Goal: Task Accomplishment & Management: Complete application form

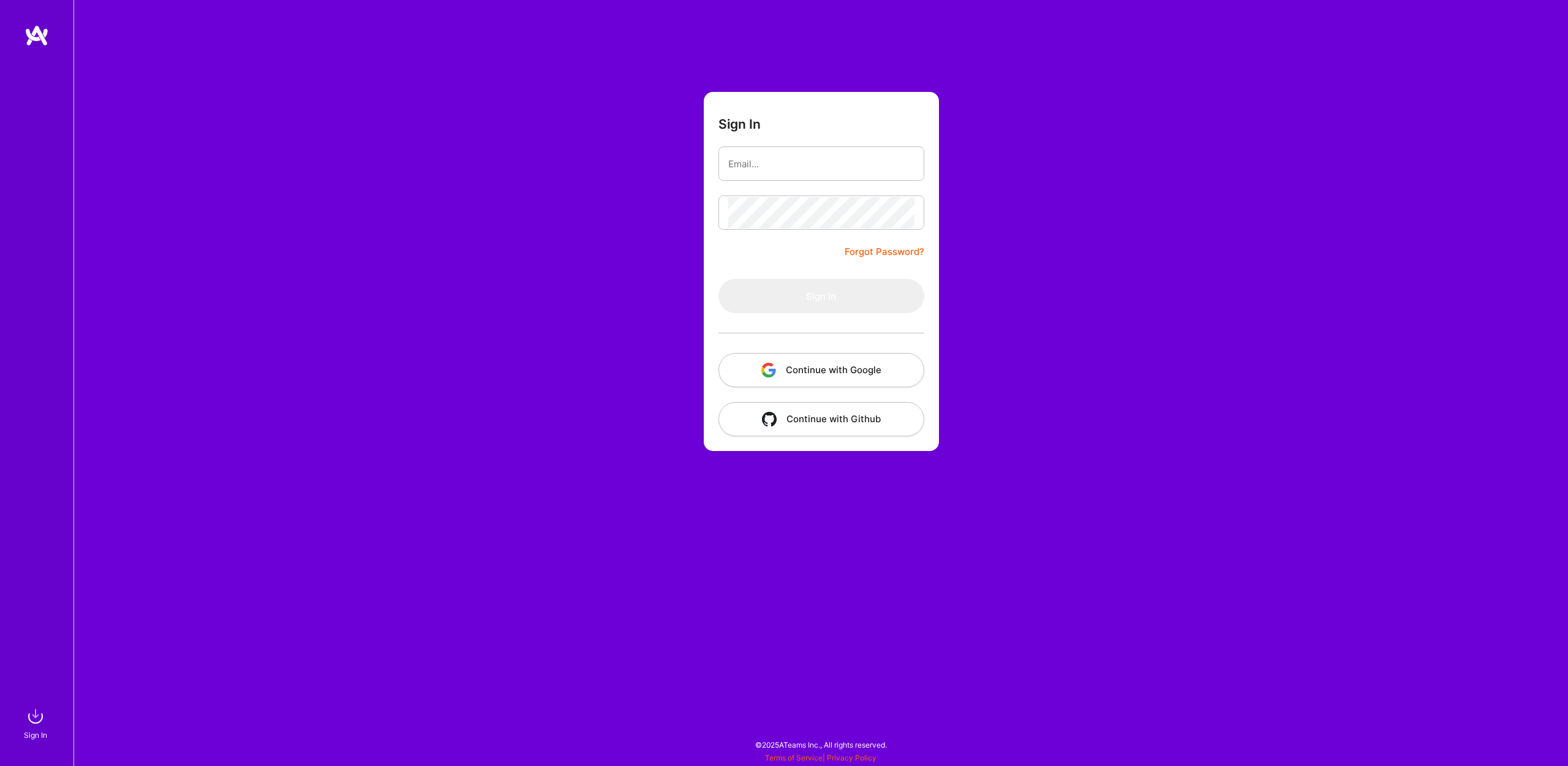
type input "[EMAIL_ADDRESS][DOMAIN_NAME]"
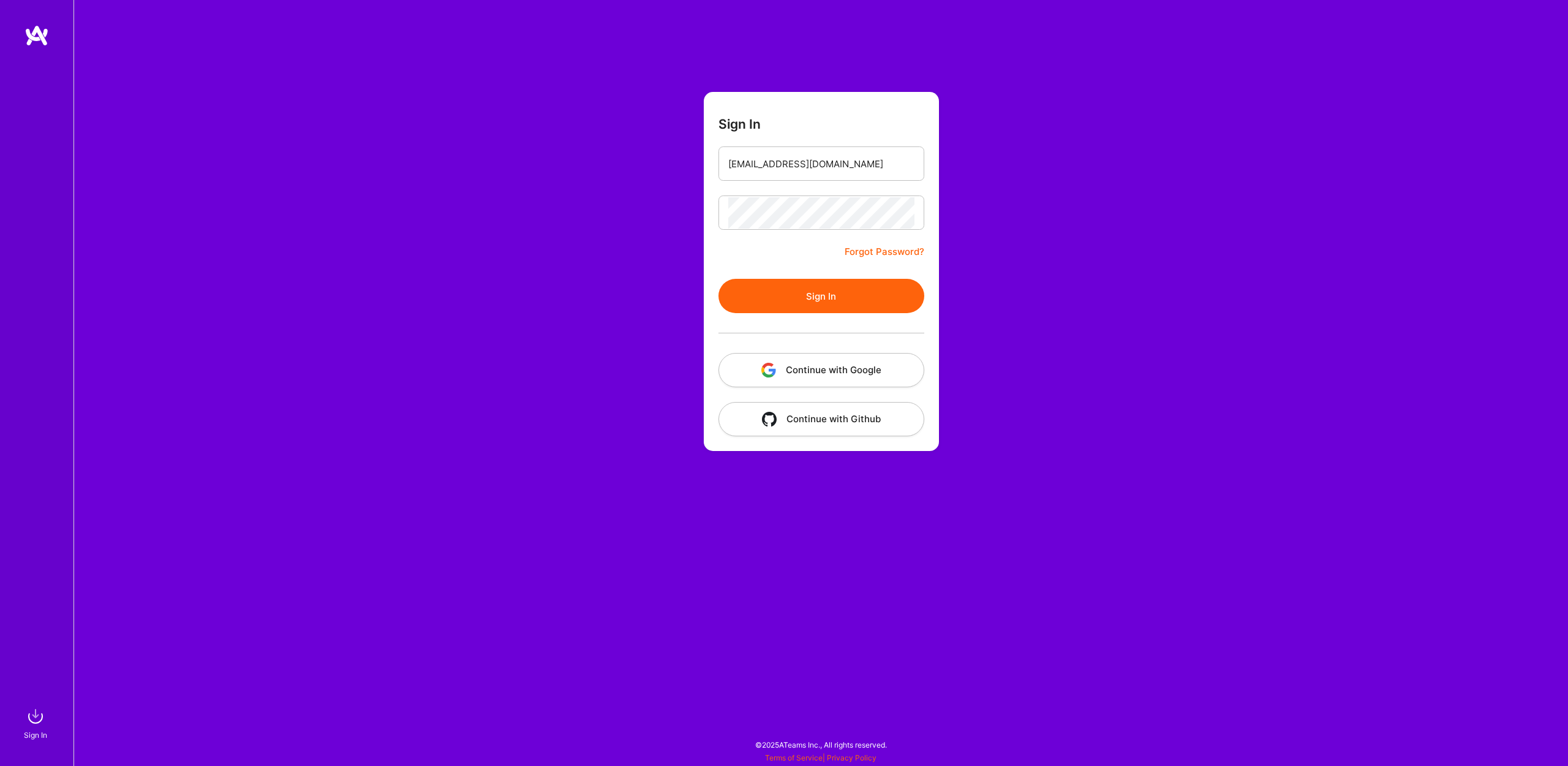
click at [837, 295] on button "Sign In" at bounding box center [821, 296] width 206 height 34
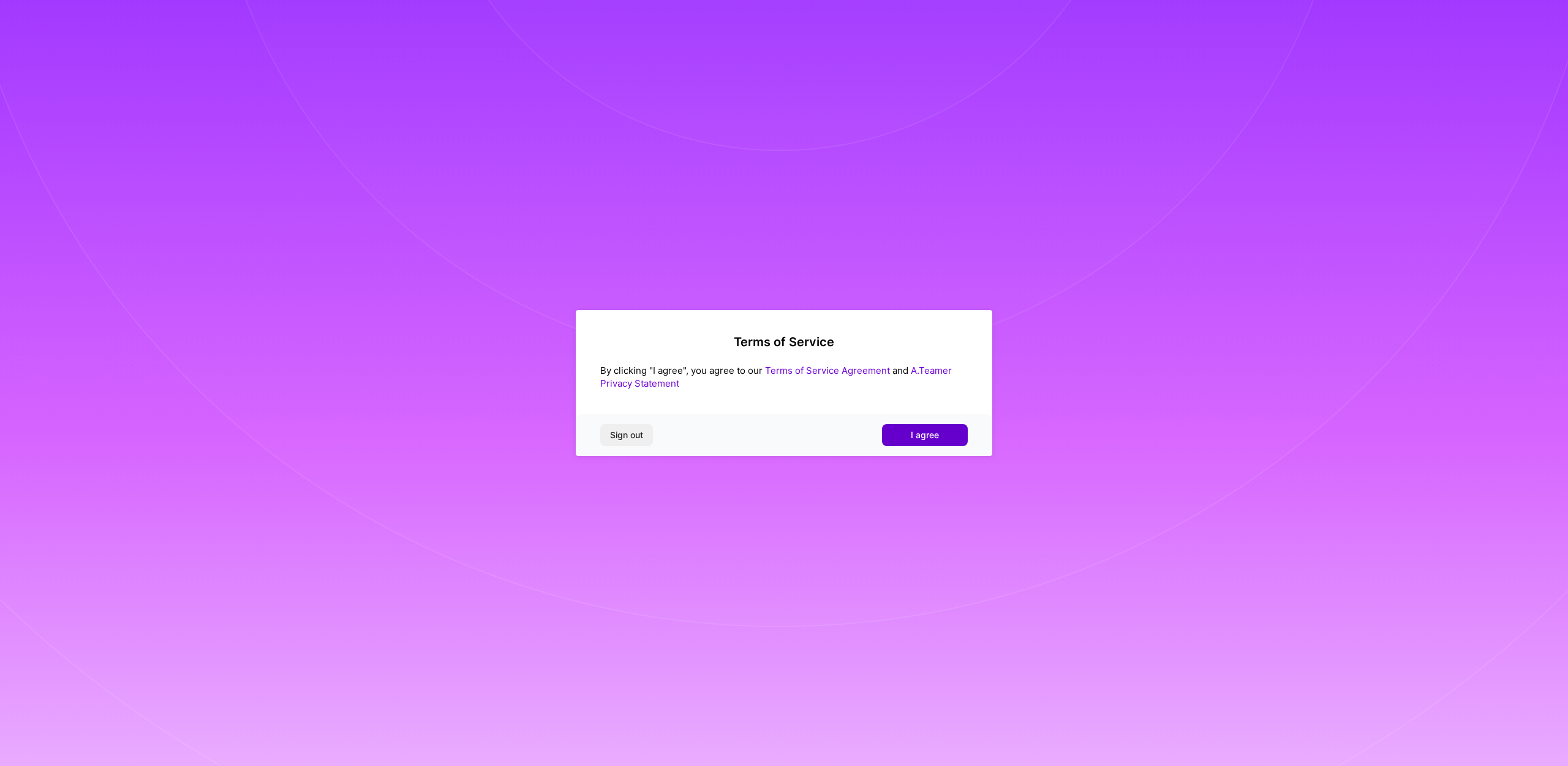
click at [928, 434] on span "I agree" at bounding box center [925, 435] width 28 height 13
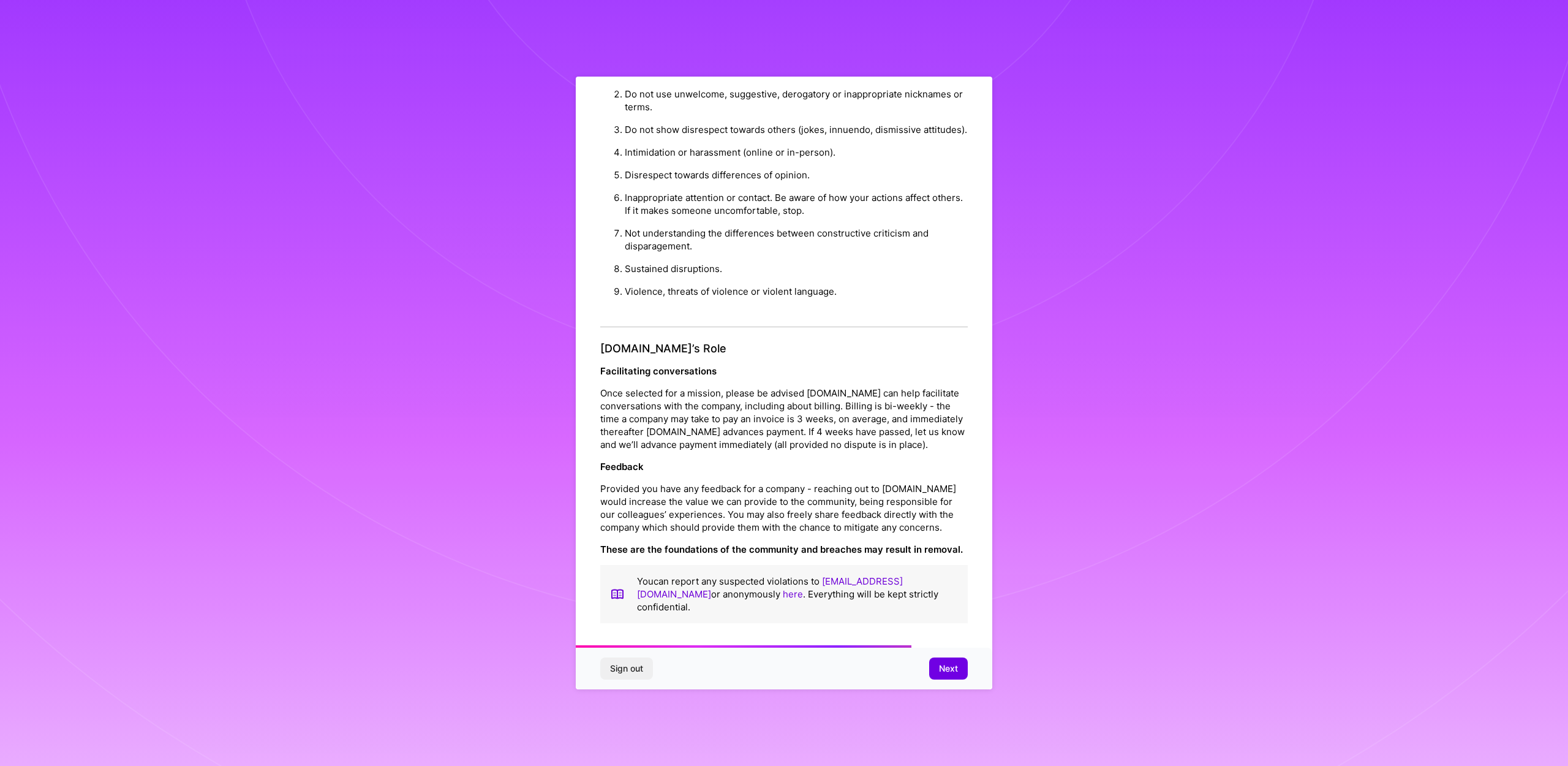
scroll to position [1121, 0]
click at [951, 665] on span "Next" at bounding box center [949, 669] width 19 height 13
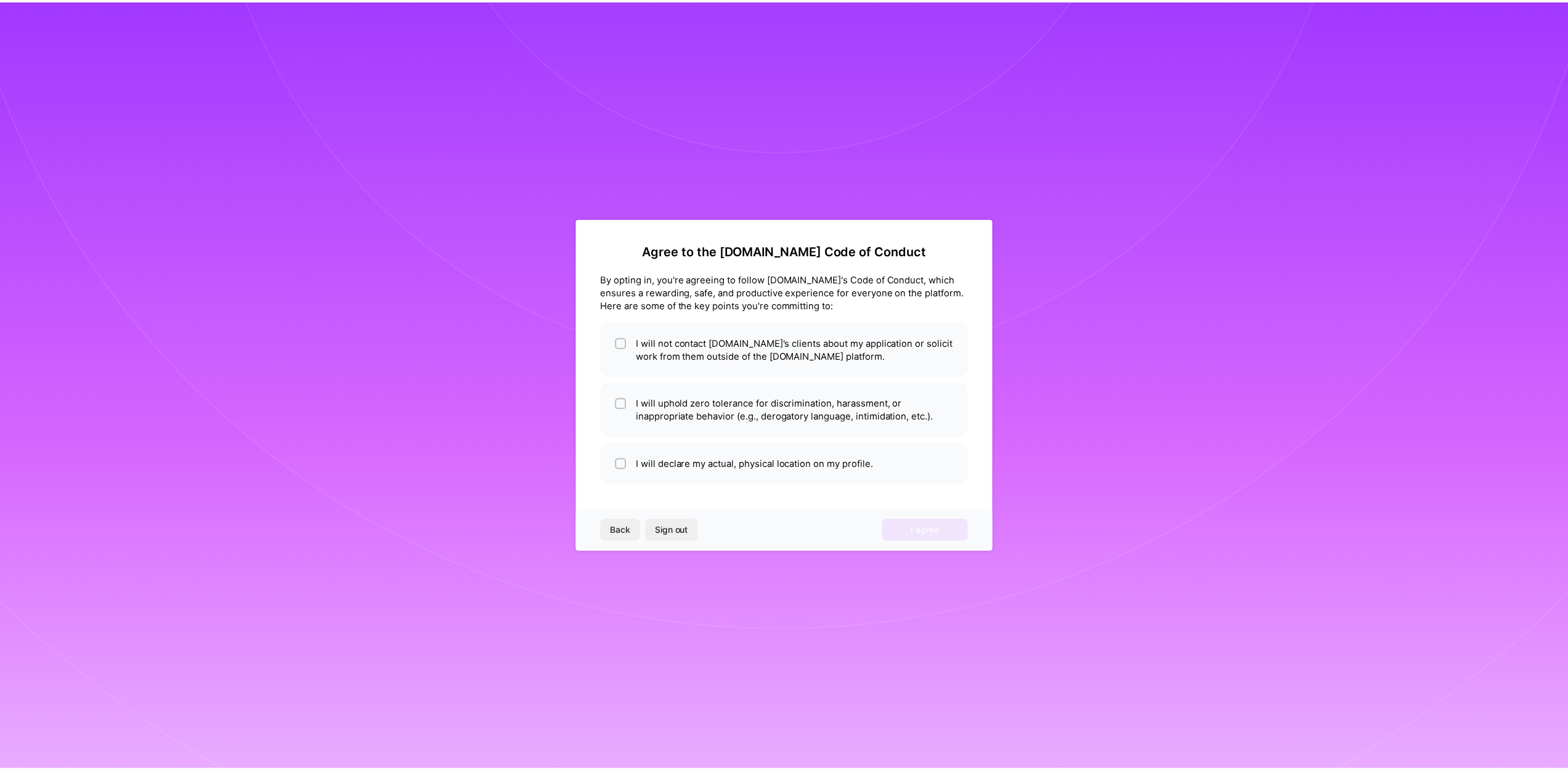
scroll to position [0, 0]
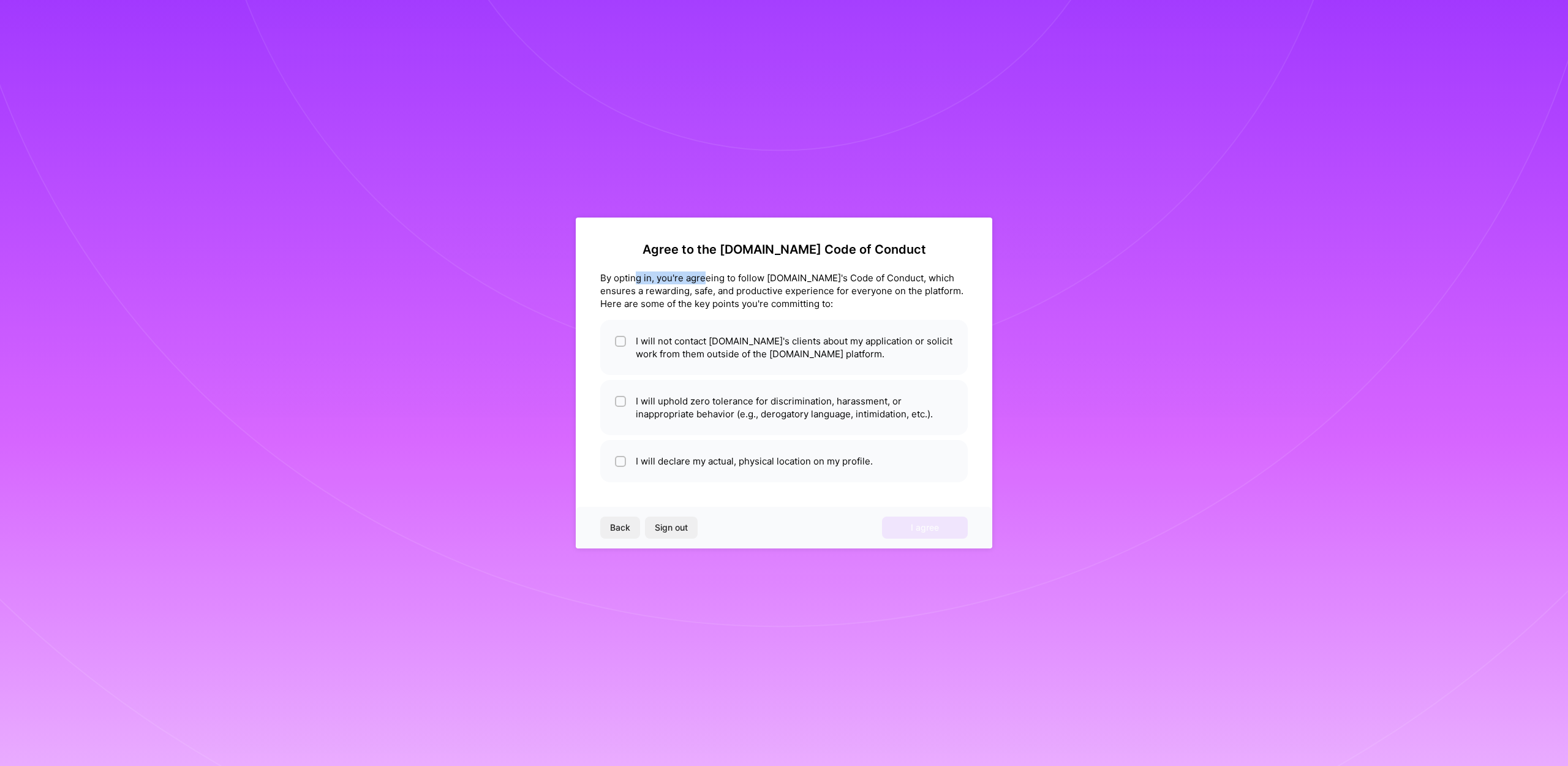
drag, startPoint x: 635, startPoint y: 281, endPoint x: 835, endPoint y: 280, distance: 200.0
click at [777, 280] on div "By opting in, you're agreeing to follow [DOMAIN_NAME]'s Code of Conduct, which …" at bounding box center [784, 291] width 367 height 39
click at [835, 280] on div "By opting in, you're agreeing to follow [DOMAIN_NAME]'s Code of Conduct, which …" at bounding box center [784, 291] width 367 height 39
drag, startPoint x: 791, startPoint y: 279, endPoint x: 971, endPoint y: 278, distance: 180.0
click at [902, 279] on div "By opting in, you're agreeing to follow [DOMAIN_NAME]'s Code of Conduct, which …" at bounding box center [784, 291] width 367 height 39
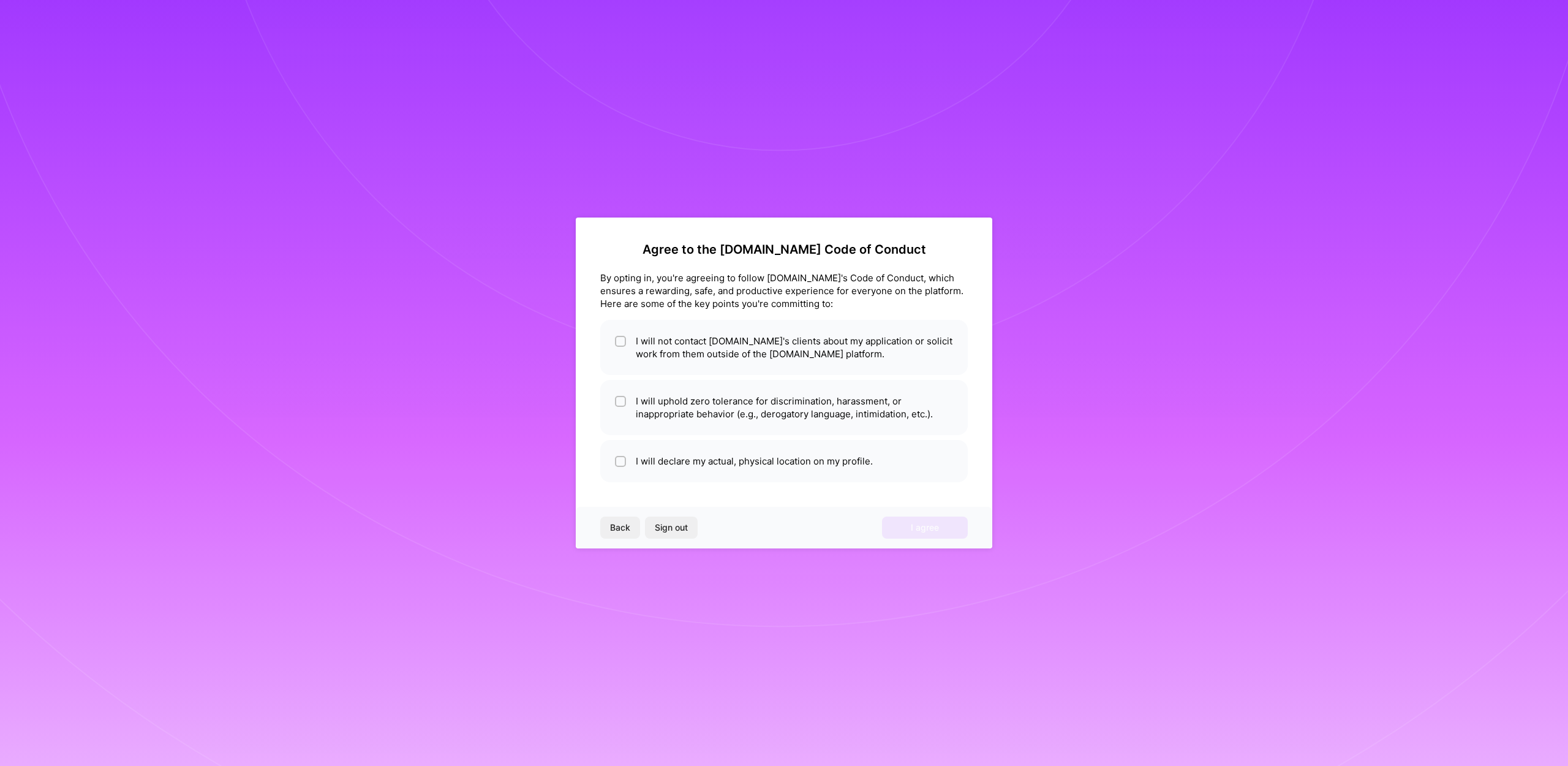
click at [981, 278] on div "Agree to the [DOMAIN_NAME] Code of Conduct By opting in, you're agreeing to fol…" at bounding box center [784, 383] width 417 height 331
drag, startPoint x: 632, startPoint y: 292, endPoint x: 793, endPoint y: 293, distance: 161.0
click at [744, 293] on div "By opting in, you're agreeing to follow [DOMAIN_NAME]'s Code of Conduct, which …" at bounding box center [784, 291] width 367 height 39
click at [793, 293] on div "By opting in, you're agreeing to follow [DOMAIN_NAME]'s Code of Conduct, which …" at bounding box center [784, 291] width 367 height 39
drag, startPoint x: 692, startPoint y: 295, endPoint x: 847, endPoint y: 295, distance: 155.0
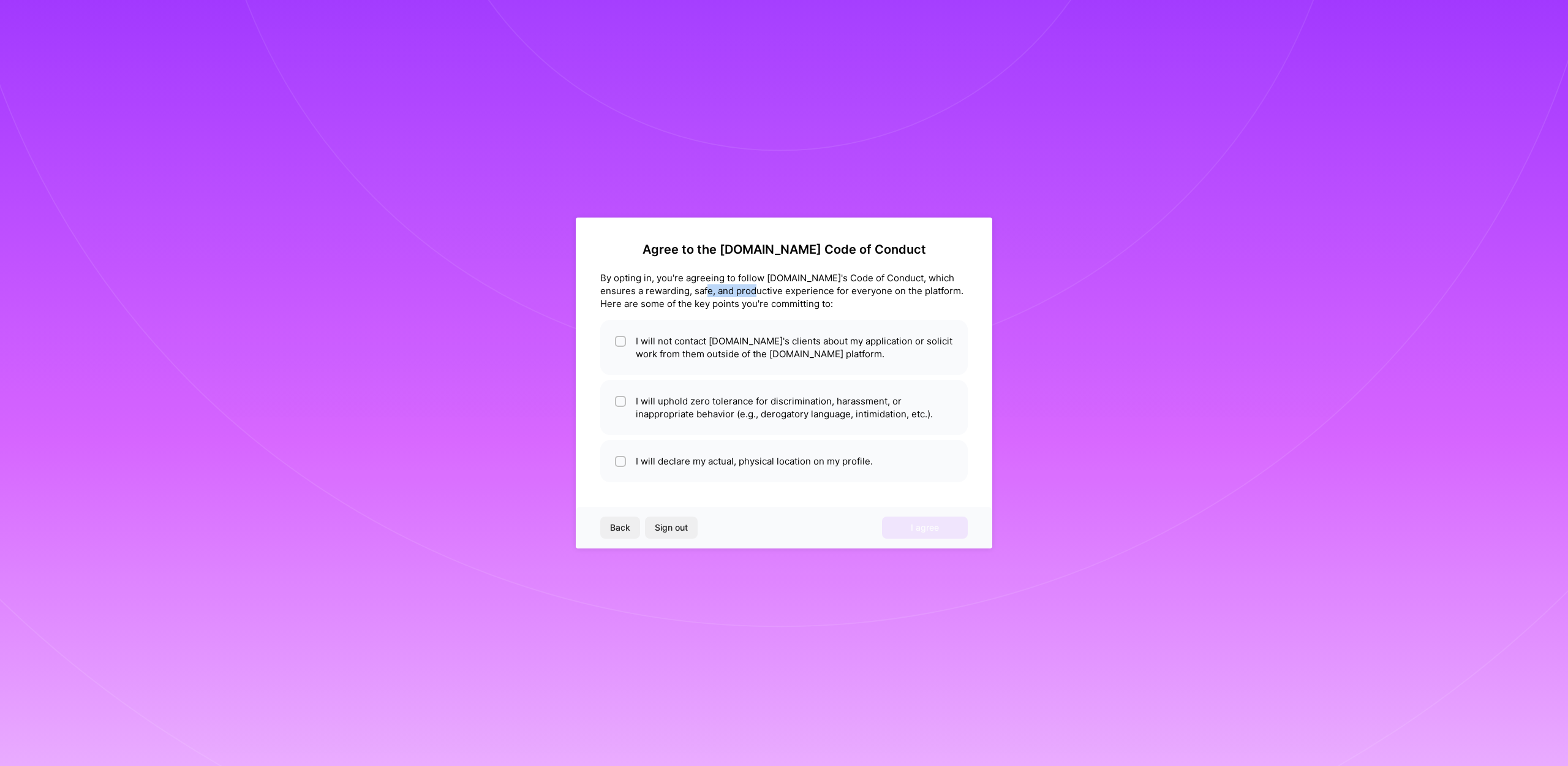
click at [832, 295] on div "By opting in, you're agreeing to follow [DOMAIN_NAME]'s Code of Conduct, which …" at bounding box center [784, 291] width 367 height 39
click at [870, 296] on div "By opting in, you're agreeing to follow [DOMAIN_NAME]'s Code of Conduct, which …" at bounding box center [784, 291] width 367 height 39
drag, startPoint x: 814, startPoint y: 294, endPoint x: 889, endPoint y: 310, distance: 76.7
click at [879, 308] on div "By opting in, you're agreeing to follow [DOMAIN_NAME]'s Code of Conduct, which …" at bounding box center [784, 291] width 367 height 39
click at [889, 310] on div "By opting in, you're agreeing to follow [DOMAIN_NAME]'s Code of Conduct, which …" at bounding box center [784, 291] width 367 height 39
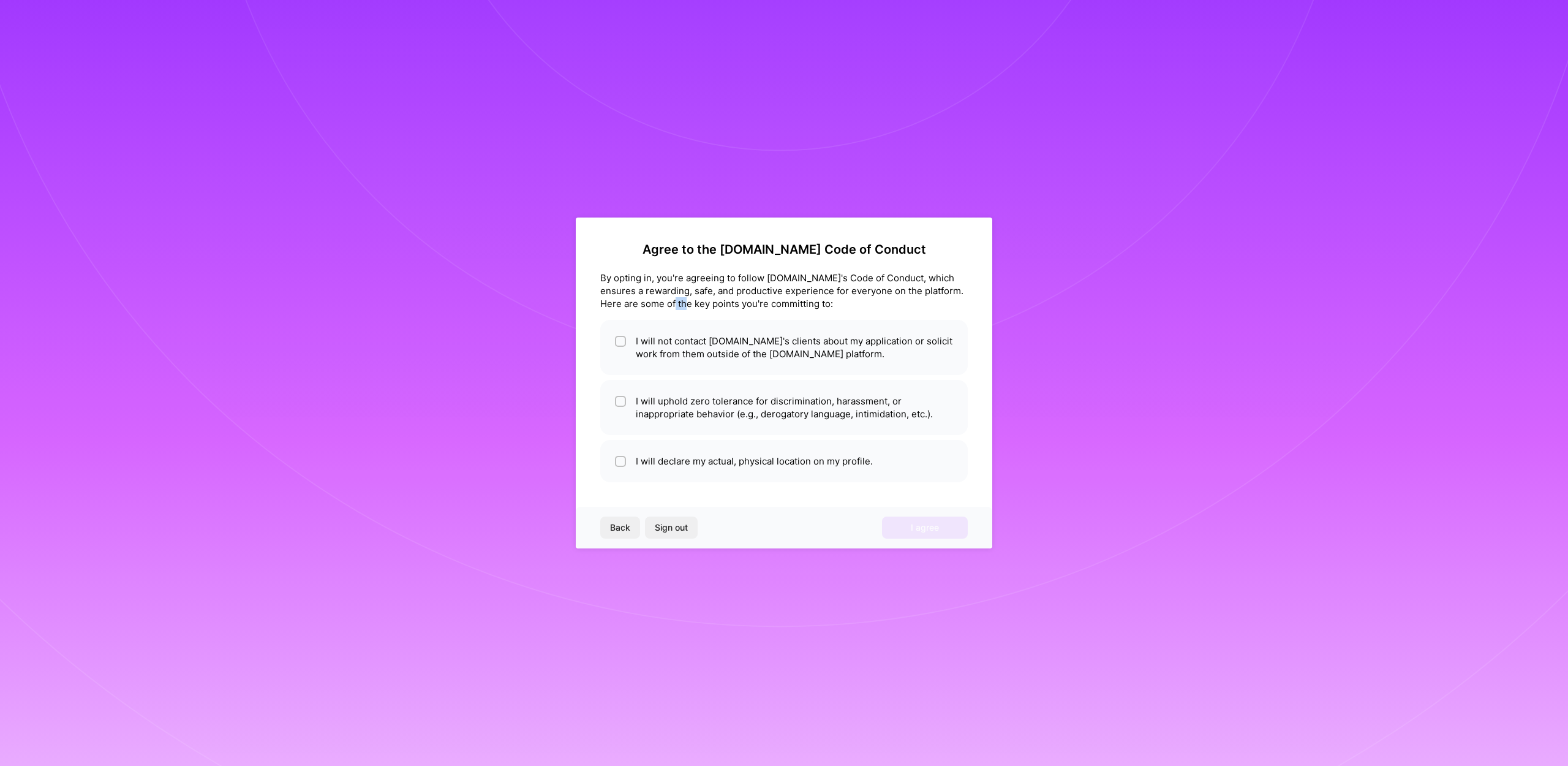
drag, startPoint x: 669, startPoint y: 304, endPoint x: 757, endPoint y: 310, distance: 88.2
click at [729, 308] on div "By opting in, you're agreeing to follow [DOMAIN_NAME]'s Code of Conduct, which …" at bounding box center [784, 291] width 367 height 39
click at [757, 310] on div "By opting in, you're agreeing to follow [DOMAIN_NAME]'s Code of Conduct, which …" at bounding box center [784, 291] width 367 height 39
click at [726, 360] on li "I will not contact [DOMAIN_NAME]'s clients about my application or solicit work…" at bounding box center [784, 348] width 367 height 55
checkbox input "true"
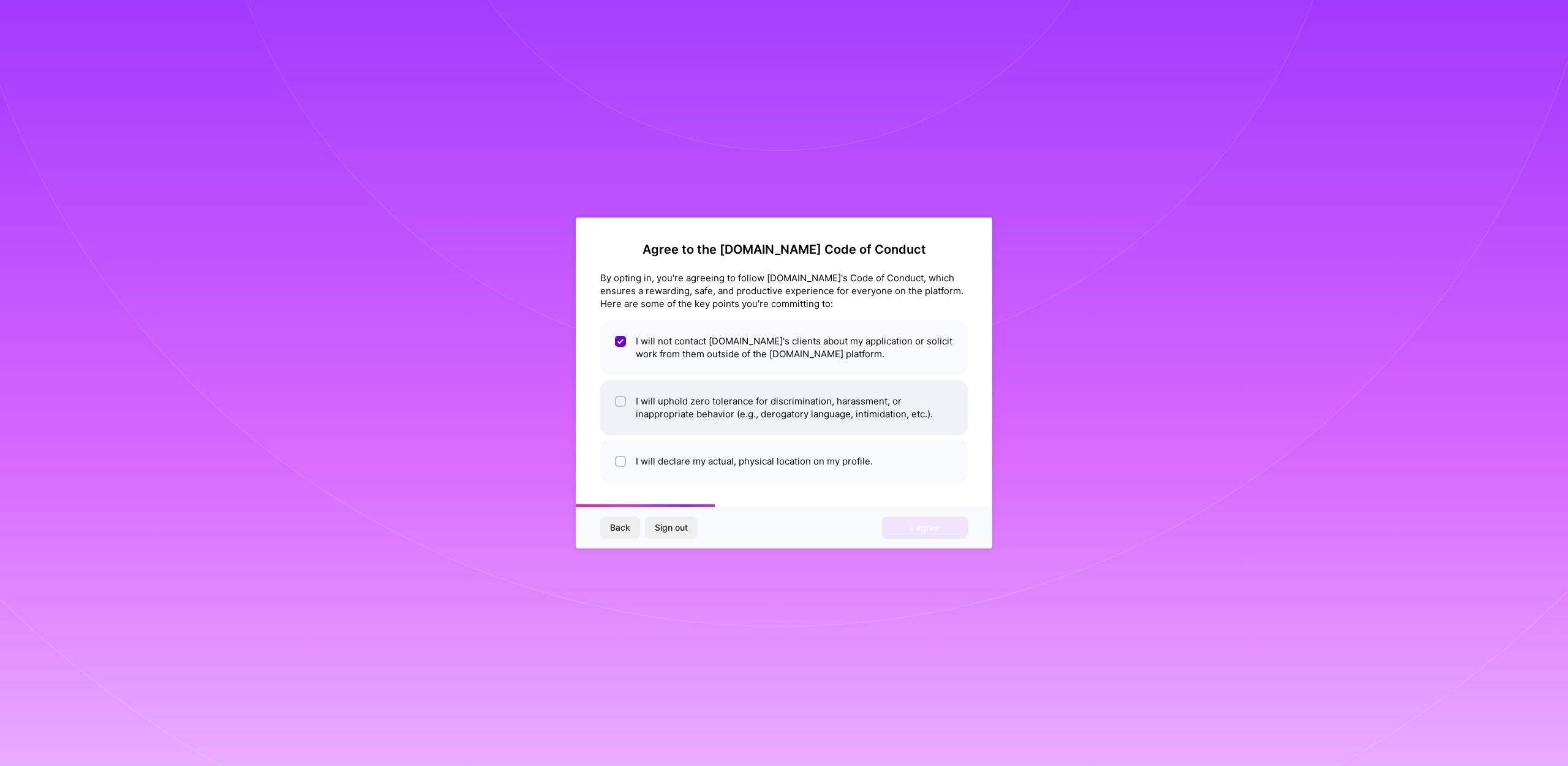
click at [812, 415] on li "I will uphold zero tolerance for discrimination, harassment, or inappropriate b…" at bounding box center [784, 408] width 367 height 55
checkbox input "true"
click at [732, 470] on li "I will declare my actual, physical location on my profile." at bounding box center [784, 461] width 367 height 43
checkbox input "true"
click at [912, 527] on span "I agree" at bounding box center [925, 528] width 28 height 13
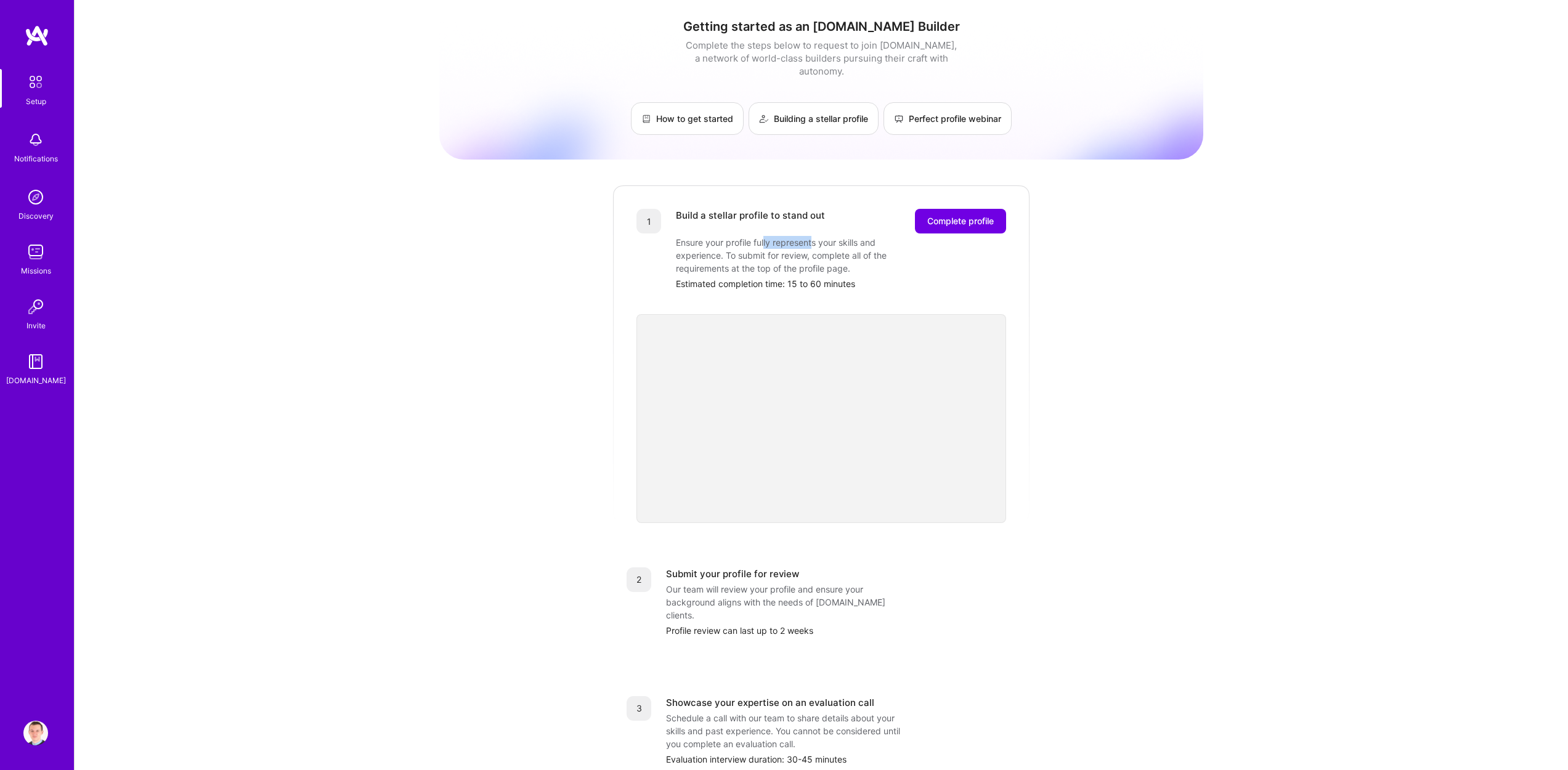
drag, startPoint x: 765, startPoint y: 228, endPoint x: 852, endPoint y: 231, distance: 87.1
click at [849, 236] on div "Ensure your profile fully represents your skills and experience. To submit for …" at bounding box center [799, 255] width 246 height 39
click at [852, 236] on div "Ensure your profile fully represents your skills and experience. To submit for …" at bounding box center [799, 255] width 246 height 39
drag, startPoint x: 714, startPoint y: 241, endPoint x: 820, endPoint y: 245, distance: 106.1
click at [812, 245] on div "Ensure your profile fully represents your skills and experience. To submit for …" at bounding box center [799, 255] width 246 height 39
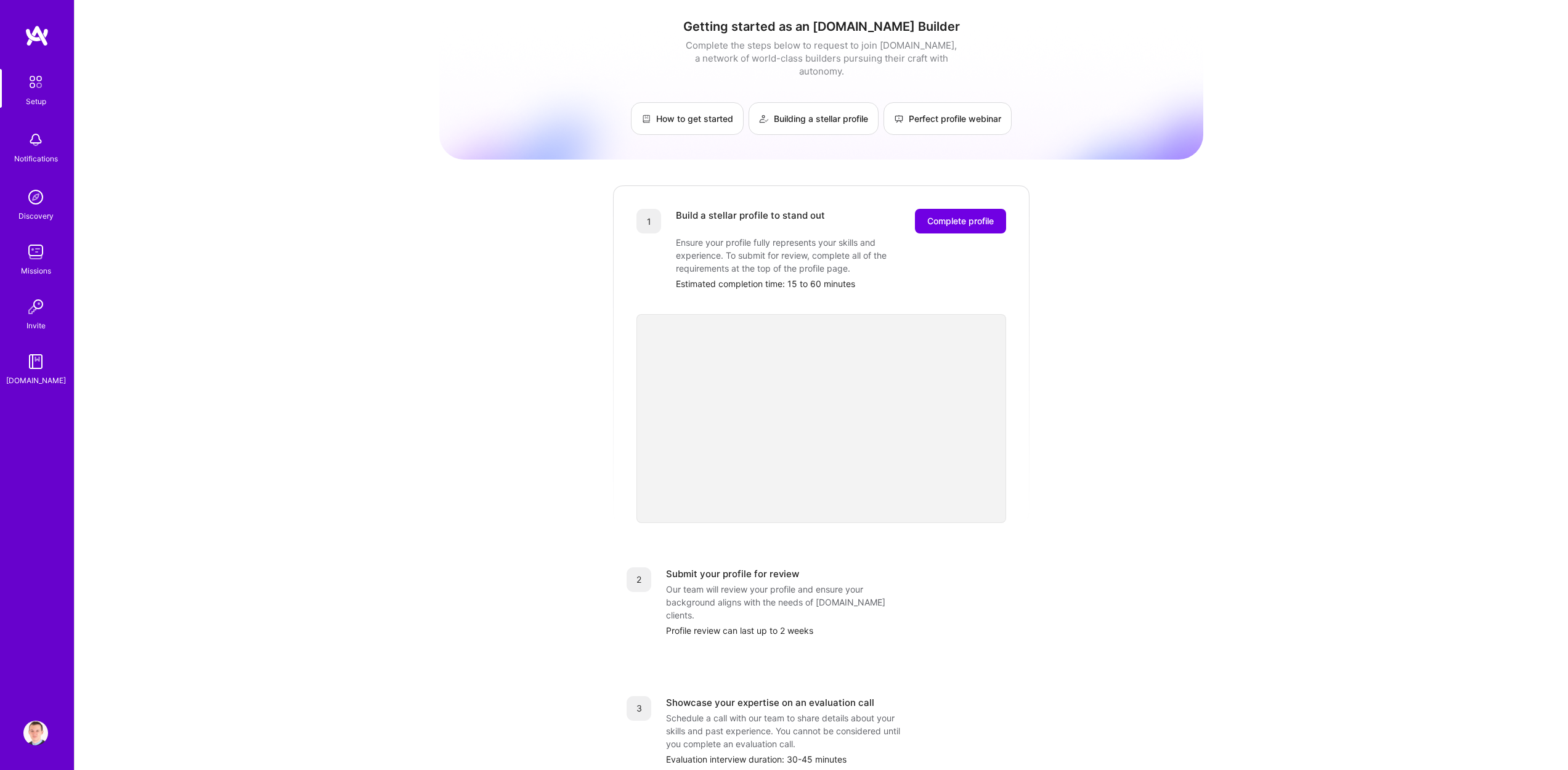
click at [831, 248] on div "Ensure your profile fully represents your skills and experience. To submit for …" at bounding box center [799, 255] width 246 height 39
drag, startPoint x: 811, startPoint y: 248, endPoint x: 871, endPoint y: 252, distance: 60.1
click at [865, 250] on div "Ensure your profile fully represents your skills and experience. To submit for …" at bounding box center [799, 255] width 246 height 39
click at [871, 252] on div "Ensure your profile fully represents your skills and experience. To submit for …" at bounding box center [799, 255] width 246 height 39
drag, startPoint x: 734, startPoint y: 256, endPoint x: 863, endPoint y: 256, distance: 129.0
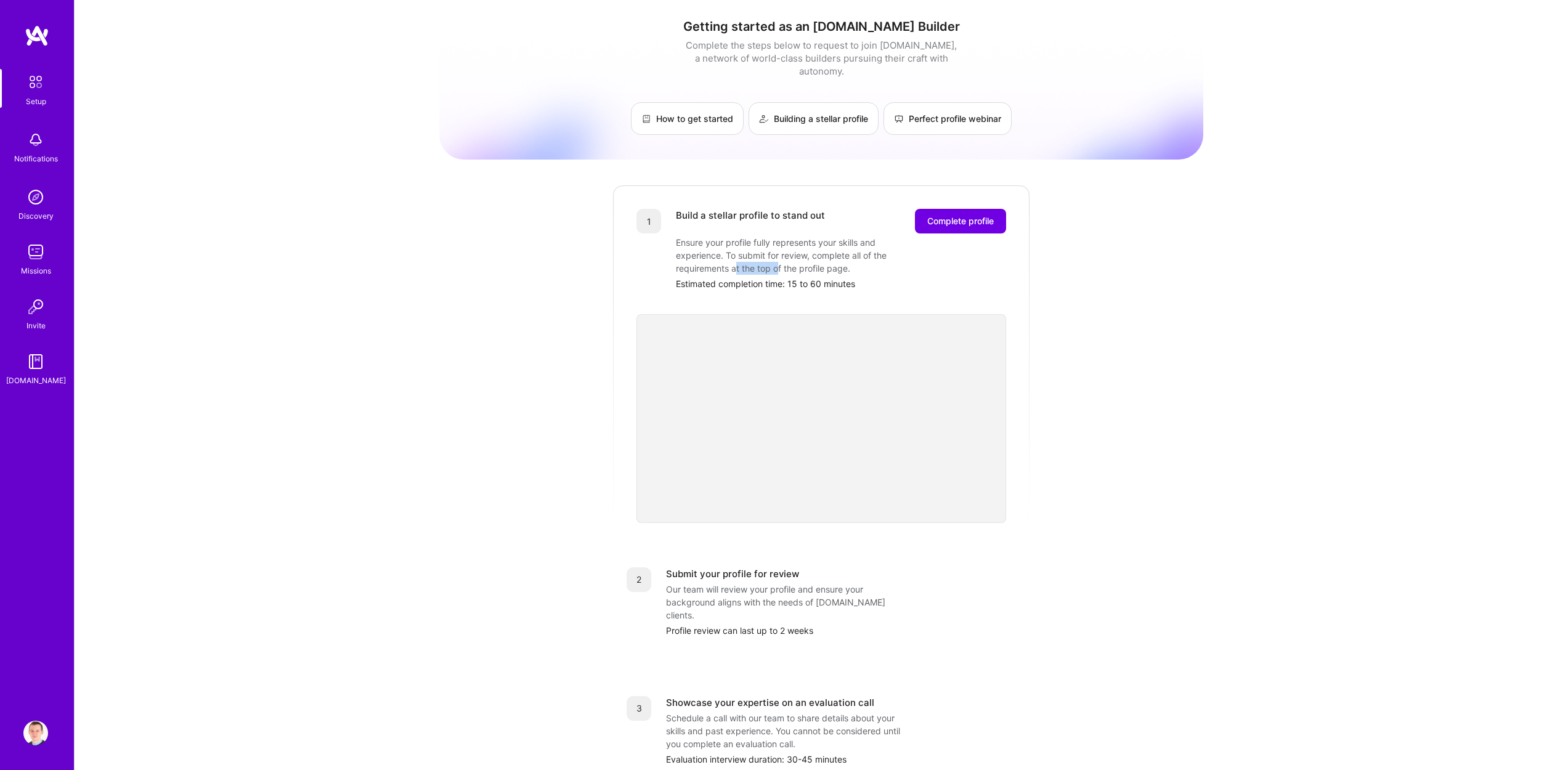
click at [853, 256] on div "Ensure your profile fully represents your skills and experience. To submit for …" at bounding box center [799, 255] width 246 height 39
click at [876, 255] on div "Ensure your profile fully represents your skills and experience. To submit for …" at bounding box center [799, 255] width 246 height 39
drag, startPoint x: 693, startPoint y: 269, endPoint x: 830, endPoint y: 270, distance: 137.0
click at [823, 277] on div "Estimated completion time: 15 to 60 minutes" at bounding box center [840, 283] width 330 height 13
click at [841, 277] on div "Estimated completion time: 15 to 60 minutes" at bounding box center [840, 283] width 330 height 13
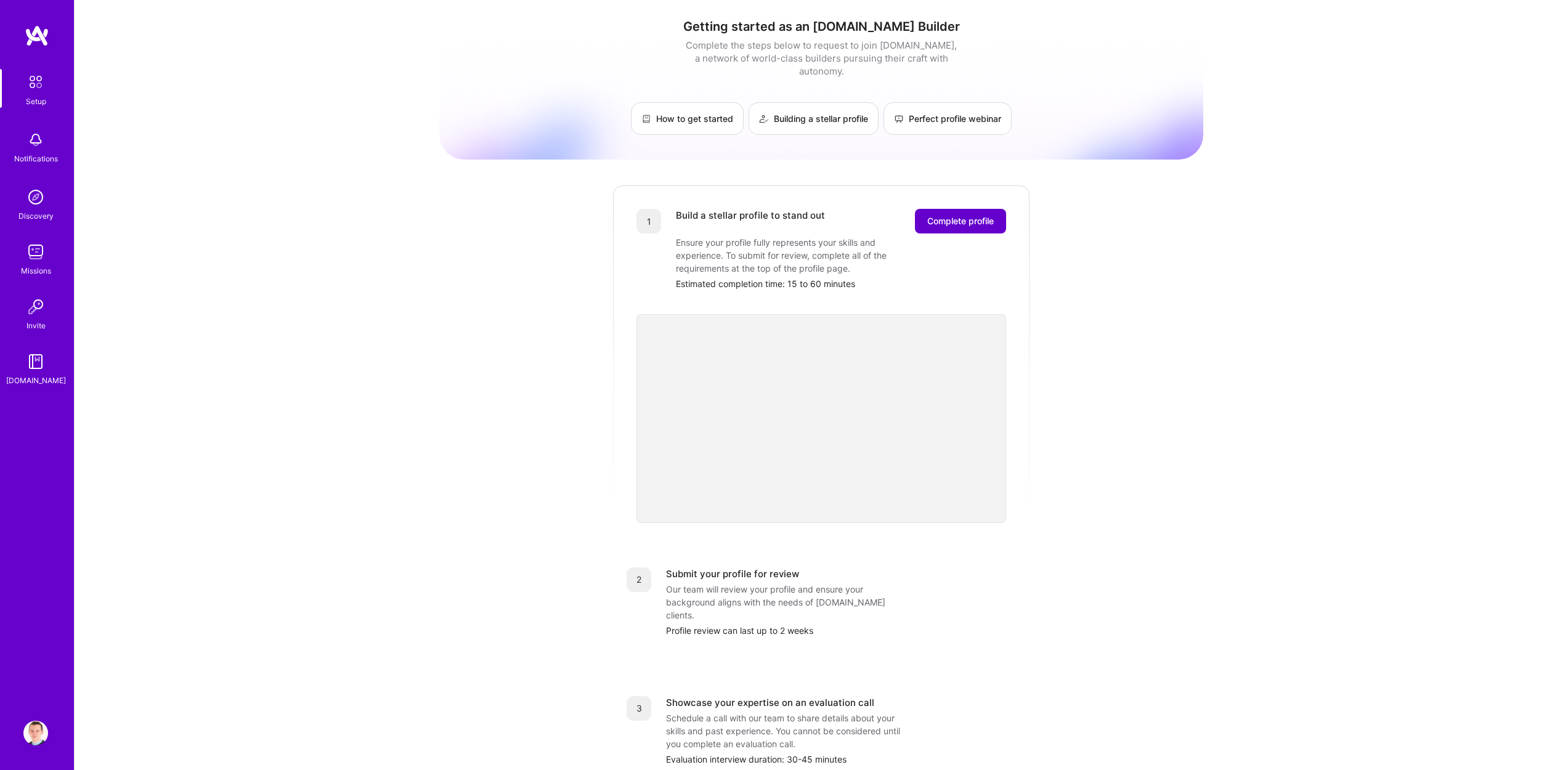
click at [964, 215] on span "Complete profile" at bounding box center [960, 221] width 67 height 13
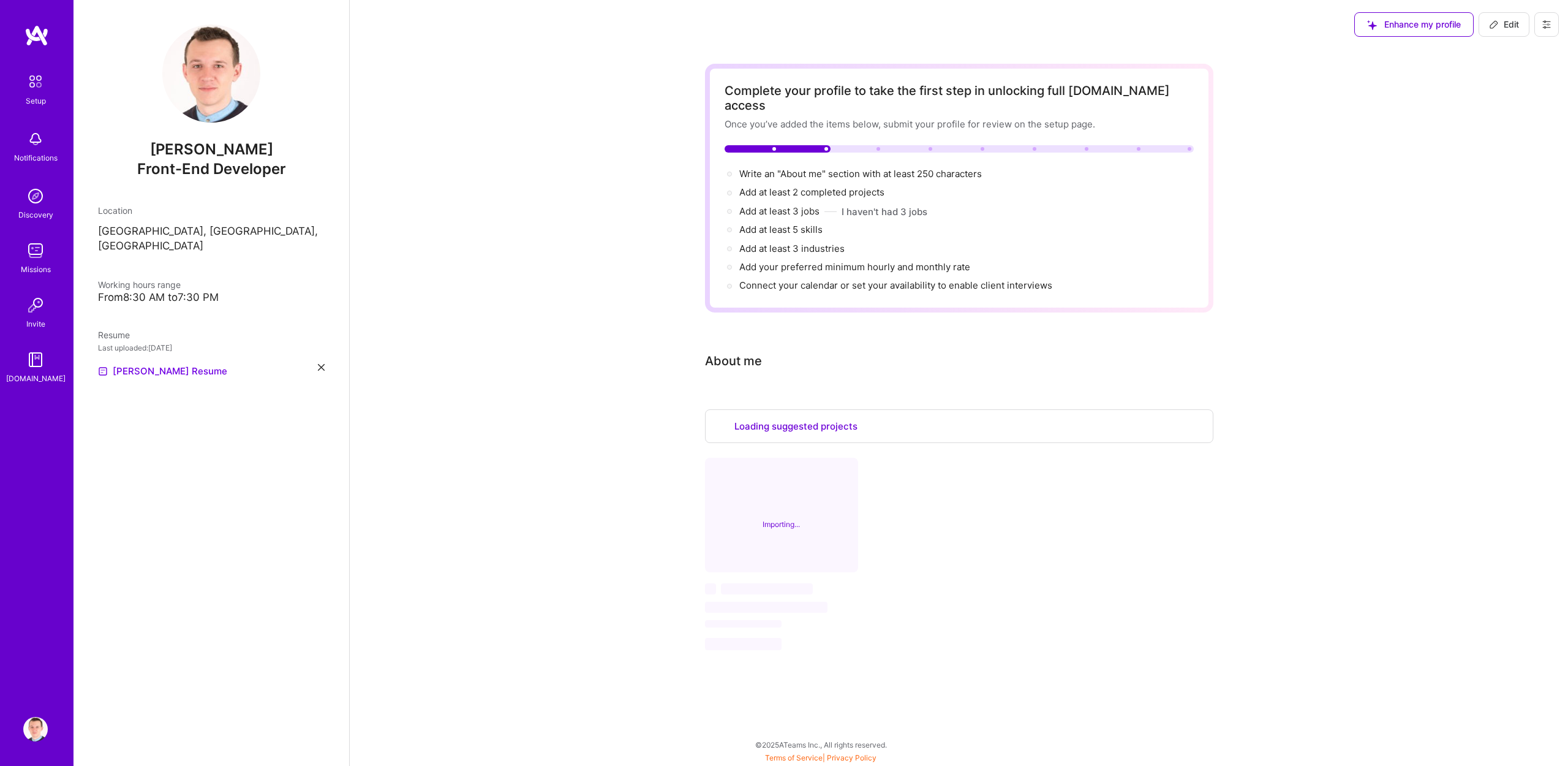
select select "US"
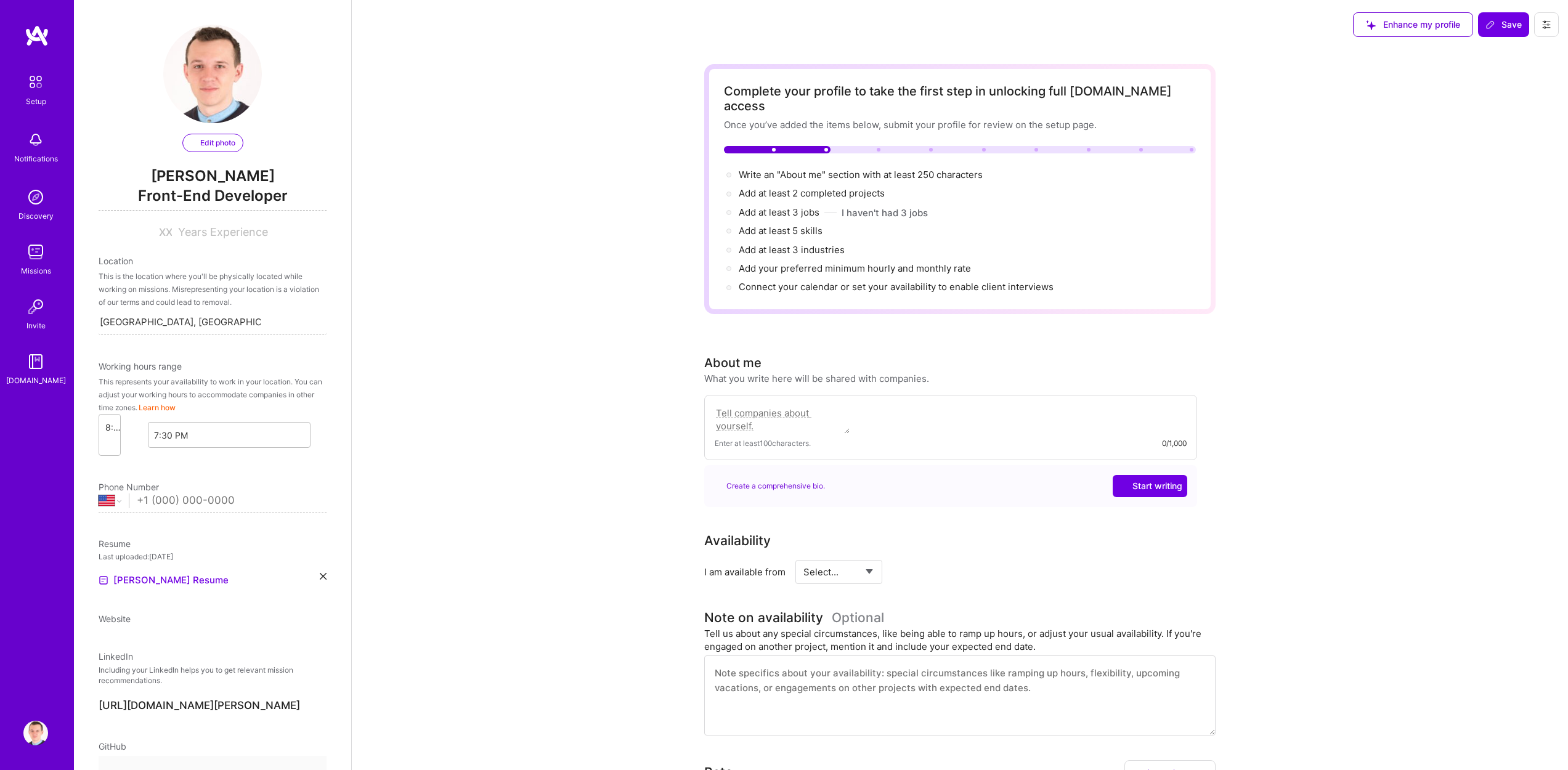
select select "US"
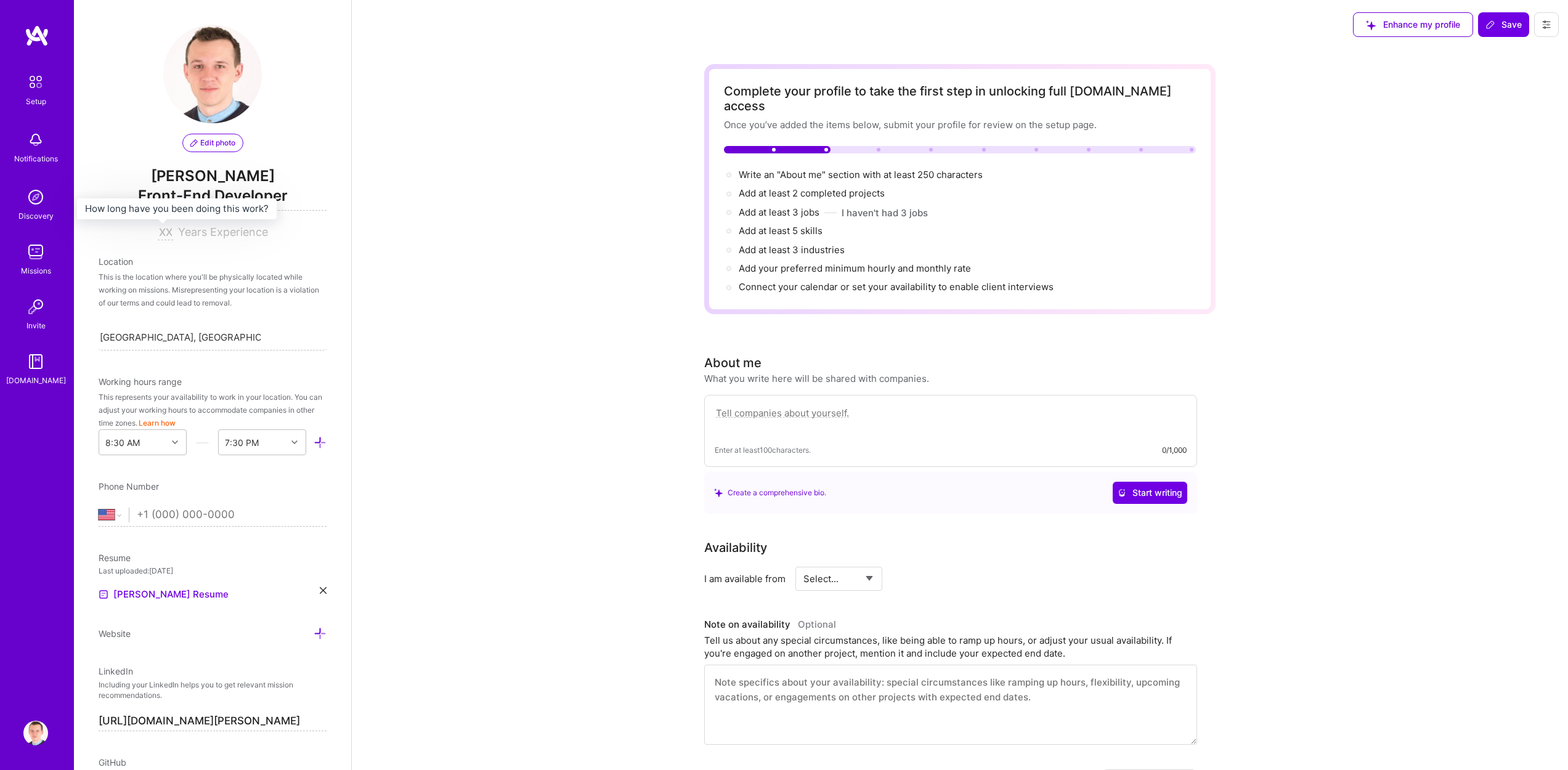
click at [160, 235] on input at bounding box center [165, 233] width 16 height 15
type input "15"
click at [436, 238] on div "Complete your profile to take the first step in unlocking full [DOMAIN_NAME] ac…" at bounding box center [960, 645] width 1216 height 1192
click at [167, 283] on div "This is the location where you'll be physically located while working on missio…" at bounding box center [212, 290] width 228 height 39
click at [174, 184] on span "[PERSON_NAME]" at bounding box center [212, 176] width 228 height 18
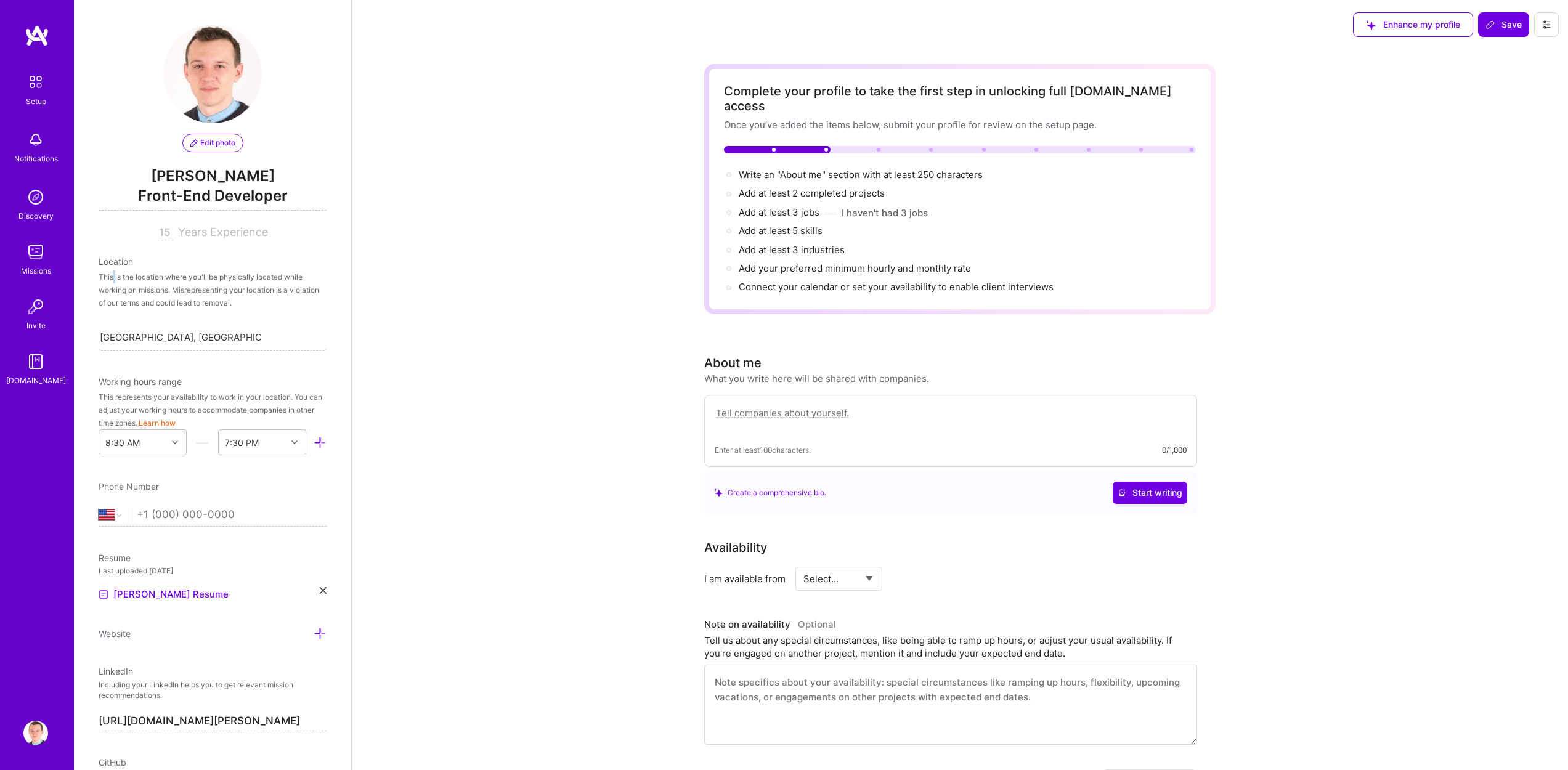
click at [116, 278] on div "This is the location where you'll be physically located while working on missio…" at bounding box center [212, 290] width 228 height 39
click at [120, 260] on div "Location" at bounding box center [212, 261] width 228 height 13
click at [118, 263] on div "Location" at bounding box center [212, 261] width 228 height 13
click at [134, 264] on div "Location" at bounding box center [212, 261] width 228 height 13
click at [200, 341] on input "[GEOGRAPHIC_DATA], [GEOGRAPHIC_DATA], [GEOGRAPHIC_DATA]" at bounding box center [180, 337] width 161 height 13
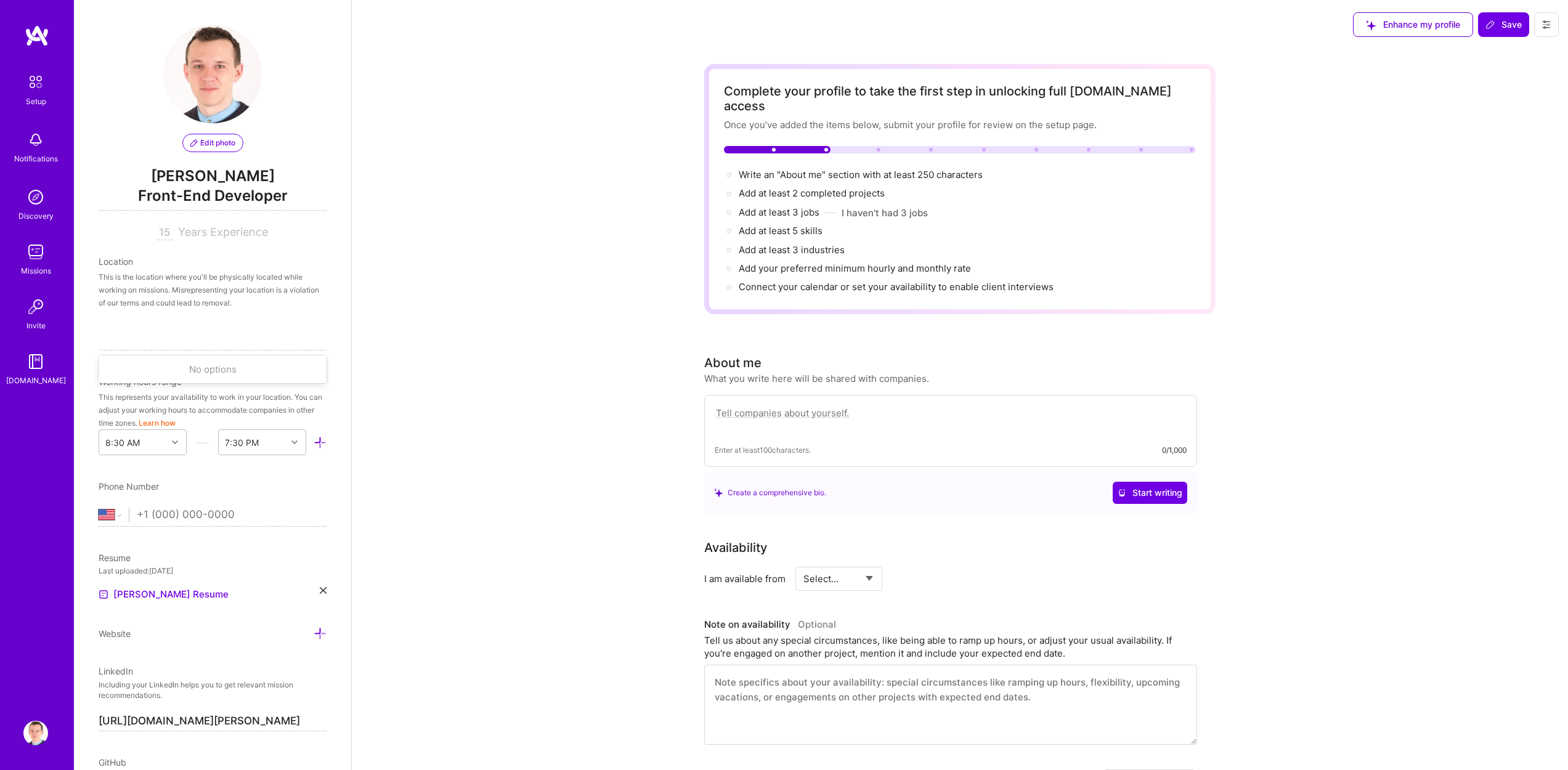
click at [303, 320] on div "Location This is the location where you'll be physically located while working …" at bounding box center [212, 303] width 228 height 96
drag, startPoint x: 143, startPoint y: 398, endPoint x: 274, endPoint y: 399, distance: 131.0
click at [258, 400] on div "This represents your availability to work in your location. You can adjust your…" at bounding box center [212, 410] width 228 height 39
click at [285, 399] on div "This represents your availability to work in your location. You can adjust your…" at bounding box center [212, 410] width 228 height 39
drag, startPoint x: 265, startPoint y: 400, endPoint x: 304, endPoint y: 400, distance: 39.0
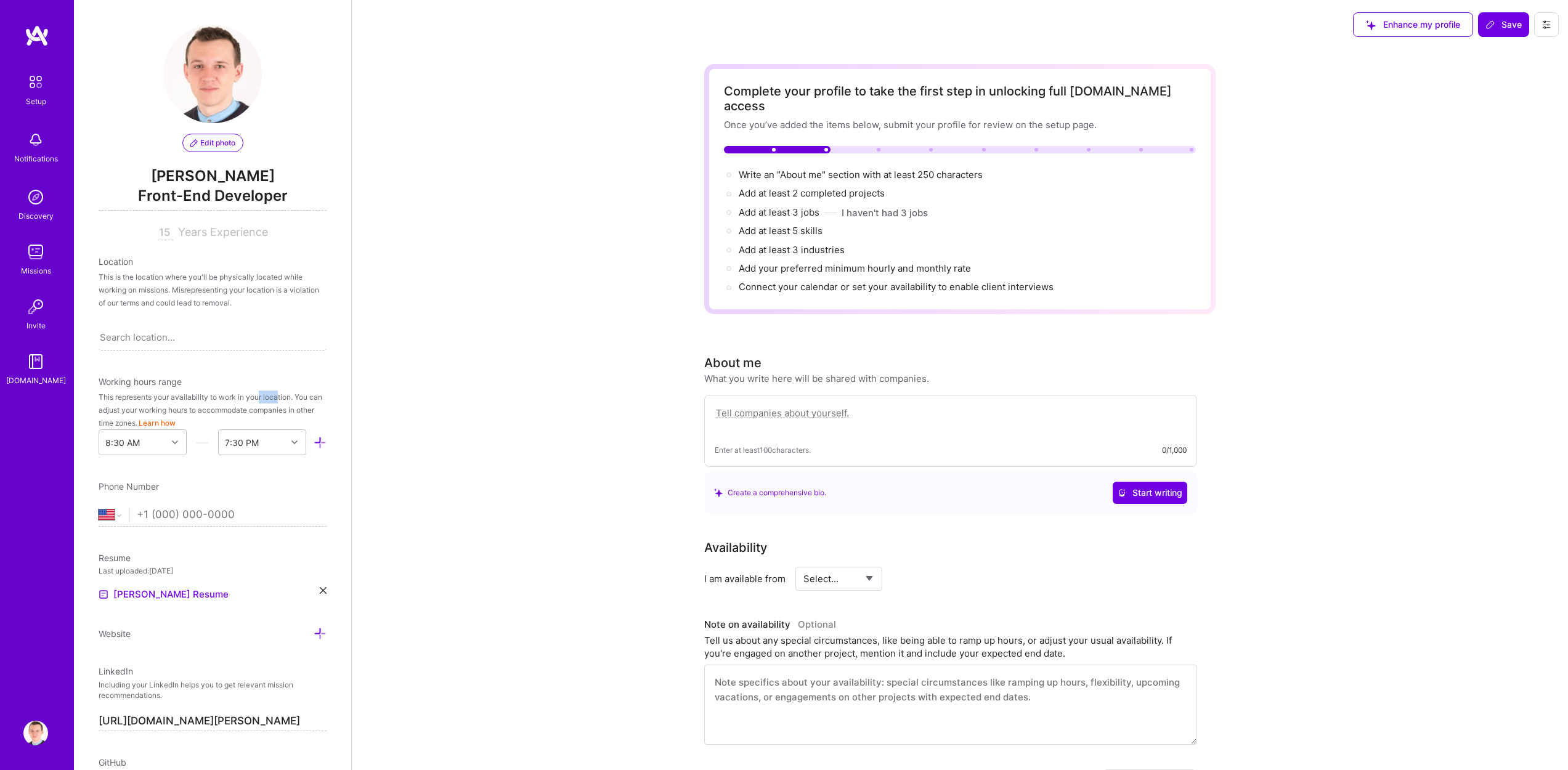
click at [298, 401] on div "This represents your availability to work in your location. You can adjust your…" at bounding box center [212, 410] width 228 height 39
click at [310, 400] on div "This represents your availability to work in your location. You can adjust your…" at bounding box center [212, 410] width 228 height 39
drag, startPoint x: 122, startPoint y: 409, endPoint x: 245, endPoint y: 404, distance: 123.1
click at [224, 406] on div "This represents your availability to work in your location. You can adjust your…" at bounding box center [212, 410] width 228 height 39
click at [265, 404] on div "This represents your availability to work in your location. You can adjust your…" at bounding box center [212, 410] width 228 height 39
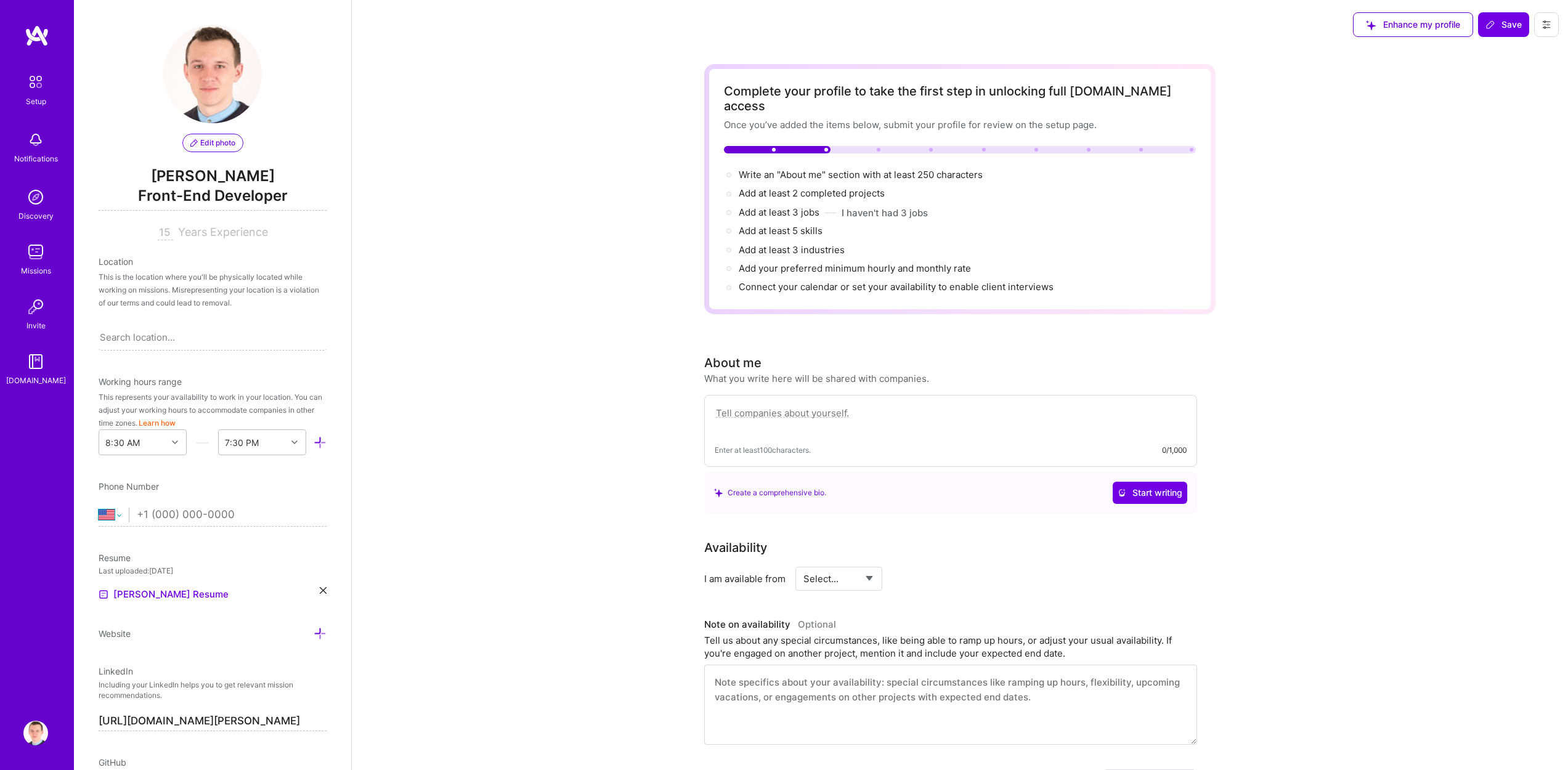
click at [116, 515] on select "[GEOGRAPHIC_DATA] [GEOGRAPHIC_DATA] [GEOGRAPHIC_DATA] [GEOGRAPHIC_DATA] [US_STA…" at bounding box center [114, 515] width 30 height 15
select select "LU"
click at [99, 508] on select "[GEOGRAPHIC_DATA] [GEOGRAPHIC_DATA] [GEOGRAPHIC_DATA] [GEOGRAPHIC_DATA] [US_STA…" at bounding box center [114, 515] width 30 height 15
type input "3"
select select "US"
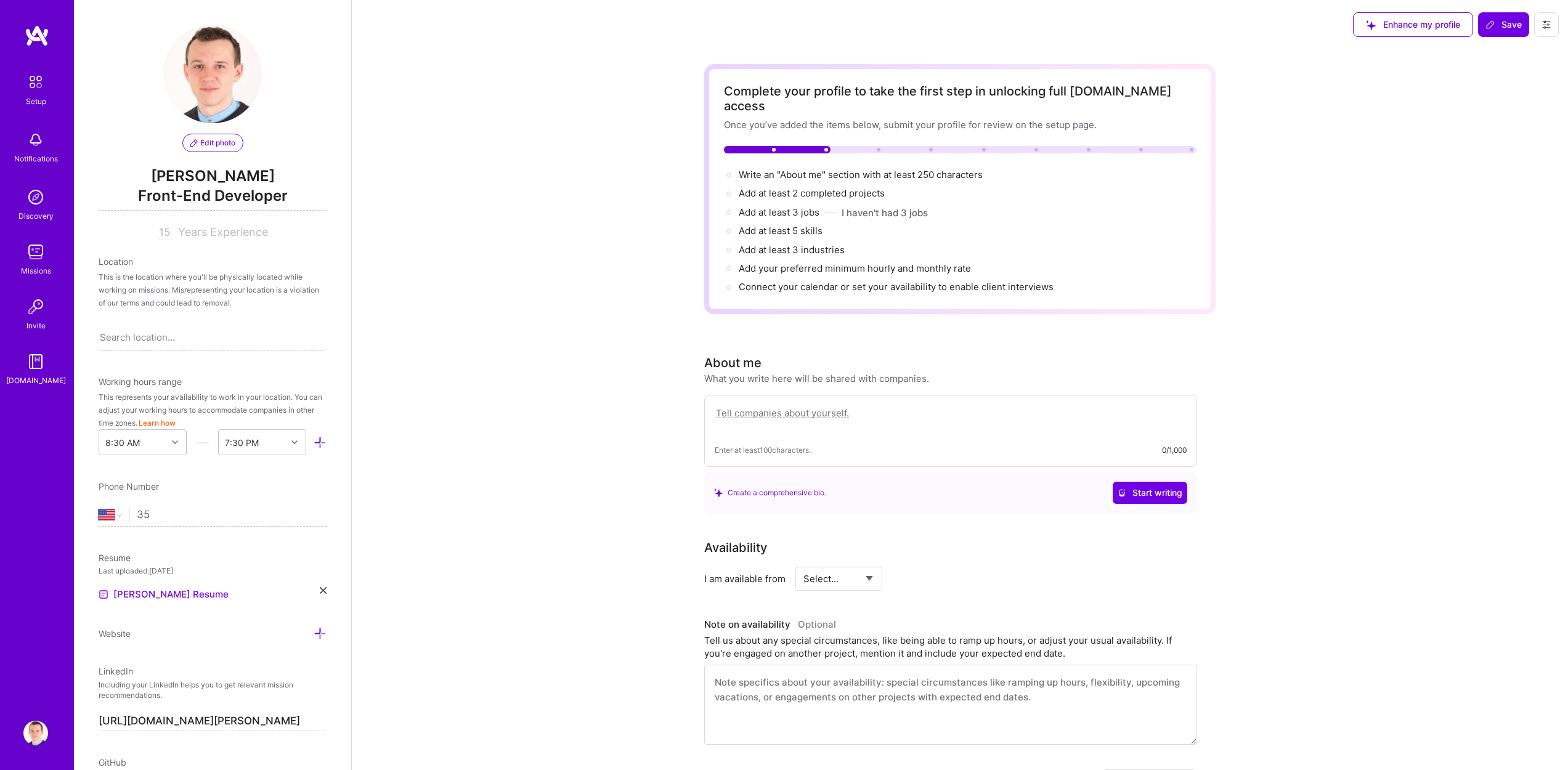
type input "3"
type input "+4"
type input "3"
type input "[PHONE_NUMBER]"
select select "LU"
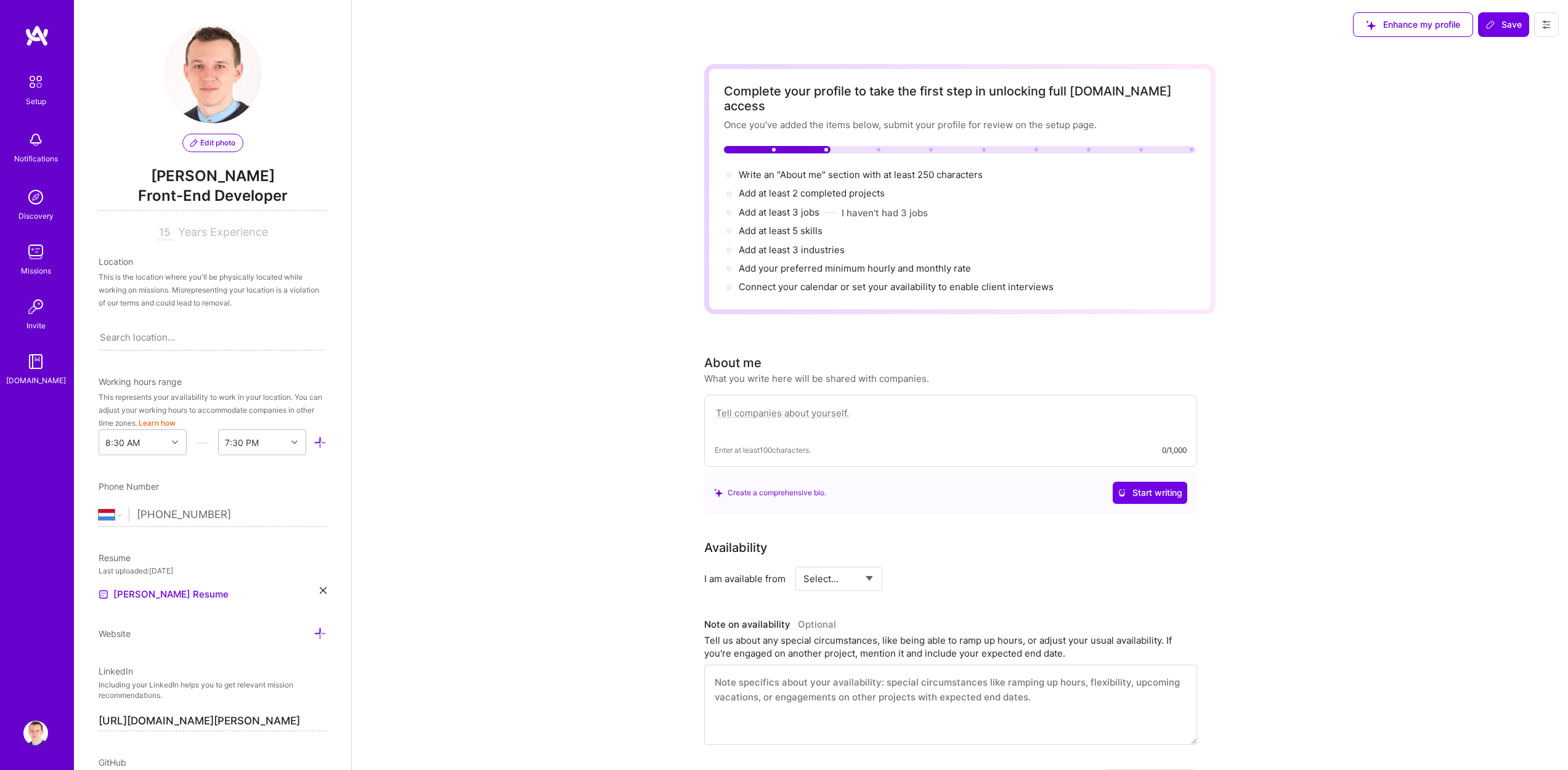
click at [539, 499] on div "Complete your profile to take the first step in unlocking full [DOMAIN_NAME] ac…" at bounding box center [960, 645] width 1216 height 1192
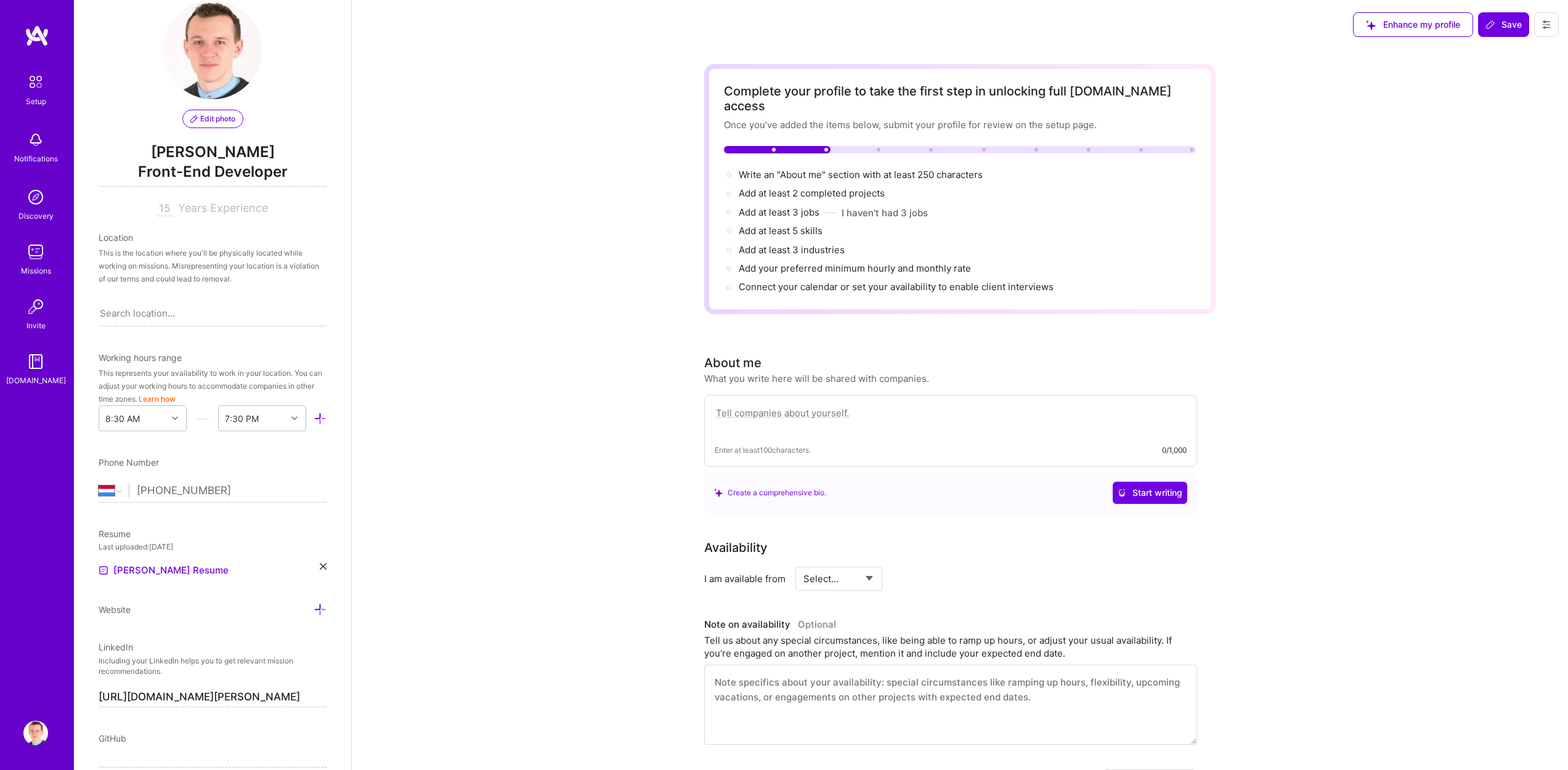
scroll to position [90, 0]
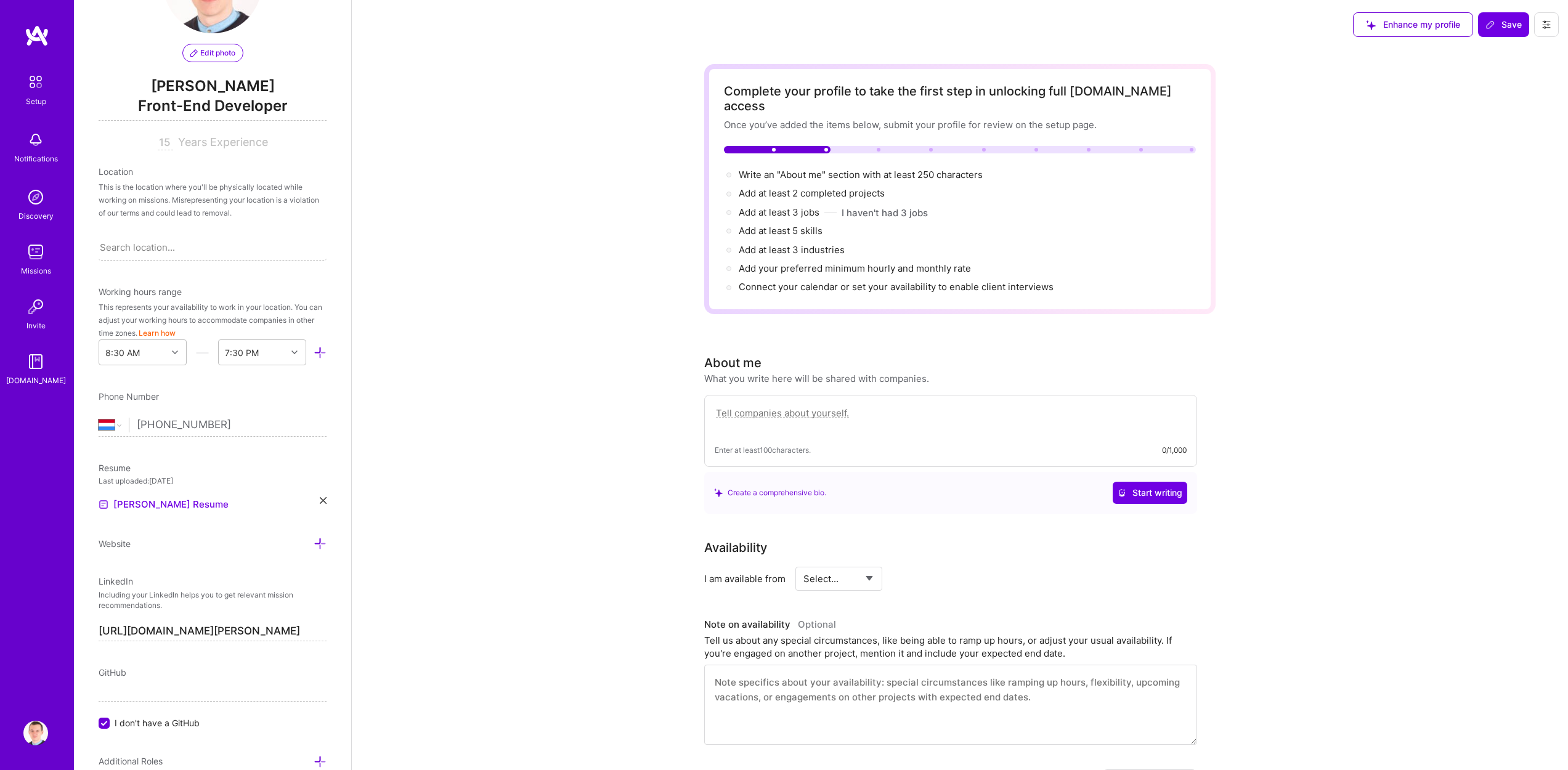
click at [129, 546] on span "Website" at bounding box center [114, 544] width 32 height 11
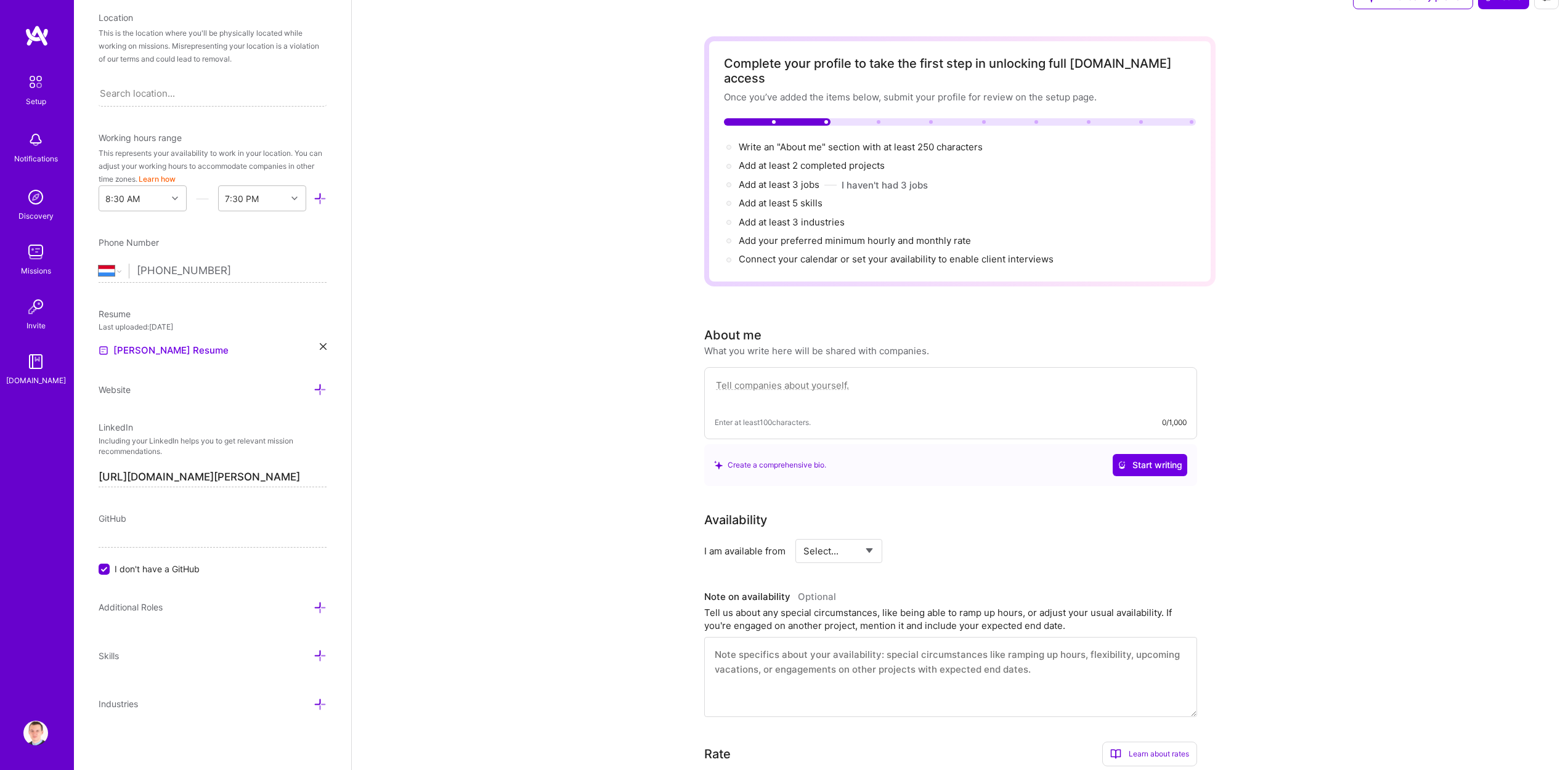
scroll to position [88, 0]
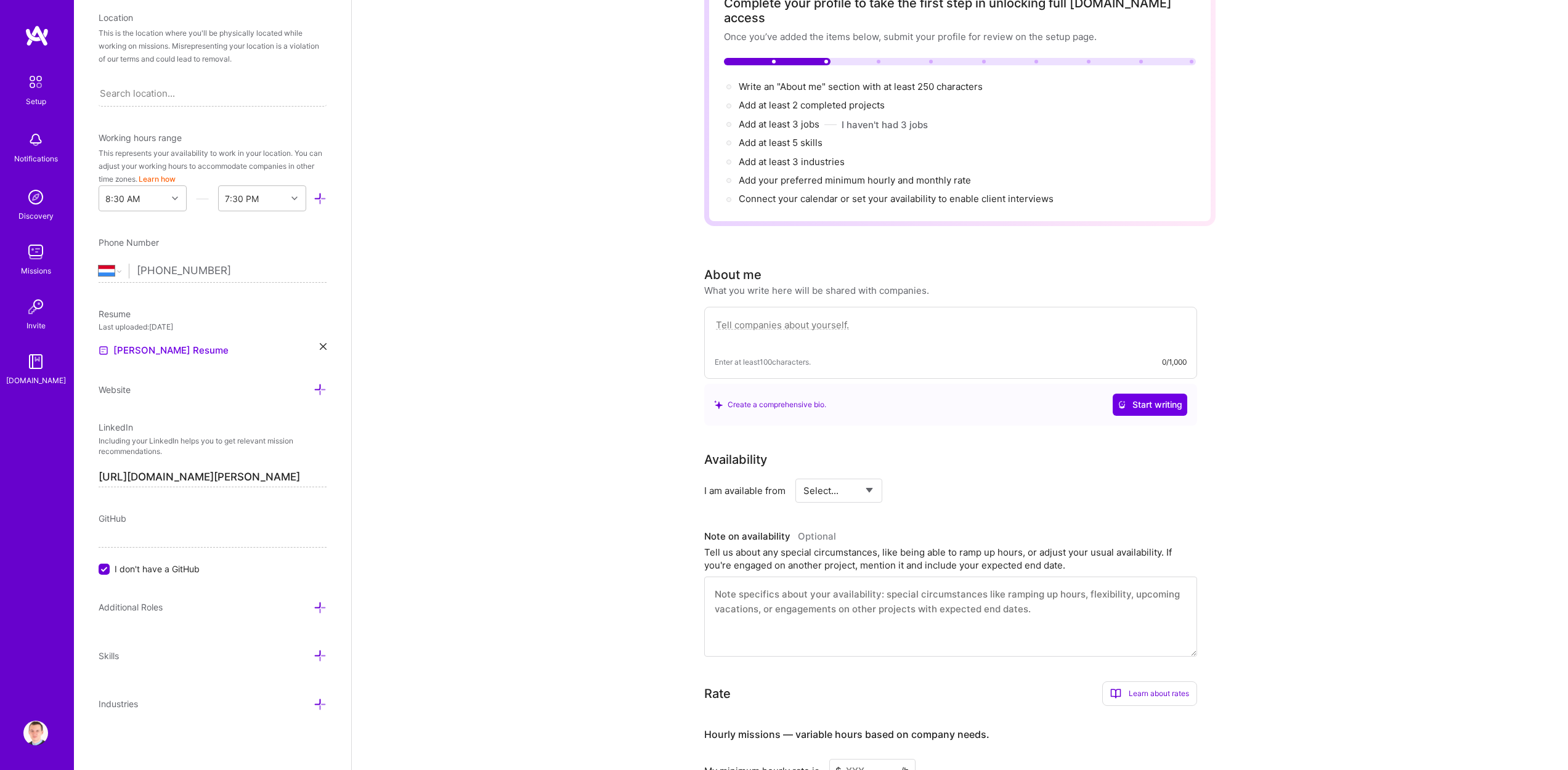
click at [314, 607] on icon at bounding box center [320, 608] width 13 height 13
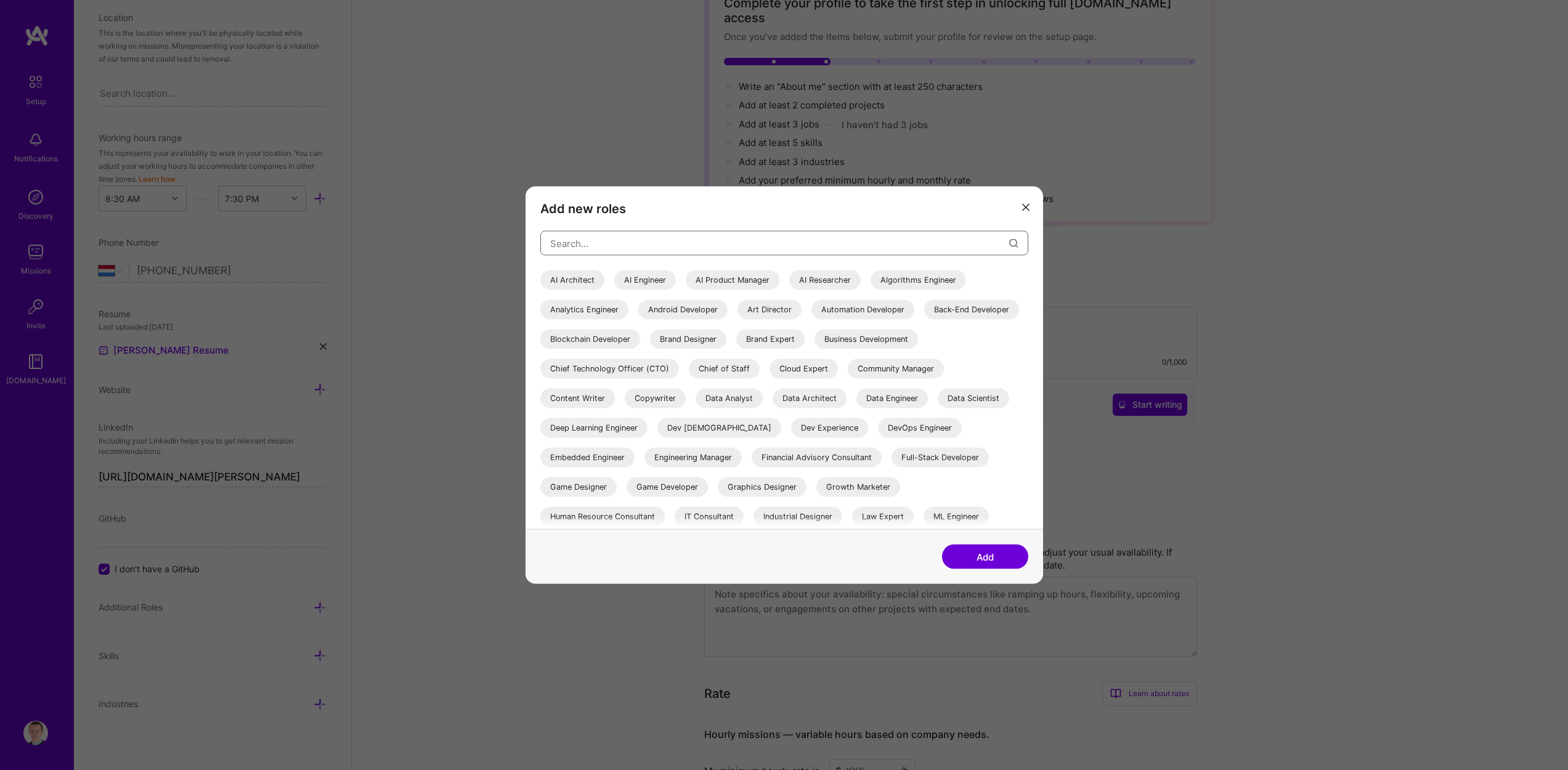
click at [609, 242] on input "modal" at bounding box center [779, 243] width 459 height 31
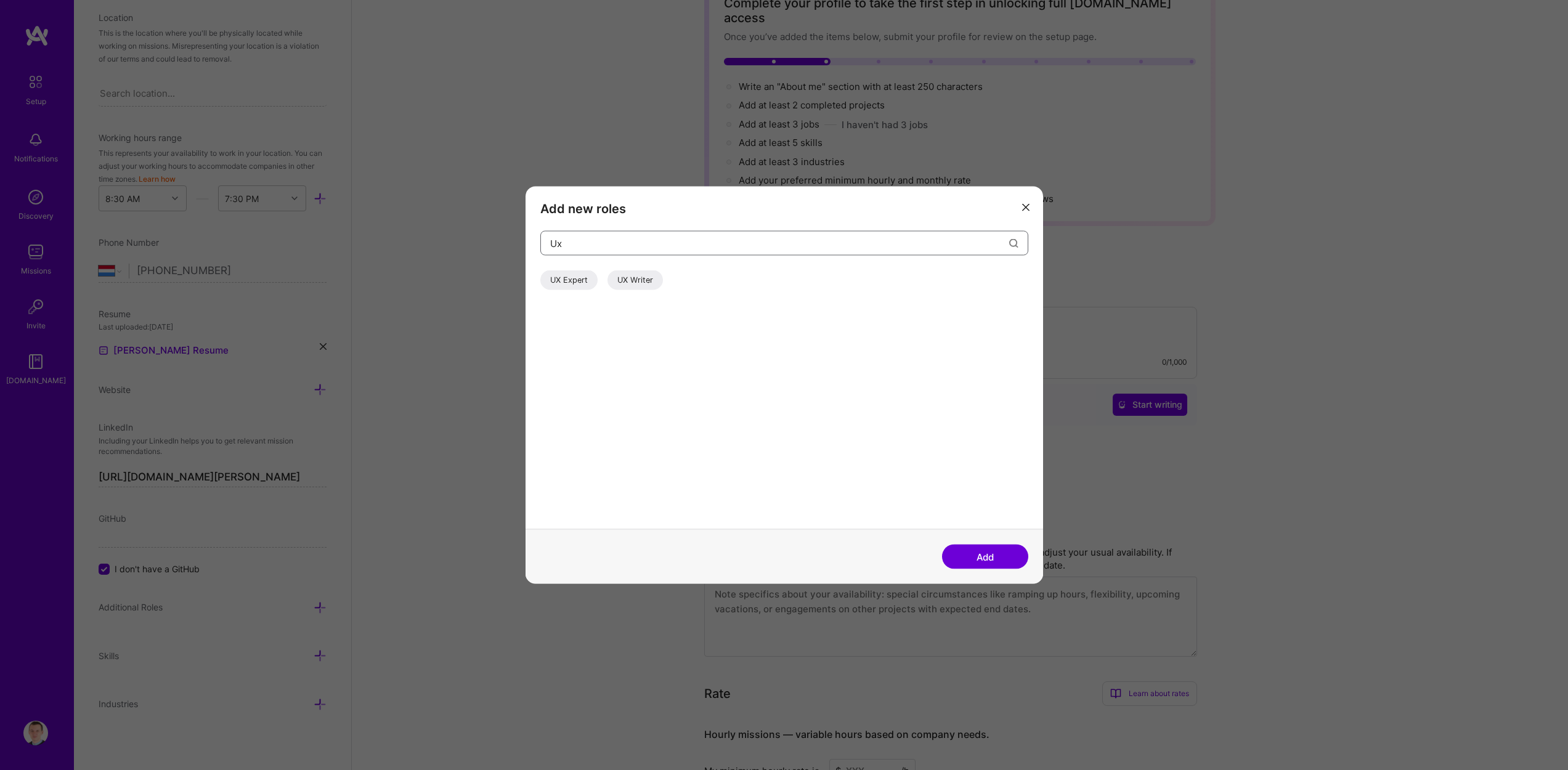
type input "U"
type input "Fro"
click at [1026, 210] on icon "modal" at bounding box center [1026, 207] width 8 height 8
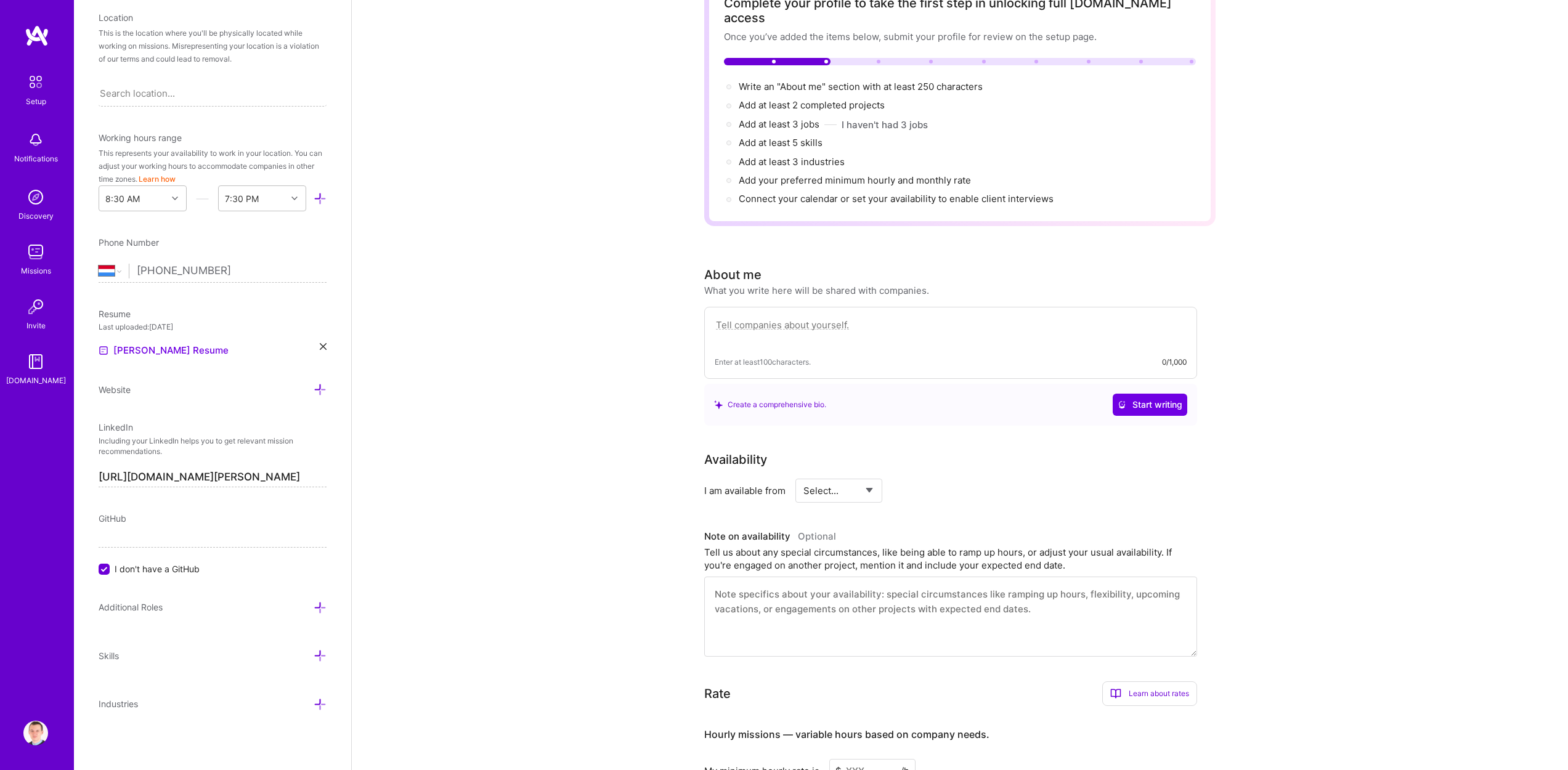
click at [314, 652] on icon at bounding box center [320, 656] width 13 height 13
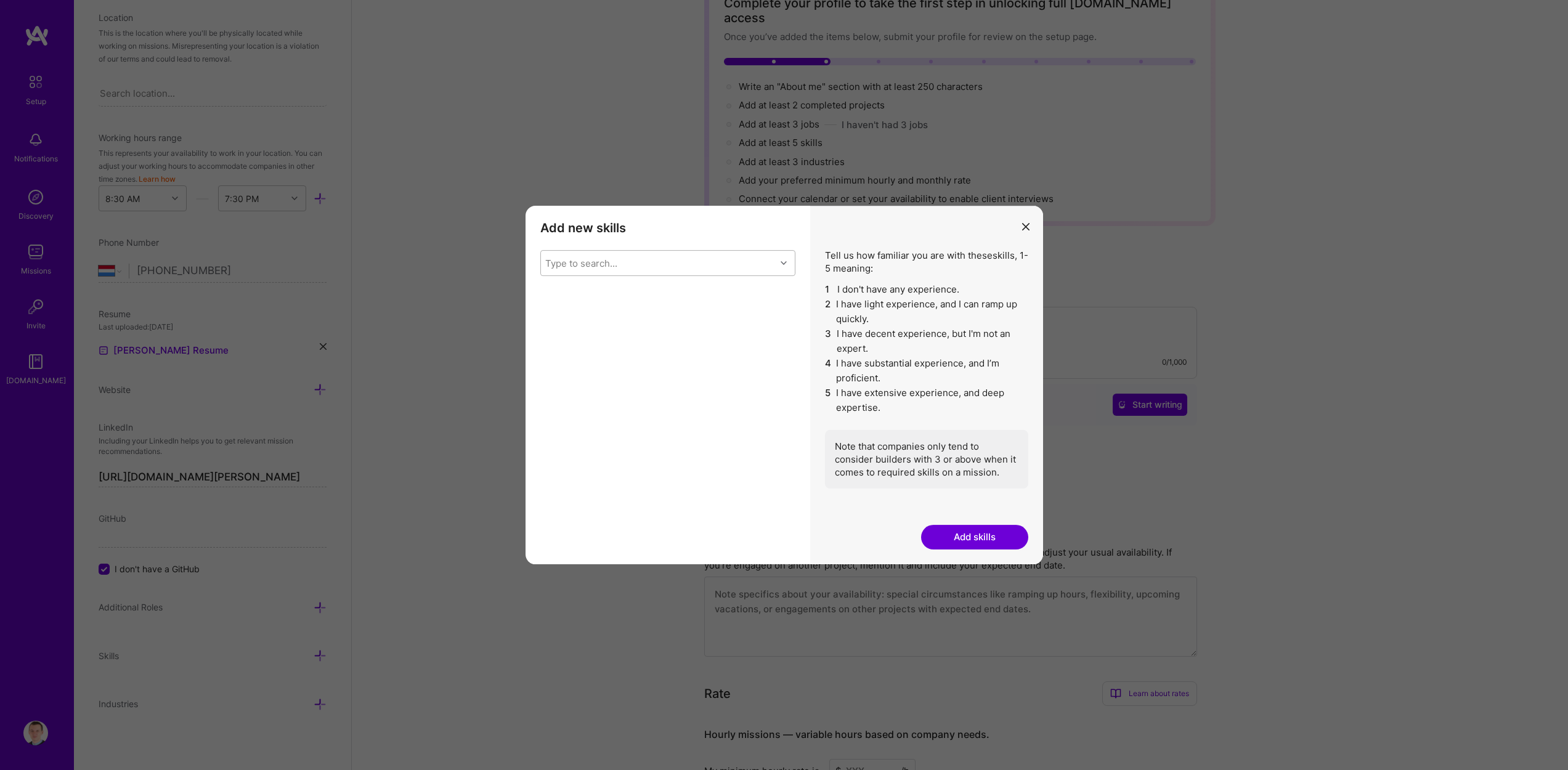
click at [632, 265] on div "Type to search..." at bounding box center [658, 263] width 234 height 25
type input "Type"
click at [617, 316] on div "TypeScript" at bounding box center [667, 317] width 240 height 13
type input "Java"
click at [623, 316] on div "JavaScript" at bounding box center [667, 317] width 240 height 13
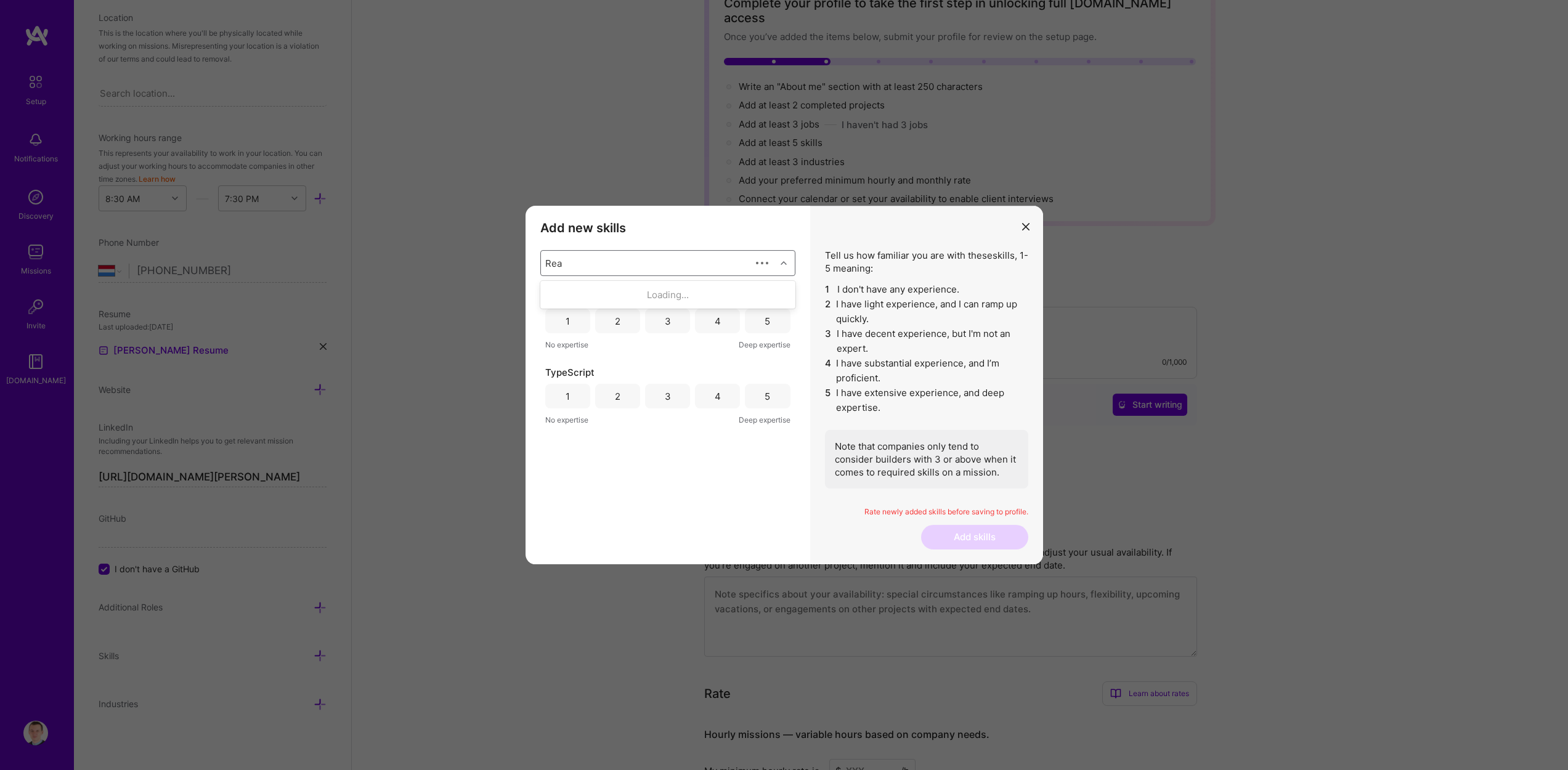
type input "Reac"
click at [615, 344] on div "React" at bounding box center [667, 340] width 240 height 13
type input "Webp"
click at [623, 301] on div "Webpack" at bounding box center [668, 295] width 255 height 23
click at [695, 233] on h3 "Add new skills" at bounding box center [668, 228] width 255 height 15
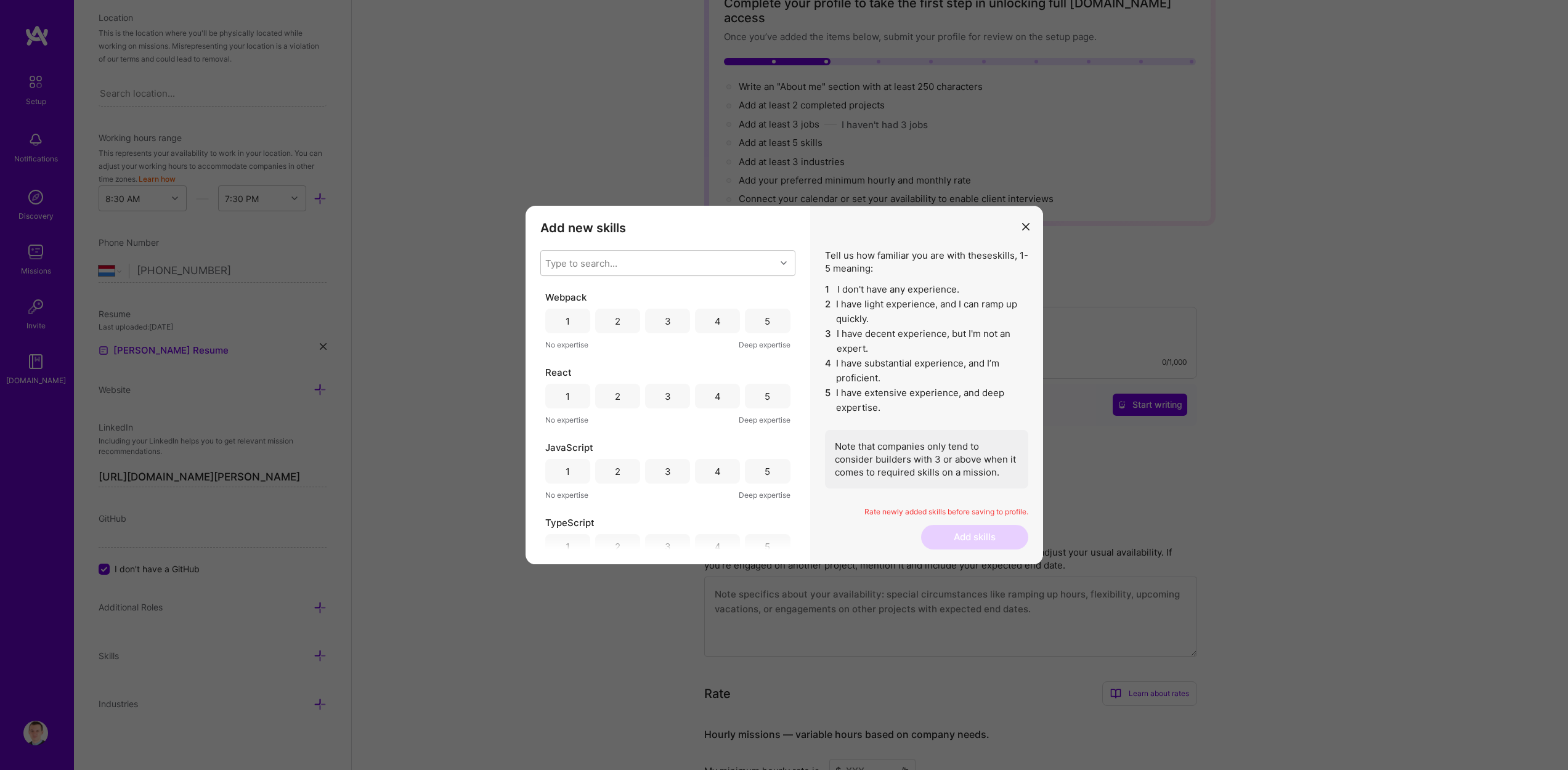
click at [725, 322] on div "4" at bounding box center [718, 321] width 45 height 25
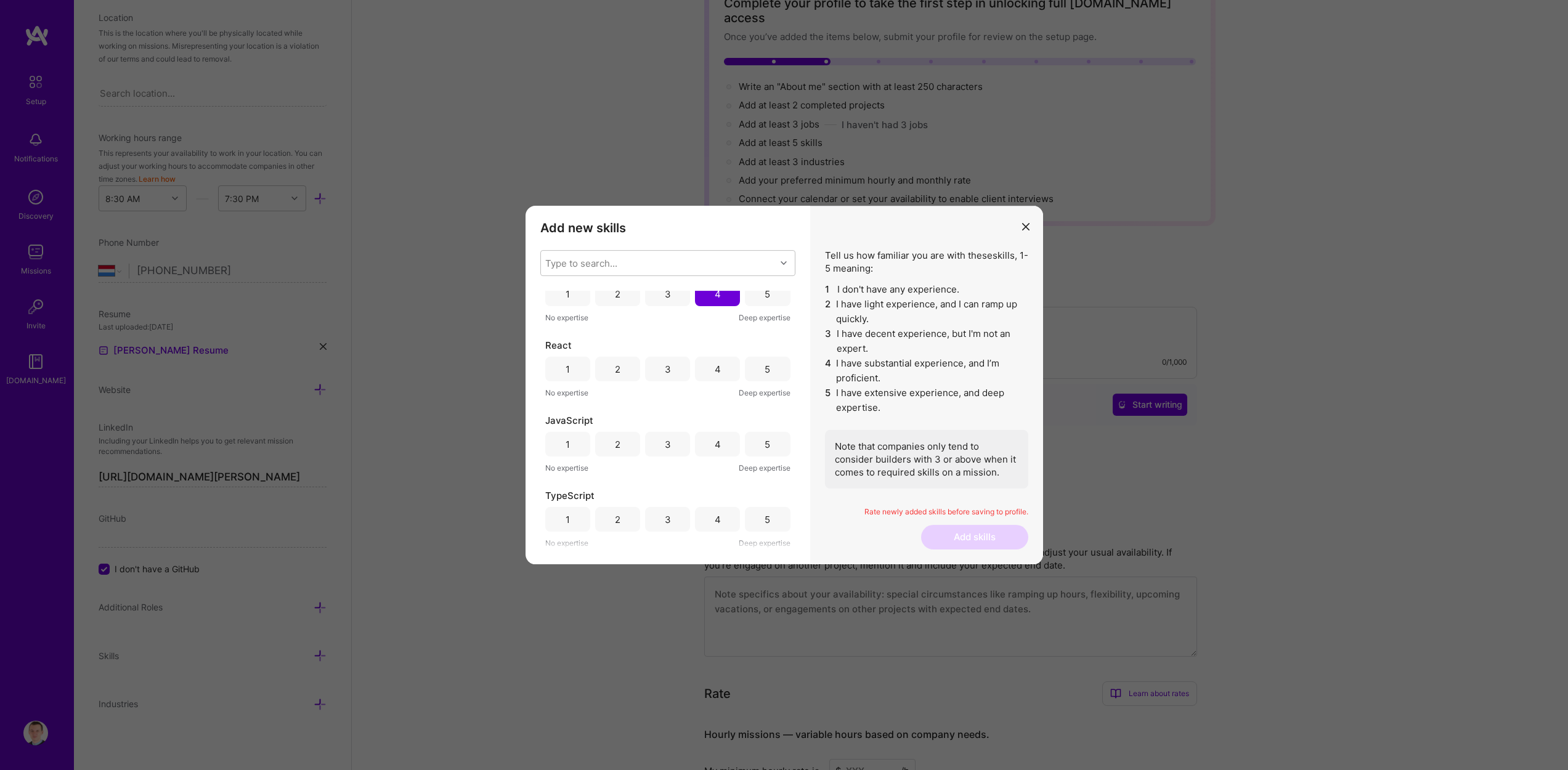
click at [764, 363] on div "5" at bounding box center [767, 369] width 6 height 13
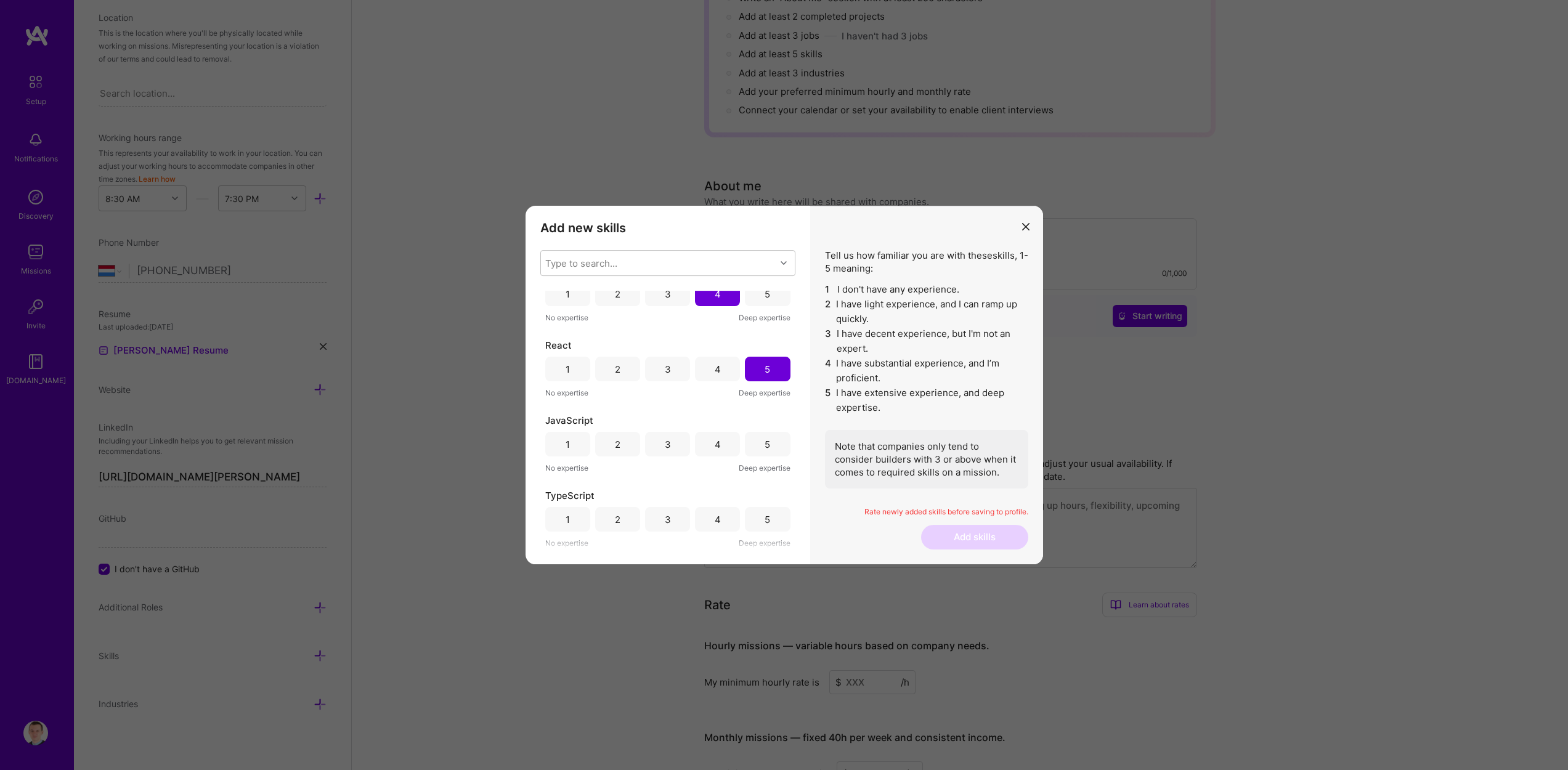
scroll to position [184, 0]
click at [757, 447] on div "5" at bounding box center [767, 444] width 45 height 25
click at [764, 516] on div "5" at bounding box center [767, 519] width 6 height 13
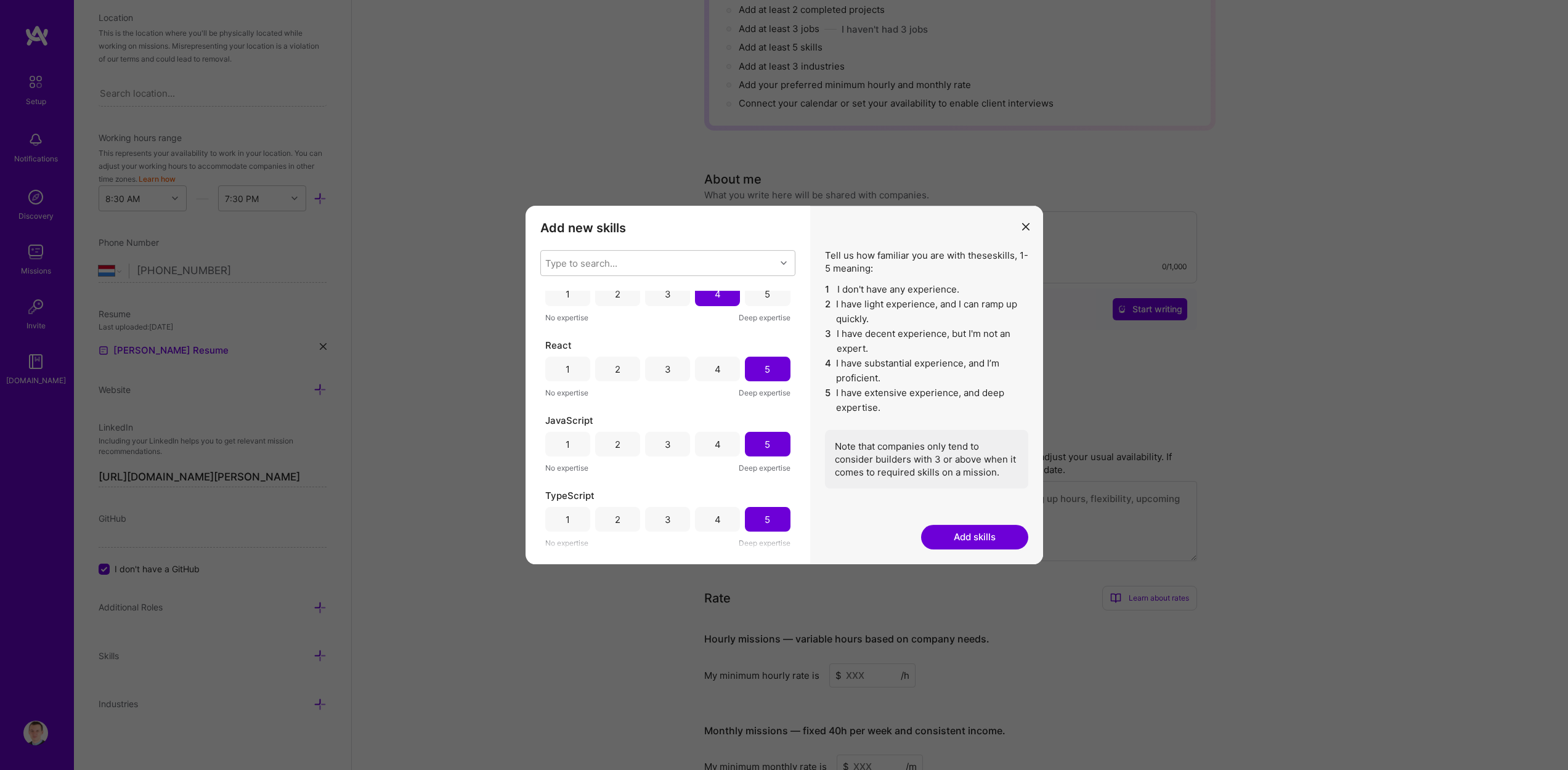
click at [968, 536] on button "Add skills" at bounding box center [974, 537] width 107 height 25
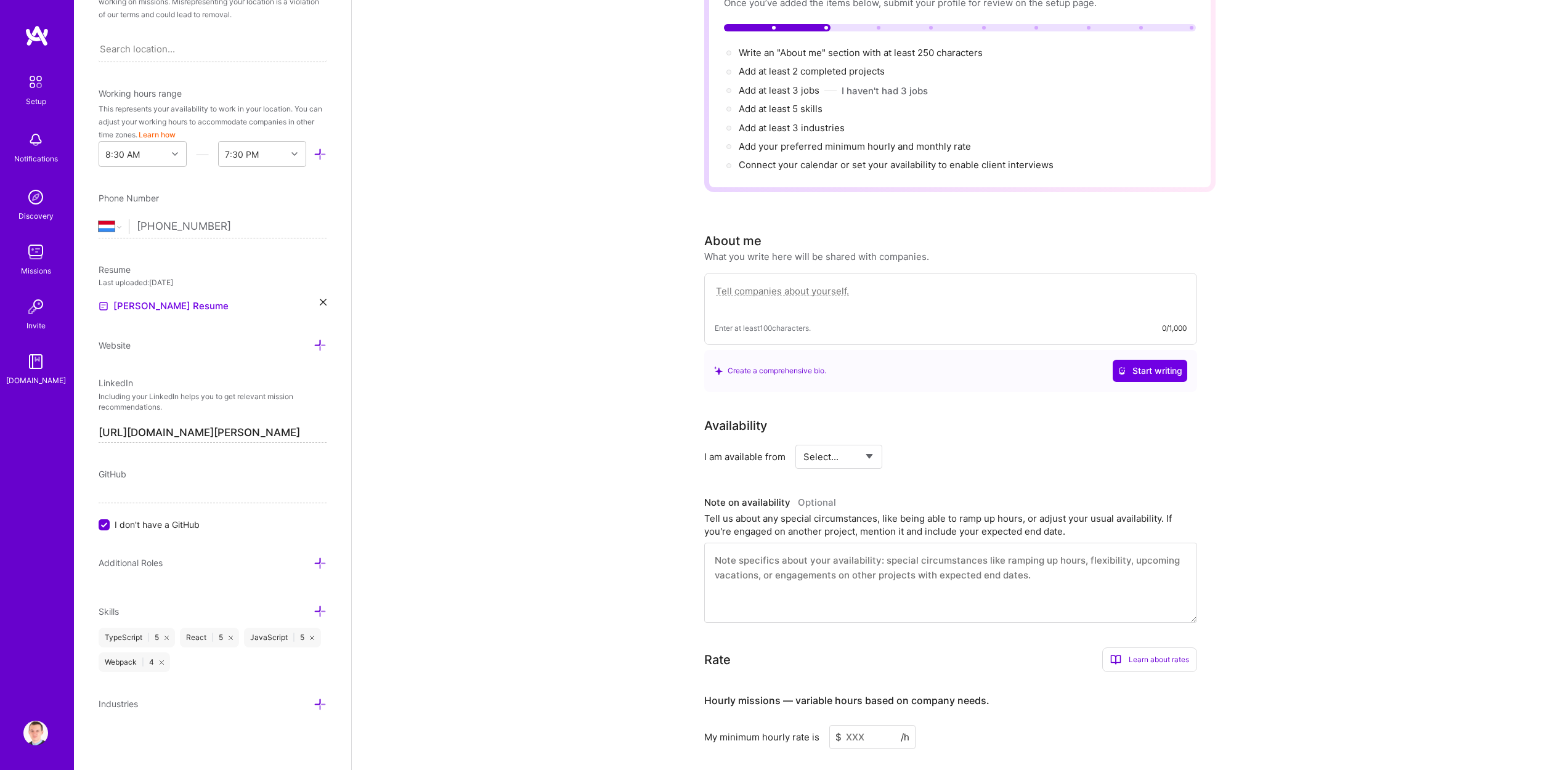
scroll to position [0, 0]
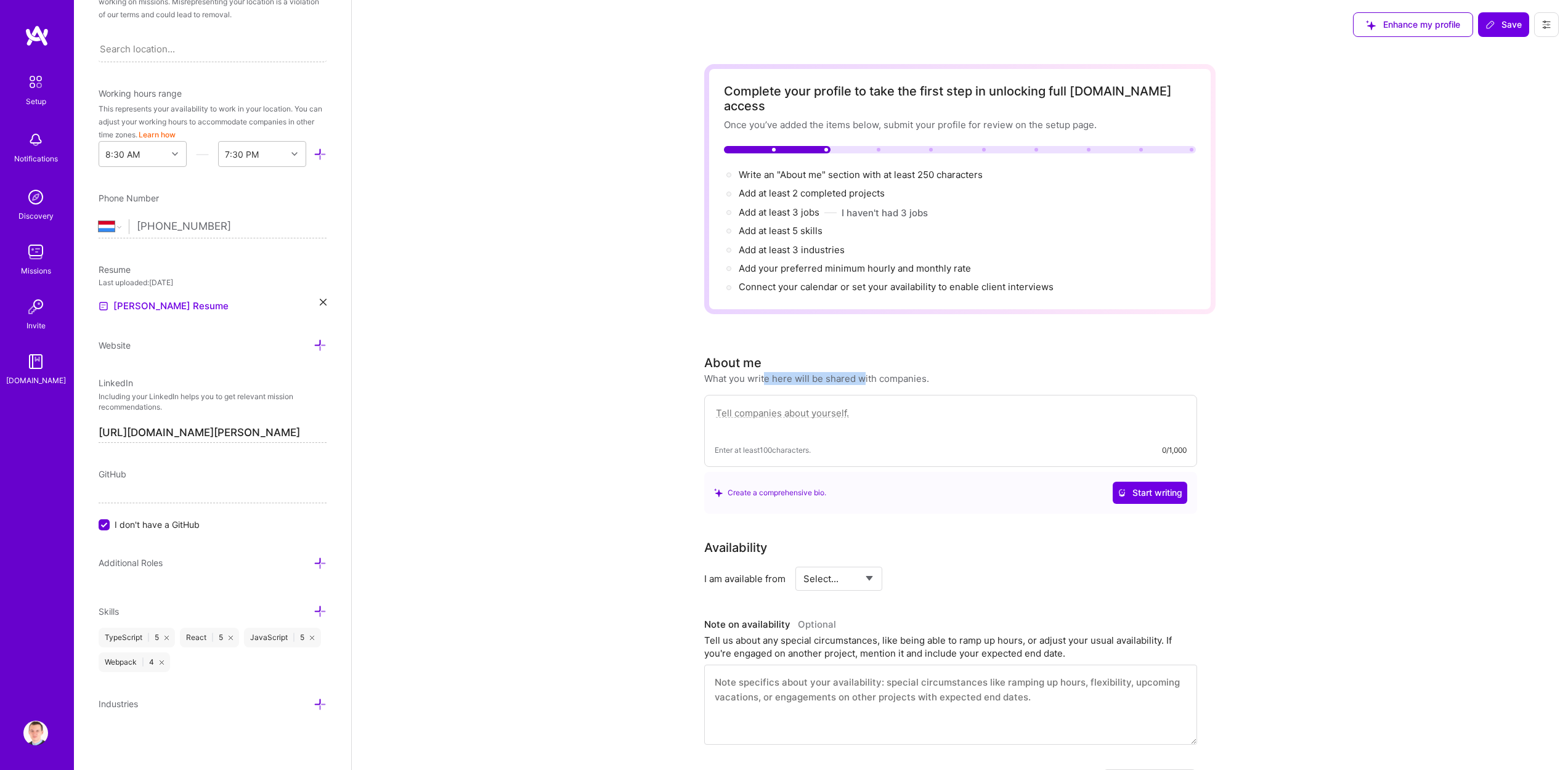
drag, startPoint x: 769, startPoint y: 358, endPoint x: 862, endPoint y: 362, distance: 93.1
click at [862, 372] on div "What you write here will be shared with companies." at bounding box center [816, 378] width 225 height 13
click at [634, 368] on div "Complete your profile to take the first step in unlocking full [DOMAIN_NAME] ac…" at bounding box center [960, 645] width 1216 height 1192
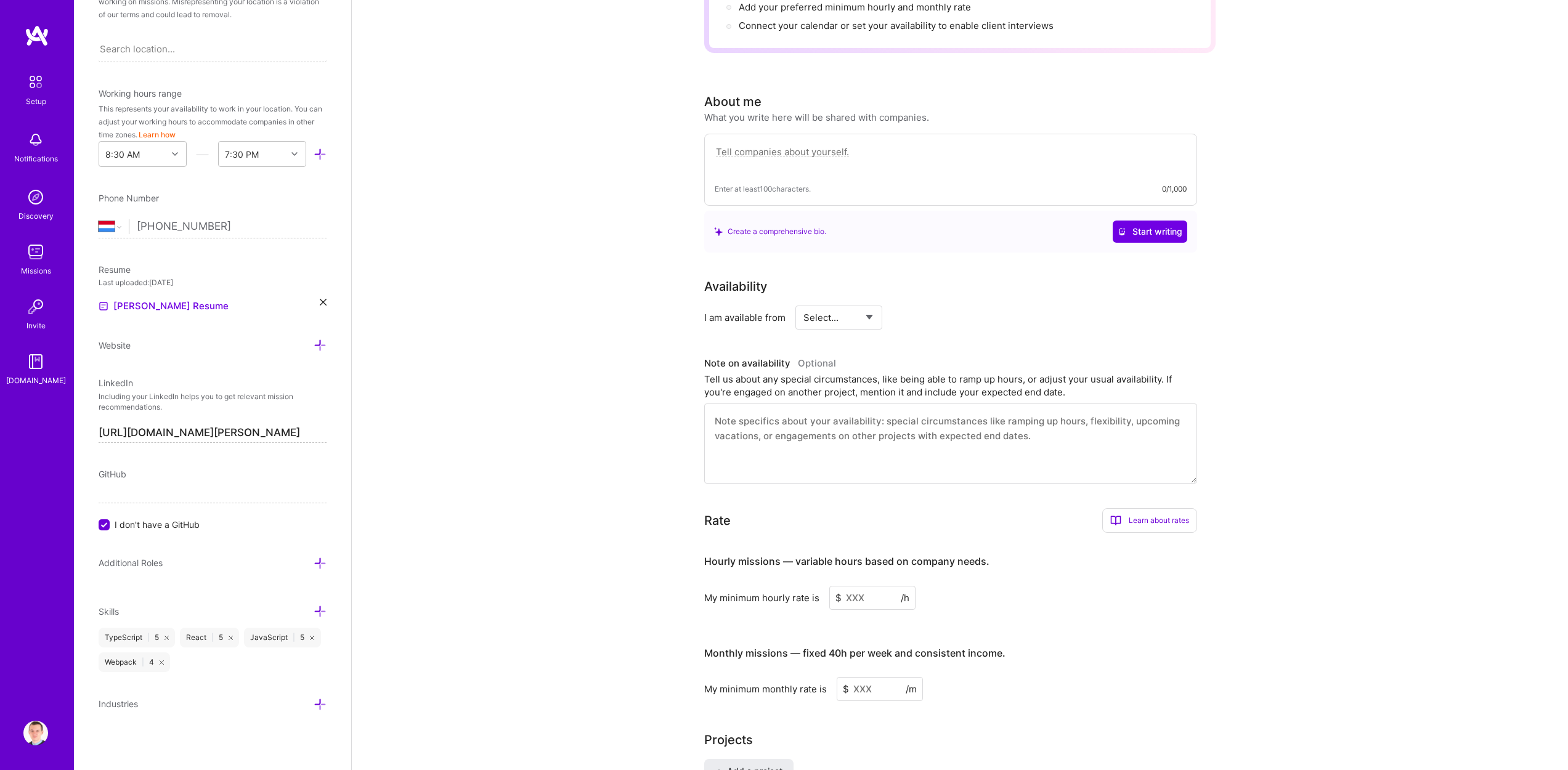
scroll to position [461, 0]
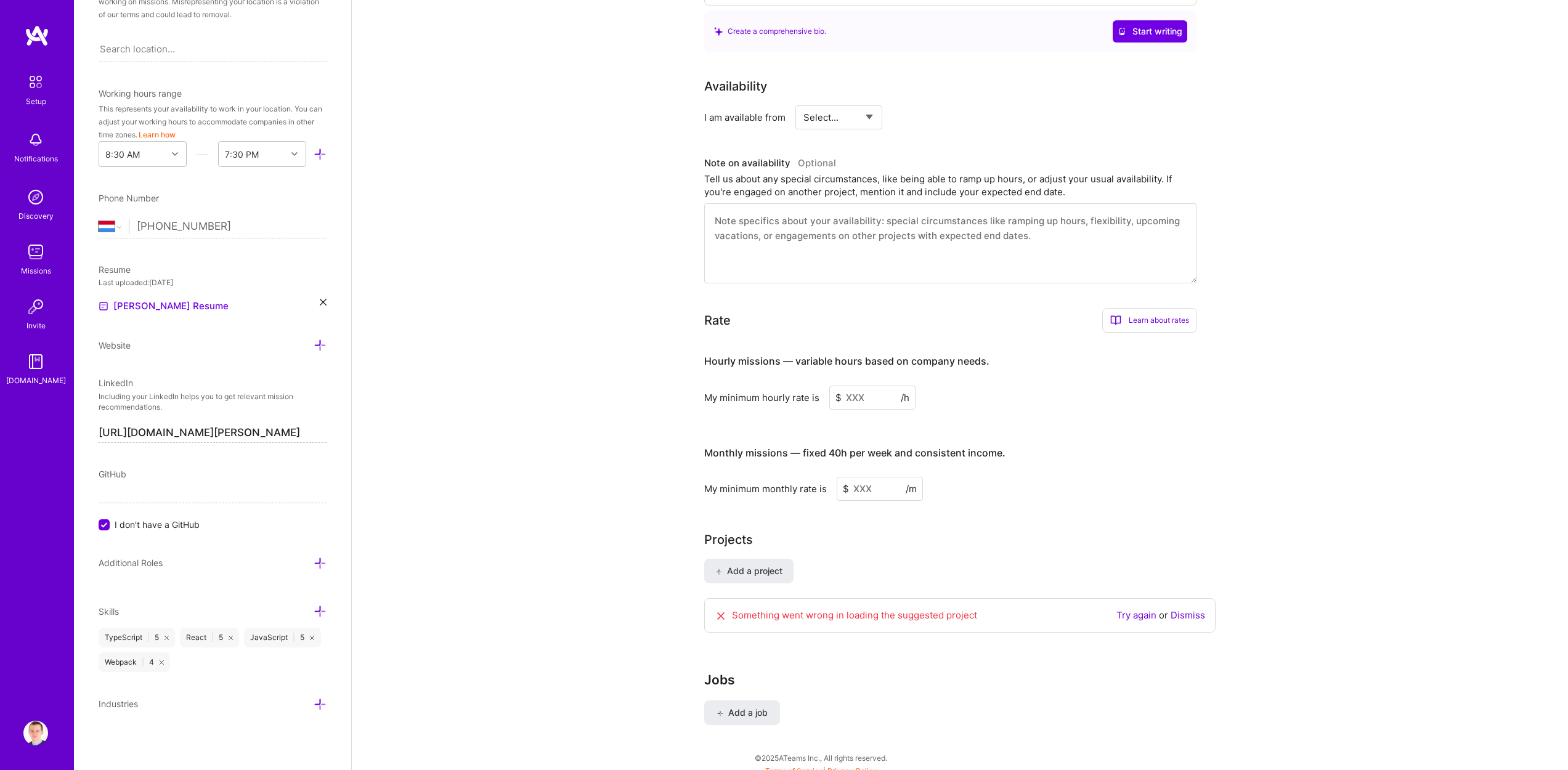
click at [914, 608] on div "Something went wrong in loading the suggested project" at bounding box center [846, 615] width 263 height 14
click at [965, 559] on div "Add a project Something went wrong in loading the suggested project Try again o…" at bounding box center [960, 603] width 512 height 89
click at [1185, 609] on link "Dismiss" at bounding box center [1187, 615] width 35 height 12
click at [906, 543] on div "Projects Add a project" at bounding box center [960, 564] width 512 height 68
click at [865, 387] on input at bounding box center [872, 398] width 86 height 24
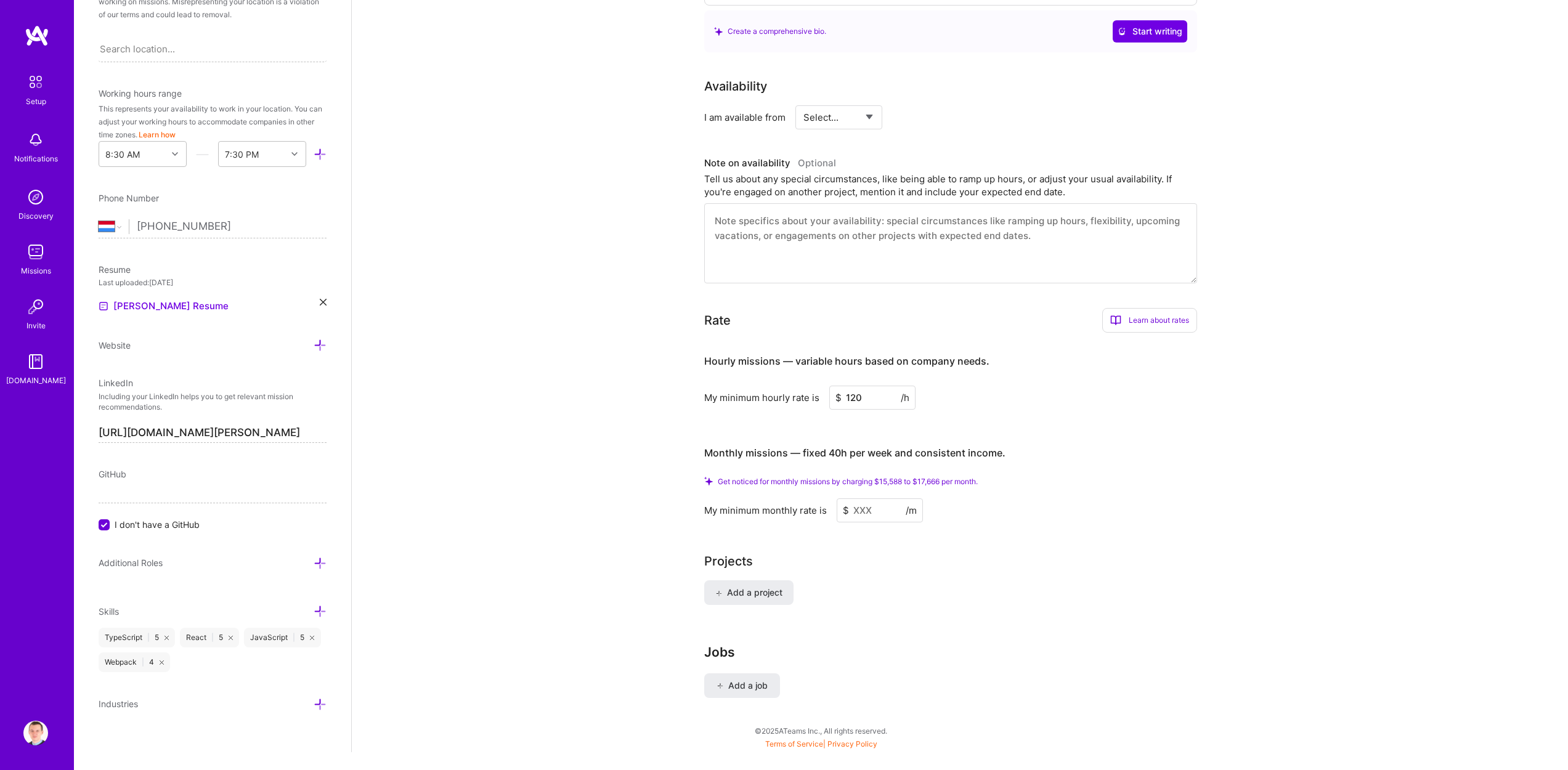
click at [600, 382] on div "Complete your profile to take the first step in unlocking full [DOMAIN_NAME] ac…" at bounding box center [960, 170] width 1216 height 1165
click at [870, 386] on input "120" at bounding box center [872, 398] width 86 height 24
type input "1"
type input "90"
click at [549, 357] on div "Complete your profile to take the first step in unlocking full [DOMAIN_NAME] ac…" at bounding box center [960, 170] width 1216 height 1165
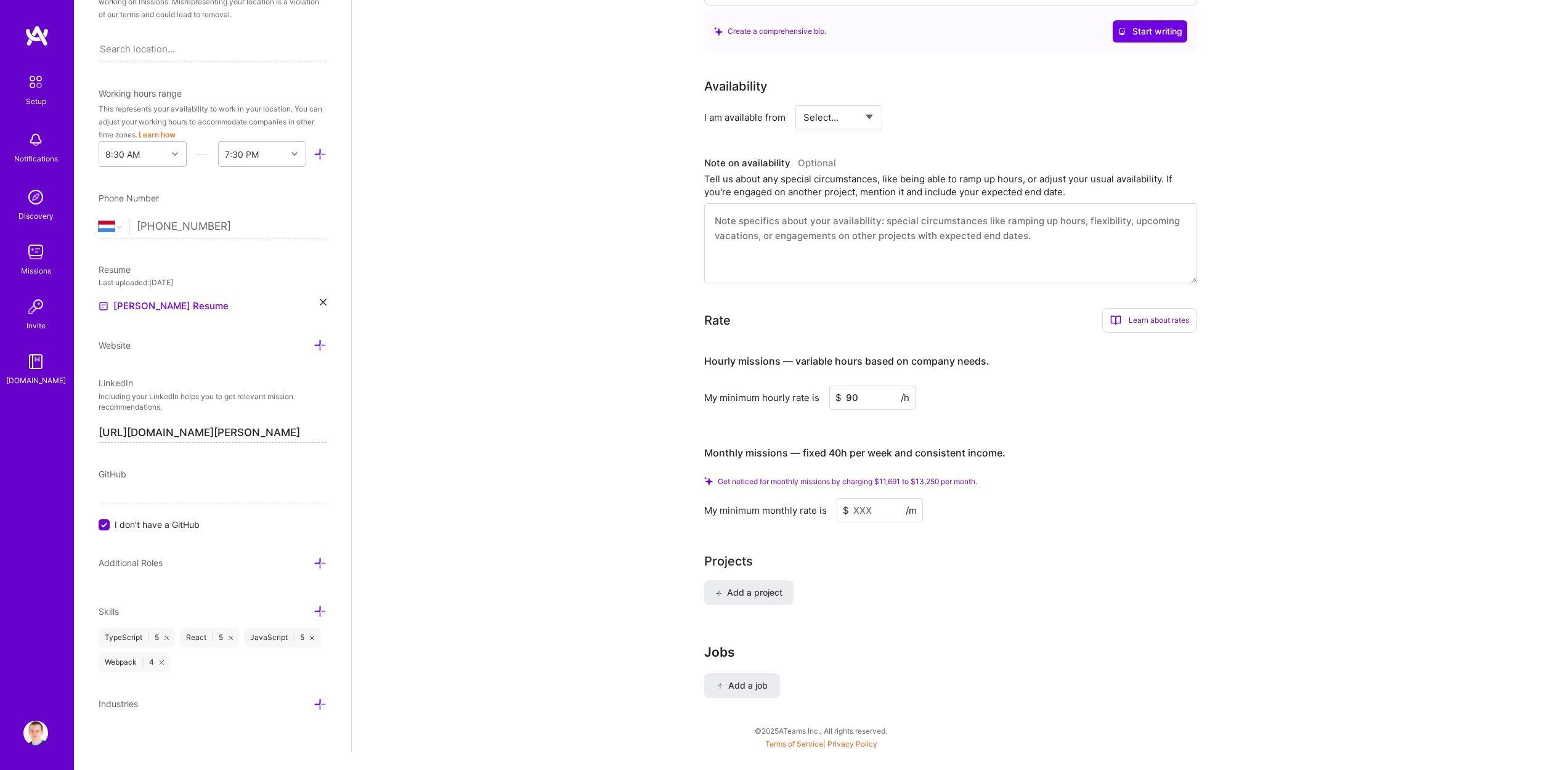
click at [869, 498] on input at bounding box center [879, 510] width 86 height 24
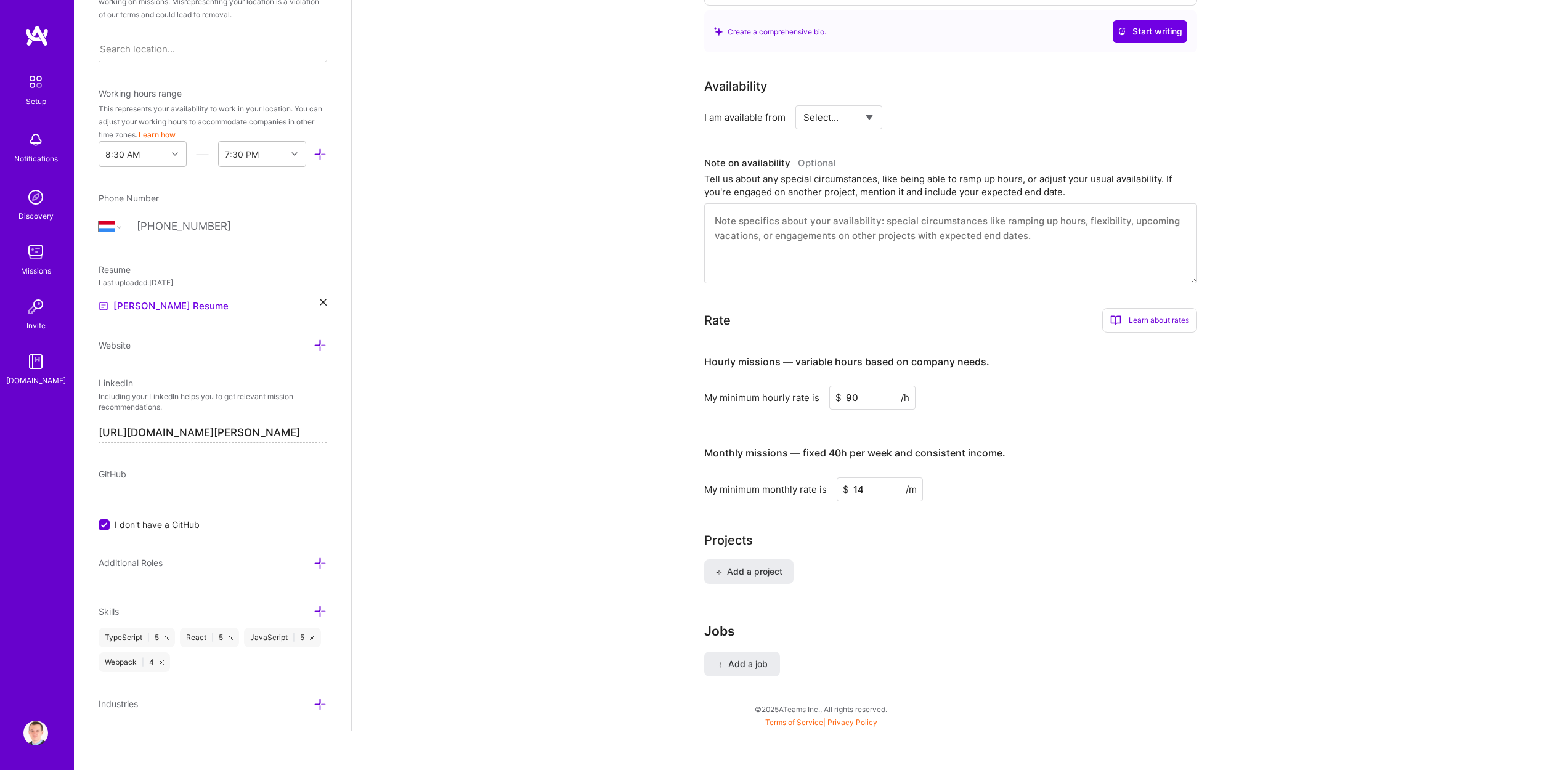
type input "1"
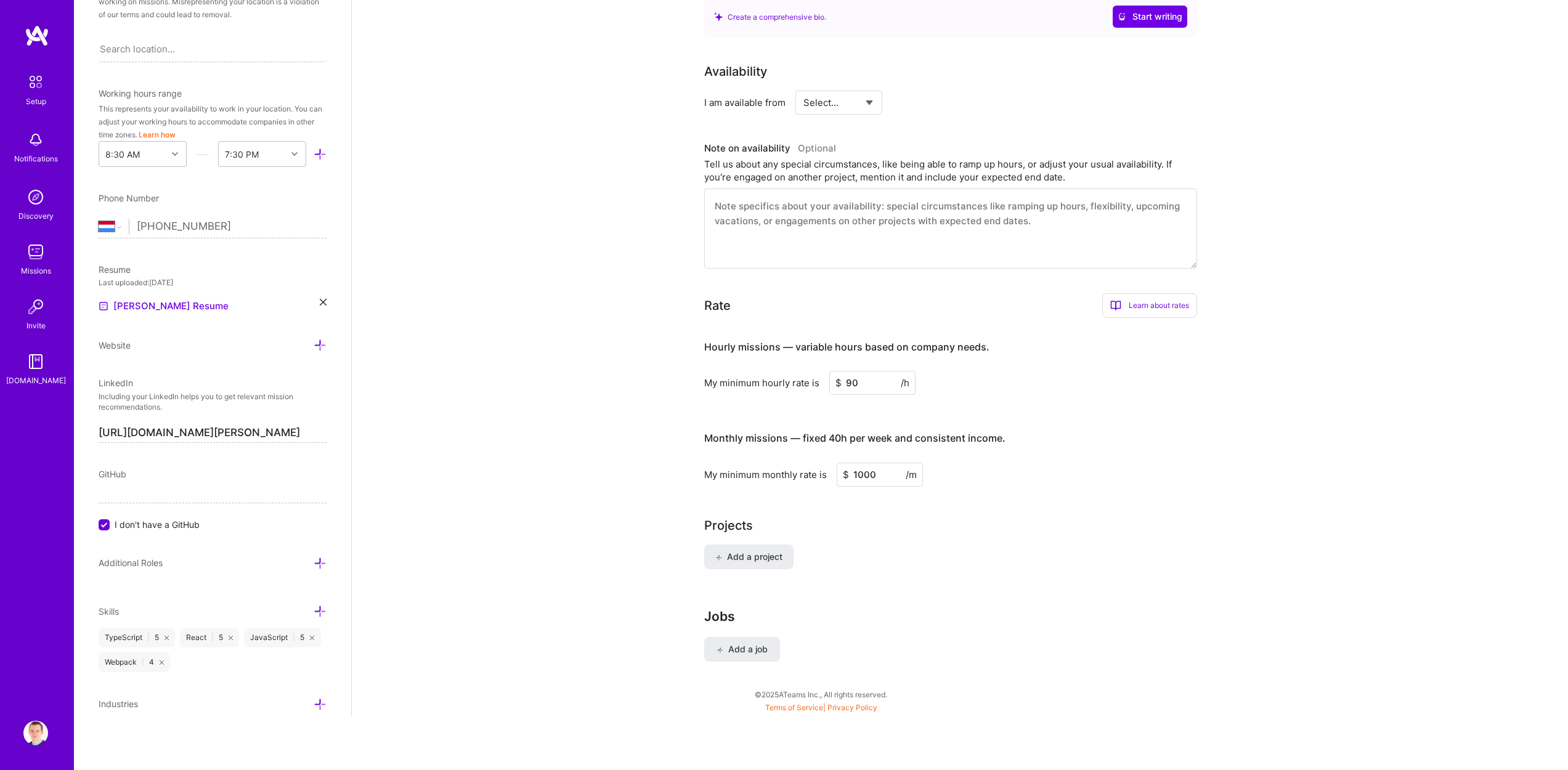
scroll to position [443, 0]
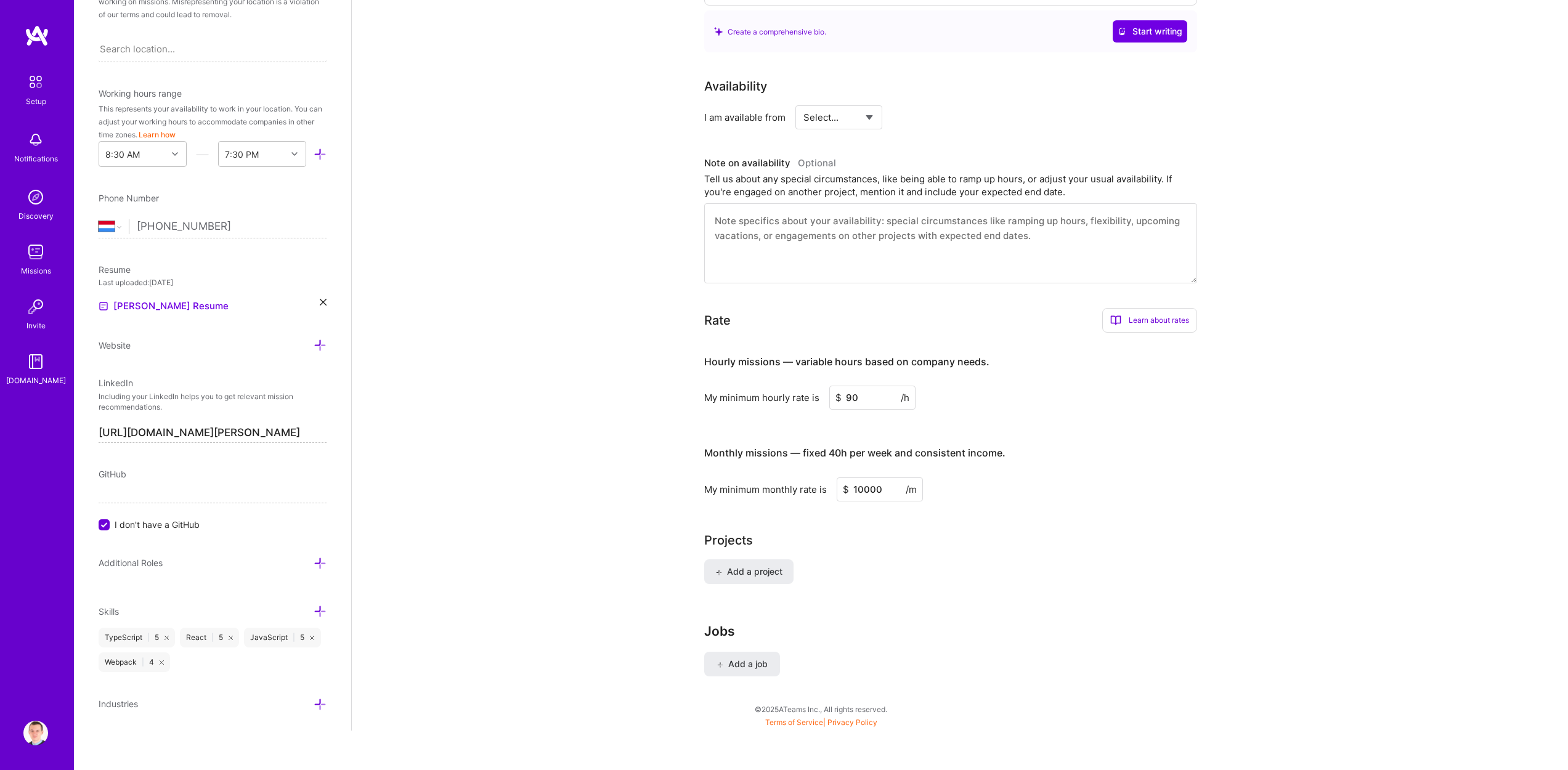
type input "10000"
click at [626, 475] on div "Complete your profile to take the first step in unlocking full [DOMAIN_NAME] ac…" at bounding box center [960, 169] width 1216 height 1124
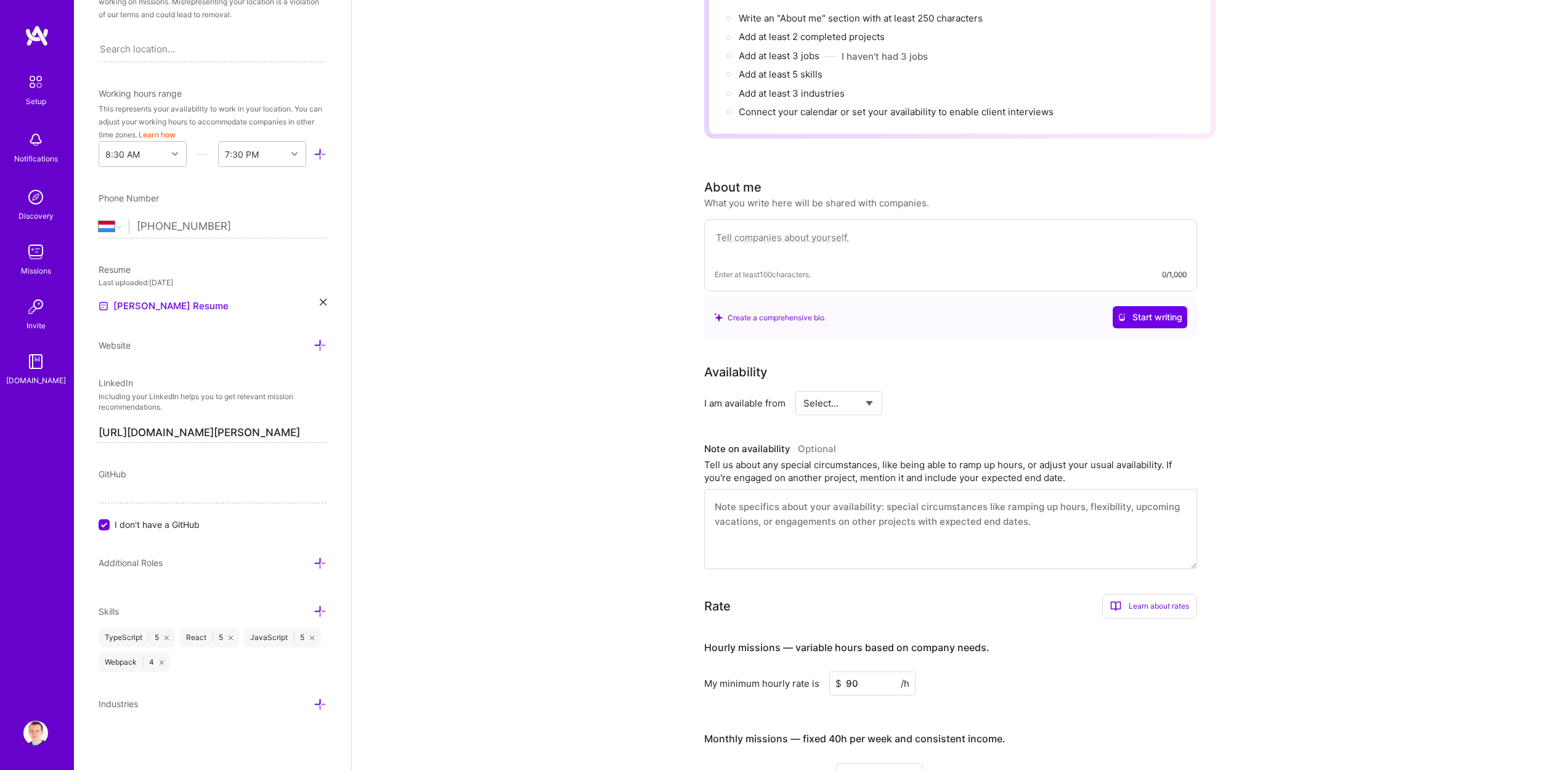
scroll to position [57, 0]
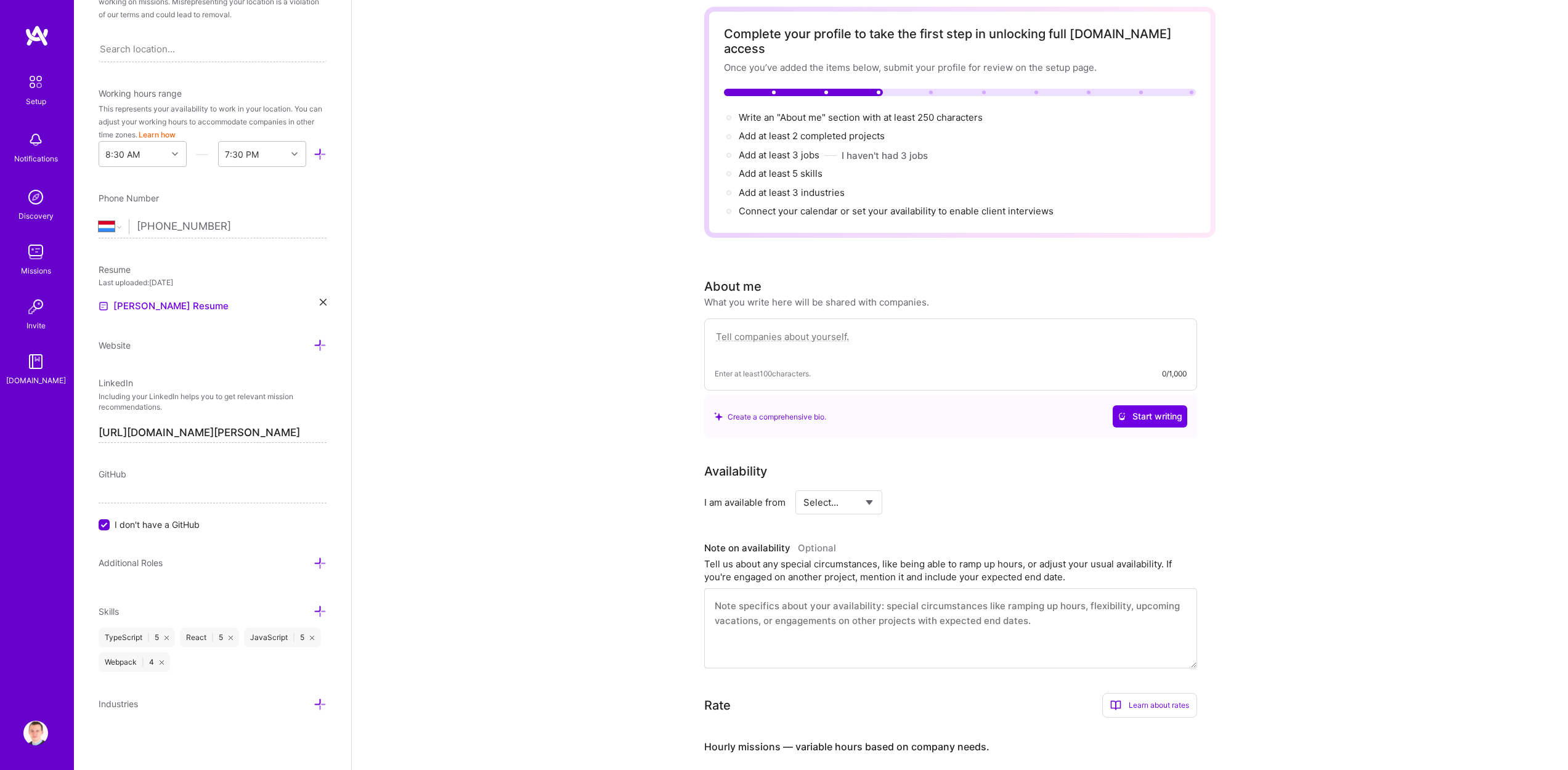
click at [826, 489] on select "Select... Right Now Future Date Not Available" at bounding box center [838, 502] width 71 height 31
select select "Future Date"
click at [803, 487] on select "Select... Right Now Future Date Not Available" at bounding box center [838, 502] width 71 height 31
click at [941, 490] on input "[DATE]" at bounding box center [945, 502] width 61 height 24
click at [957, 308] on div "[DATE]" at bounding box center [901, 311] width 148 height 13
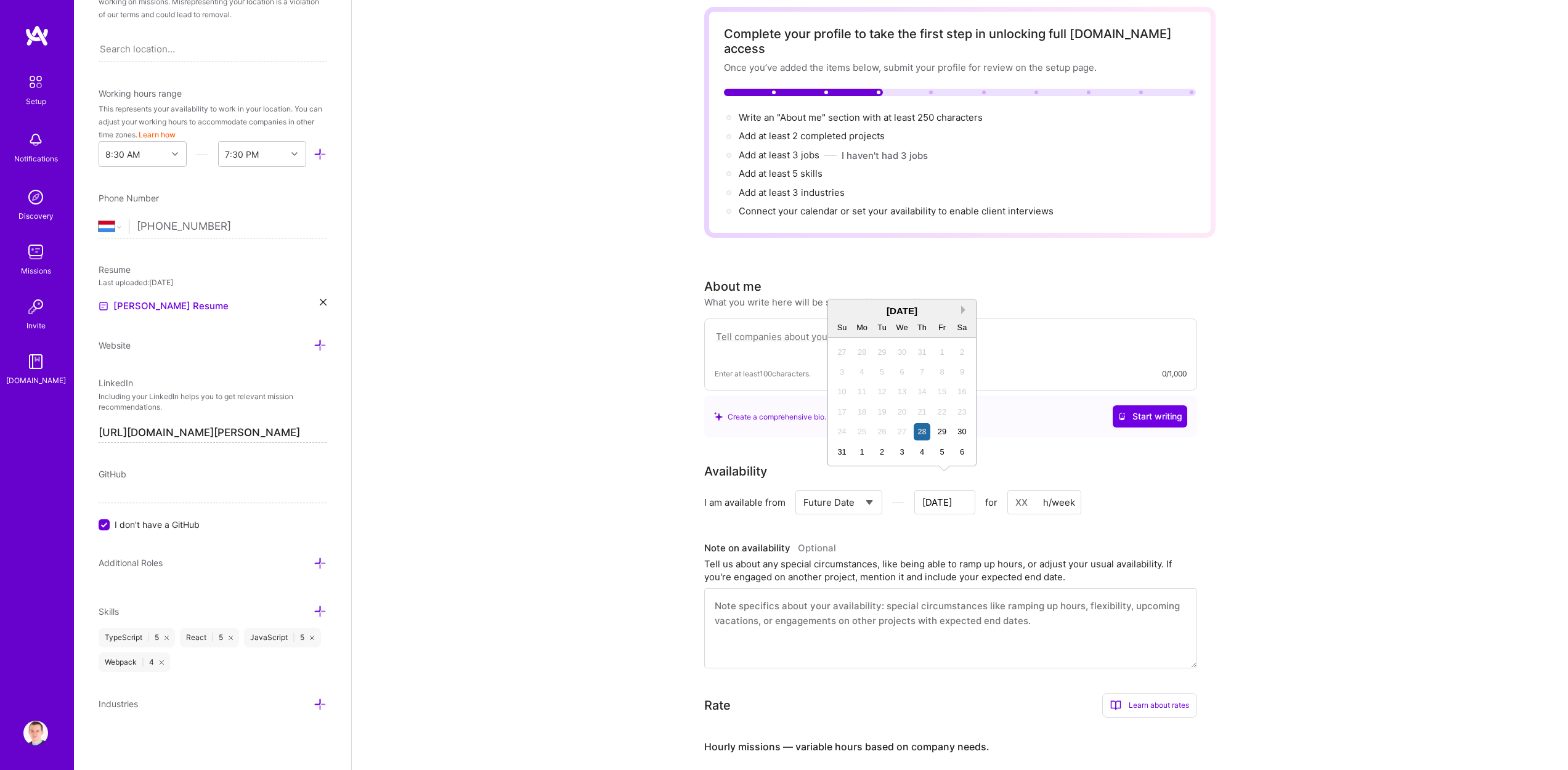
click at [961, 308] on button "Next Month" at bounding box center [965, 310] width 9 height 9
click at [891, 393] on div "12 13 14 15 16 17 18" at bounding box center [901, 392] width 140 height 19
click at [887, 392] on div "14" at bounding box center [882, 392] width 16 height 16
click at [1020, 490] on input at bounding box center [1044, 502] width 74 height 24
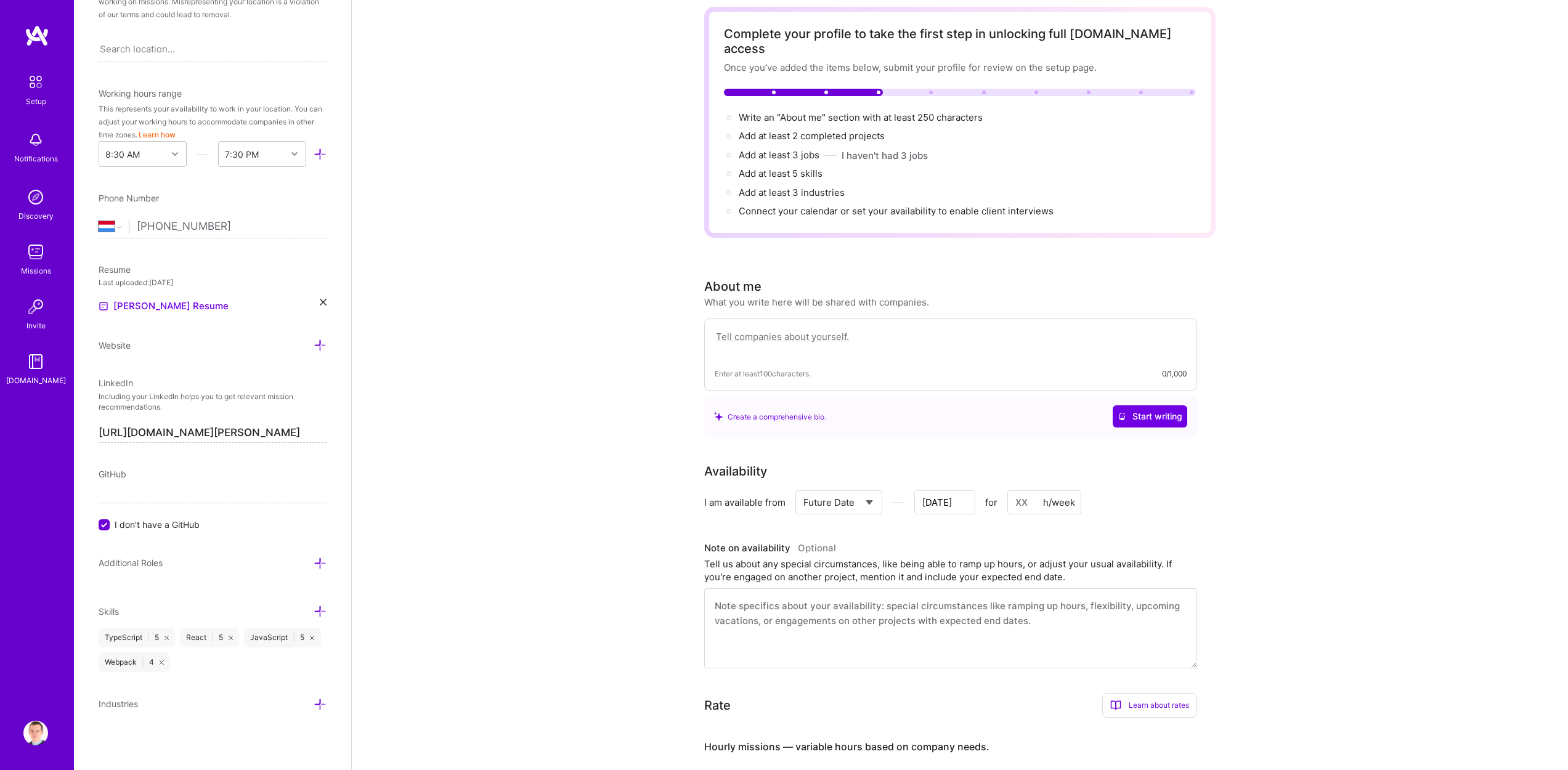
type input "[DATE]"
type input "4"
type input "[DATE]"
type input "40"
click at [615, 514] on div "Complete your profile to take the first step in unlocking full [DOMAIN_NAME] ac…" at bounding box center [960, 554] width 1216 height 1124
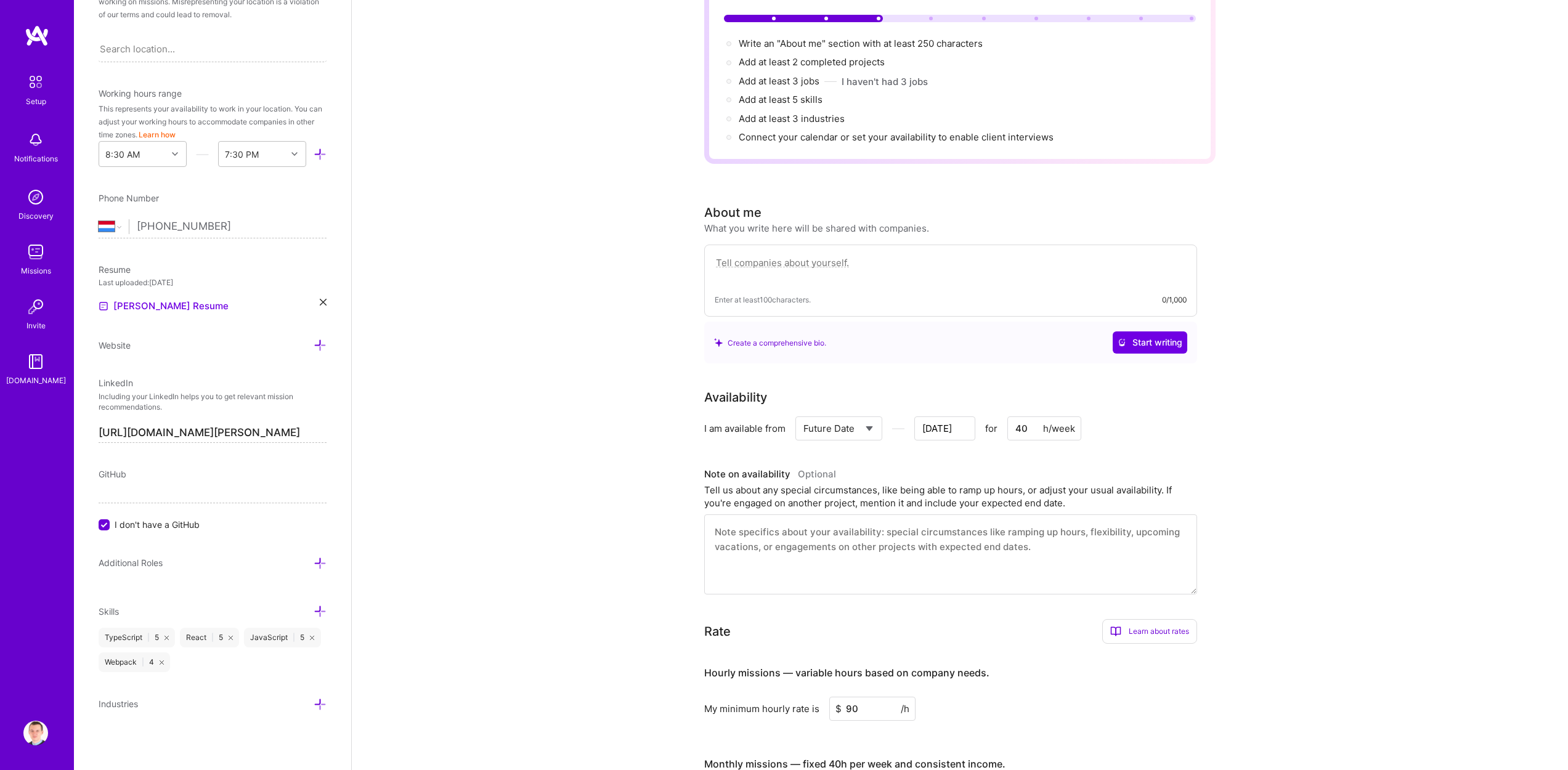
scroll to position [0, 0]
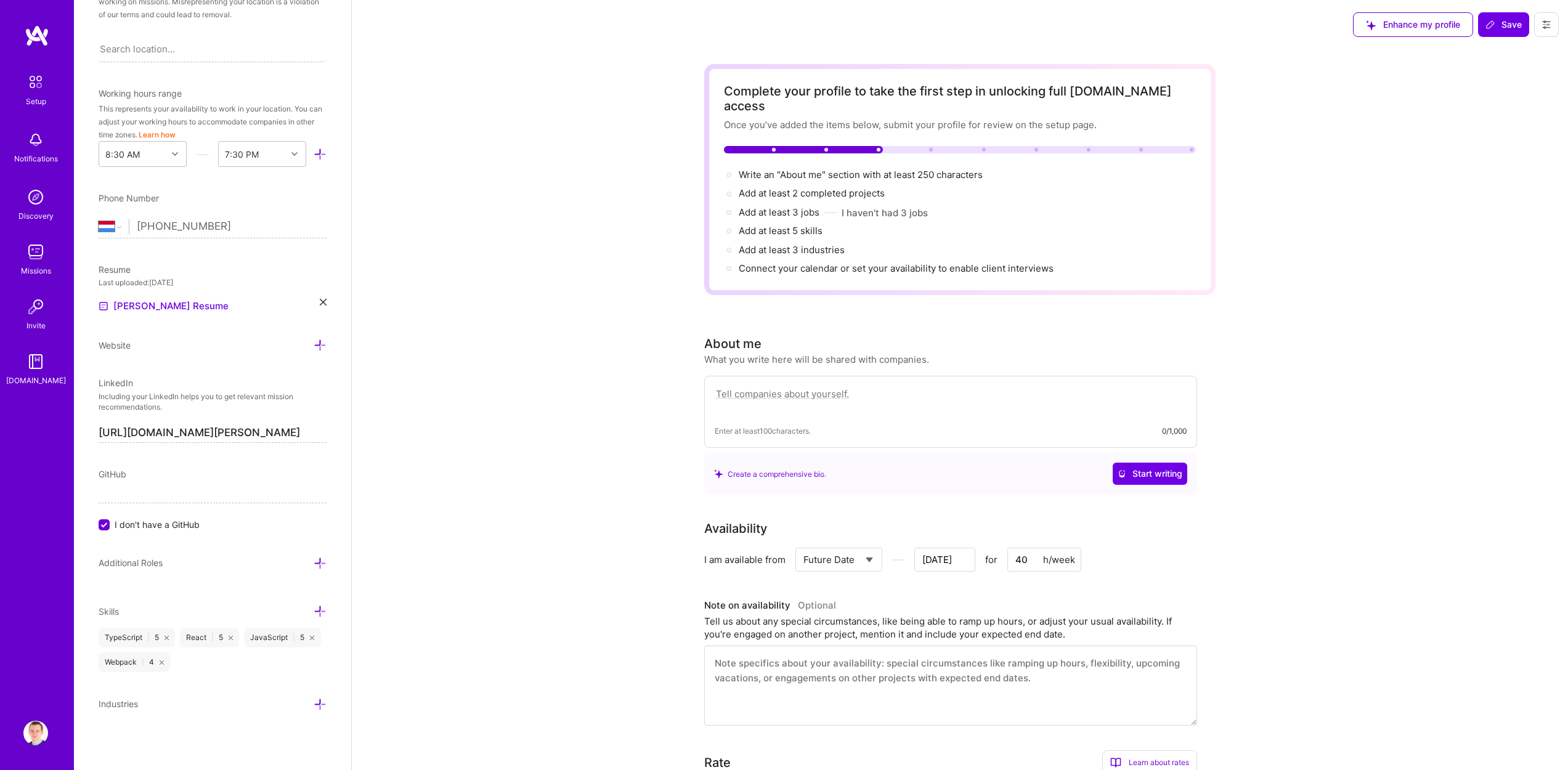
click at [1437, 28] on span "Enhance my profile" at bounding box center [1413, 25] width 94 height 13
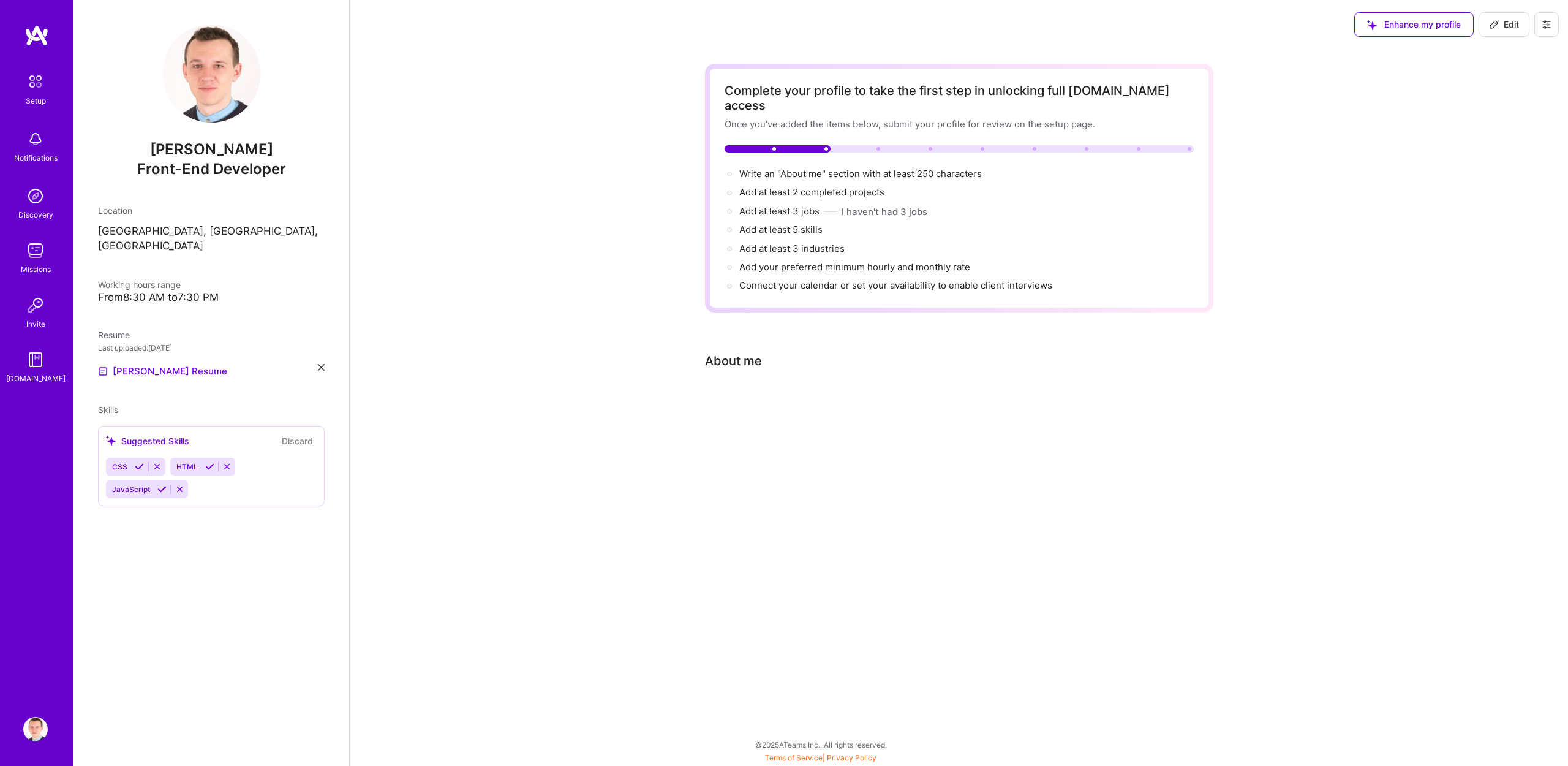
click at [702, 349] on div "Complete your profile to take the first step in unlocking full [DOMAIN_NAME] ac…" at bounding box center [959, 256] width 1219 height 415
click at [720, 352] on div "About me" at bounding box center [733, 361] width 57 height 18
click at [751, 352] on div "About me" at bounding box center [733, 361] width 57 height 18
drag, startPoint x: 759, startPoint y: 108, endPoint x: 925, endPoint y: 108, distance: 166.0
click at [909, 118] on div "Once you’ve added the items below, submit your profile for review on the setup …" at bounding box center [959, 124] width 469 height 13
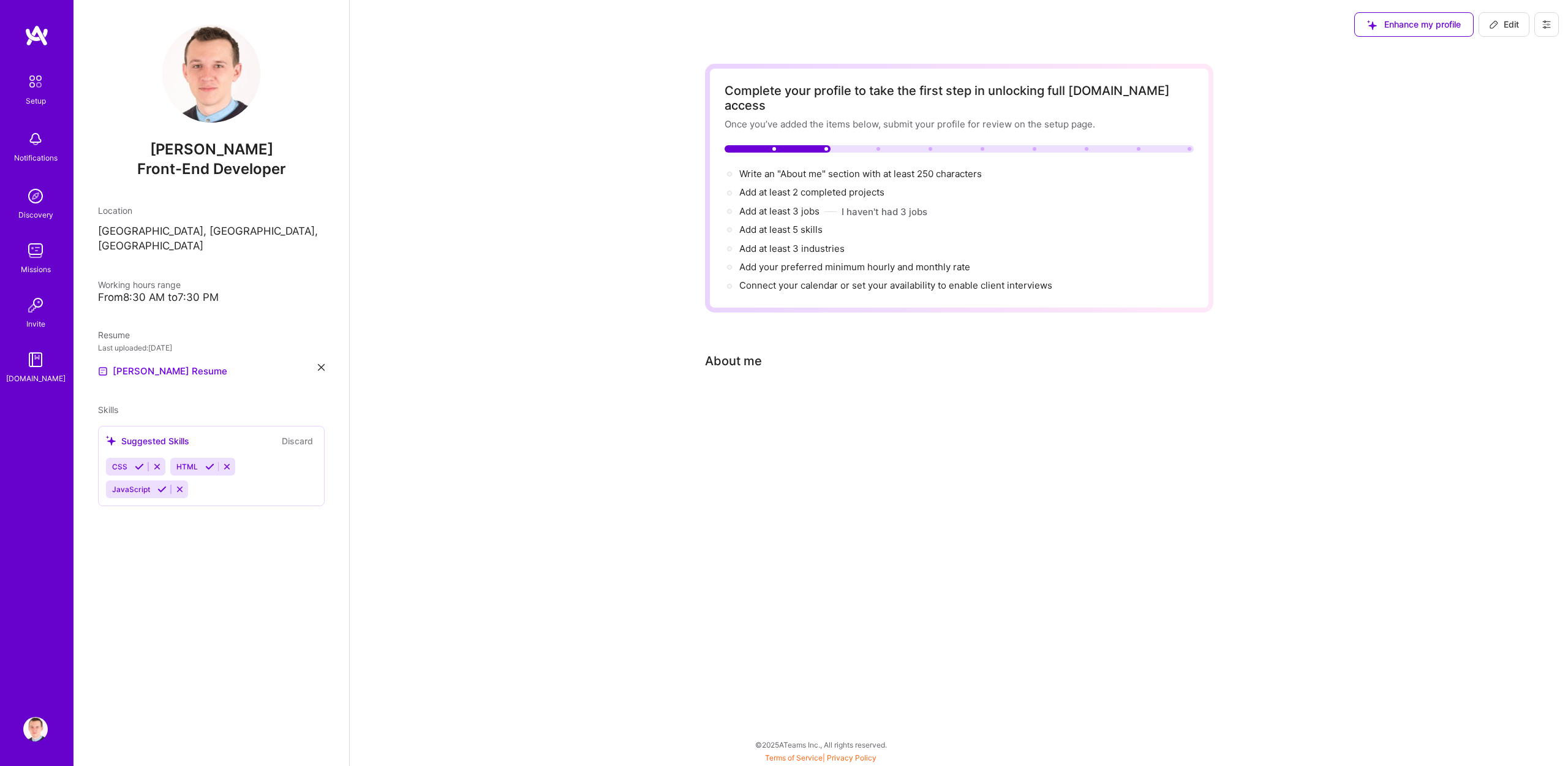
click at [939, 118] on div "Once you’ve added the items below, submit your profile for review on the setup …" at bounding box center [959, 124] width 469 height 13
click at [816, 168] on span "Write an "About me" section with at least 250 characters →" at bounding box center [867, 174] width 256 height 12
select select "US"
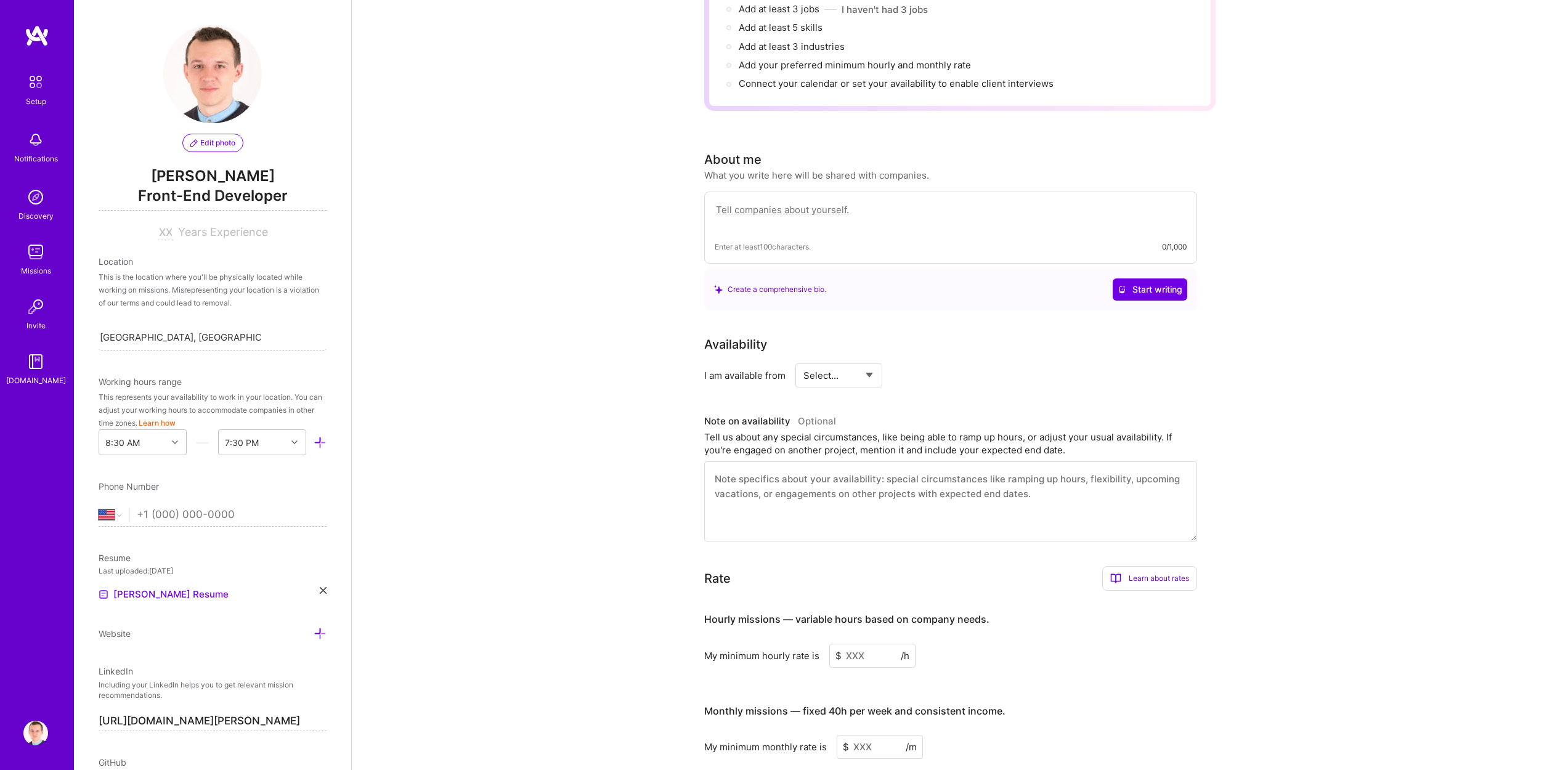
scroll to position [340, 0]
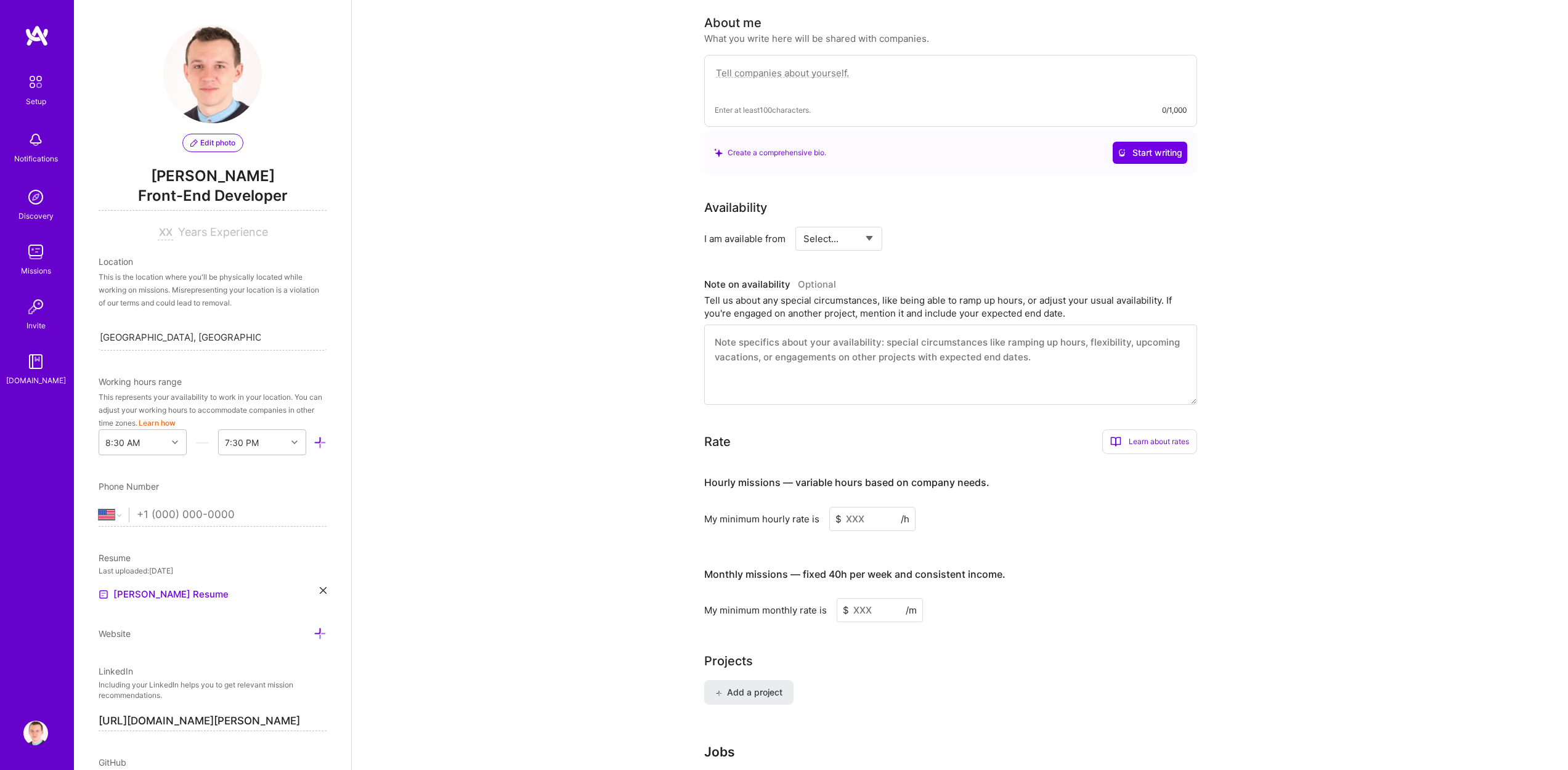
click at [862, 507] on input at bounding box center [872, 519] width 86 height 24
type input "90"
click at [864, 620] on input at bounding box center [879, 632] width 86 height 24
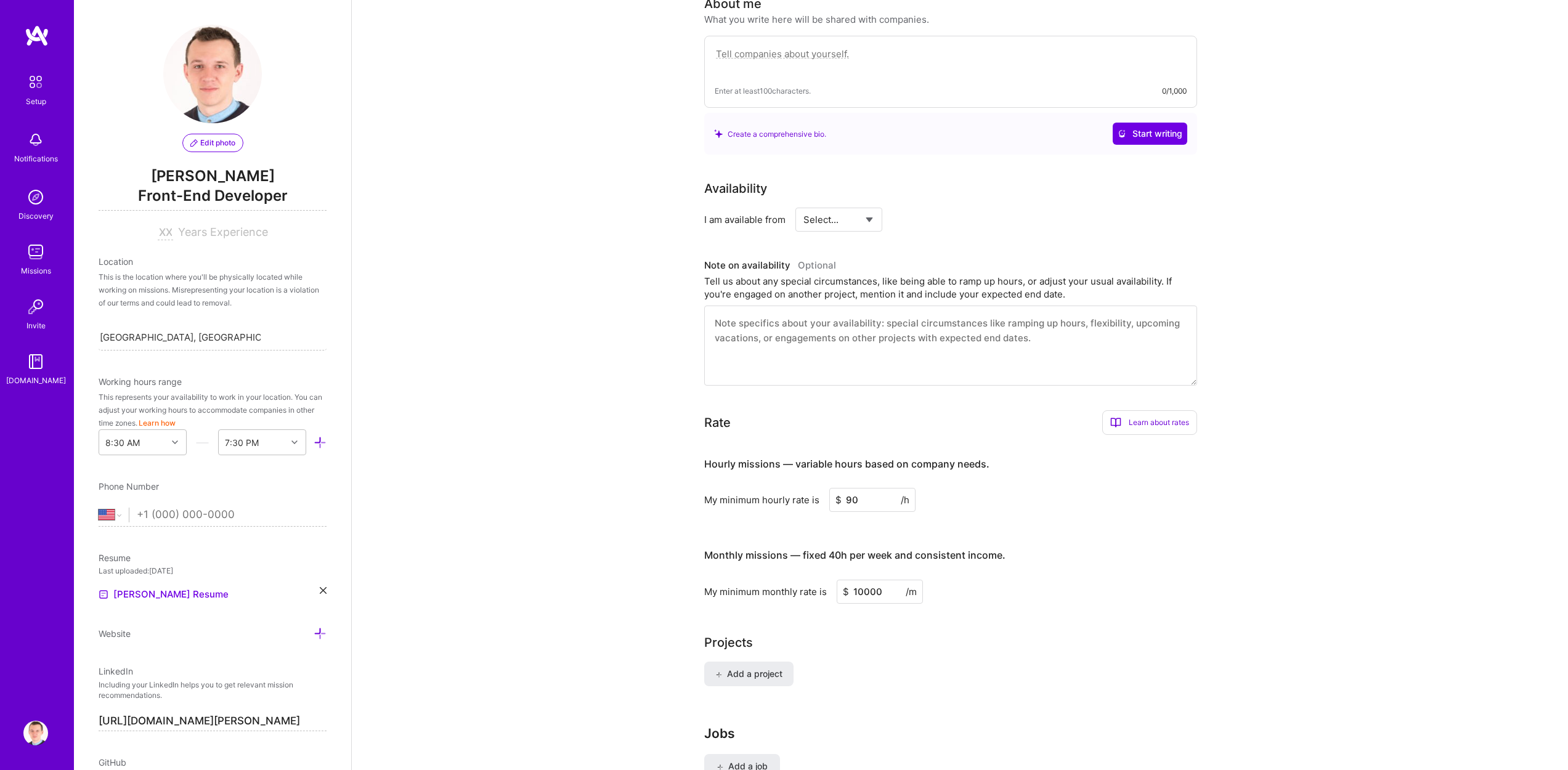
type input "10000"
click at [584, 544] on div "Complete your profile to take the first step in unlocking full [DOMAIN_NAME] ac…" at bounding box center [960, 271] width 1216 height 1124
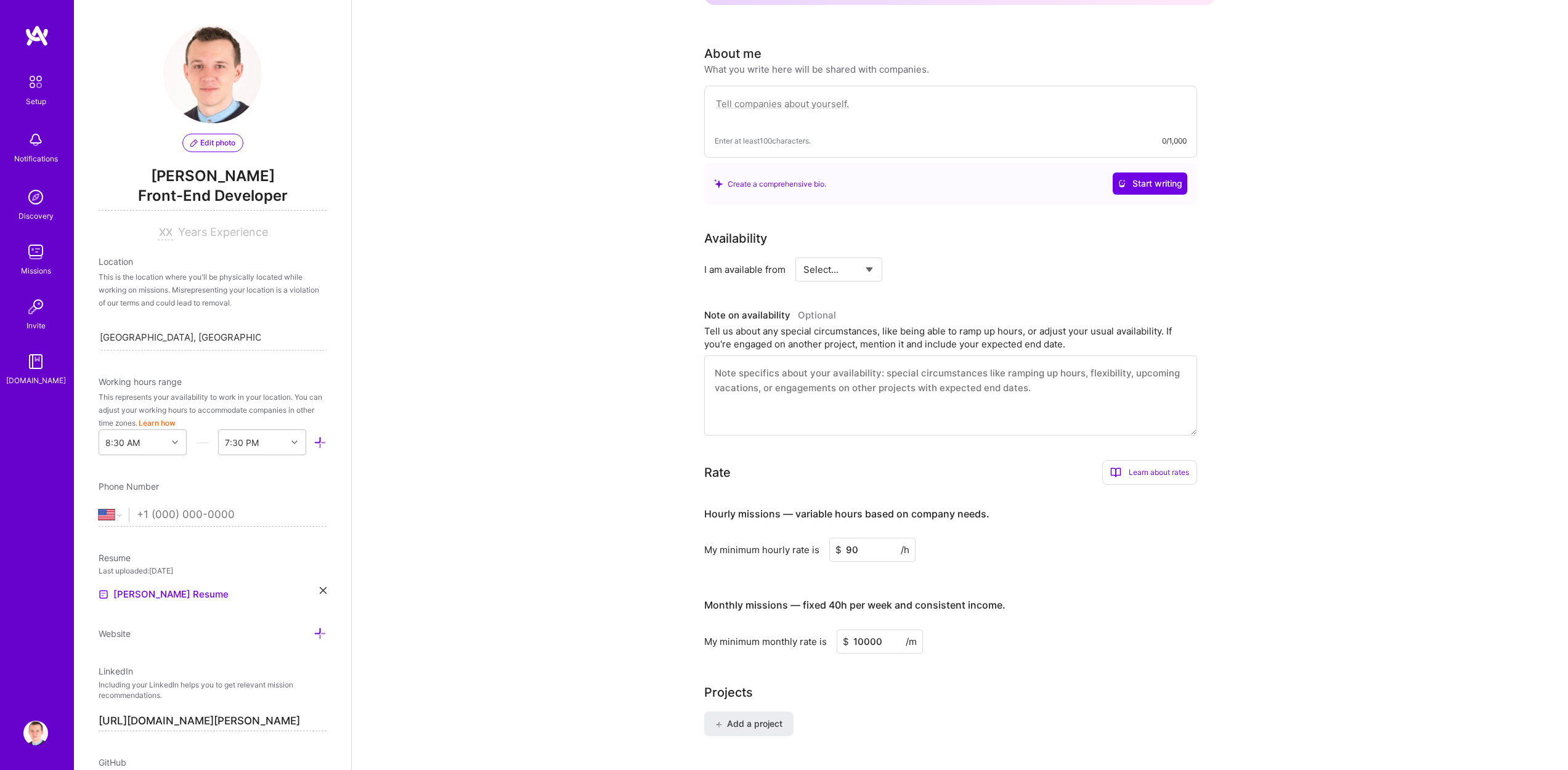
scroll to position [289, 0]
click at [855, 255] on select "Select... Right Now Future Date Not Available" at bounding box center [838, 271] width 71 height 31
select select "Future Date"
click at [803, 255] on select "Select... Right Now Future Date Not Available" at bounding box center [838, 271] width 71 height 31
click at [955, 259] on input "[DATE]" at bounding box center [945, 271] width 61 height 24
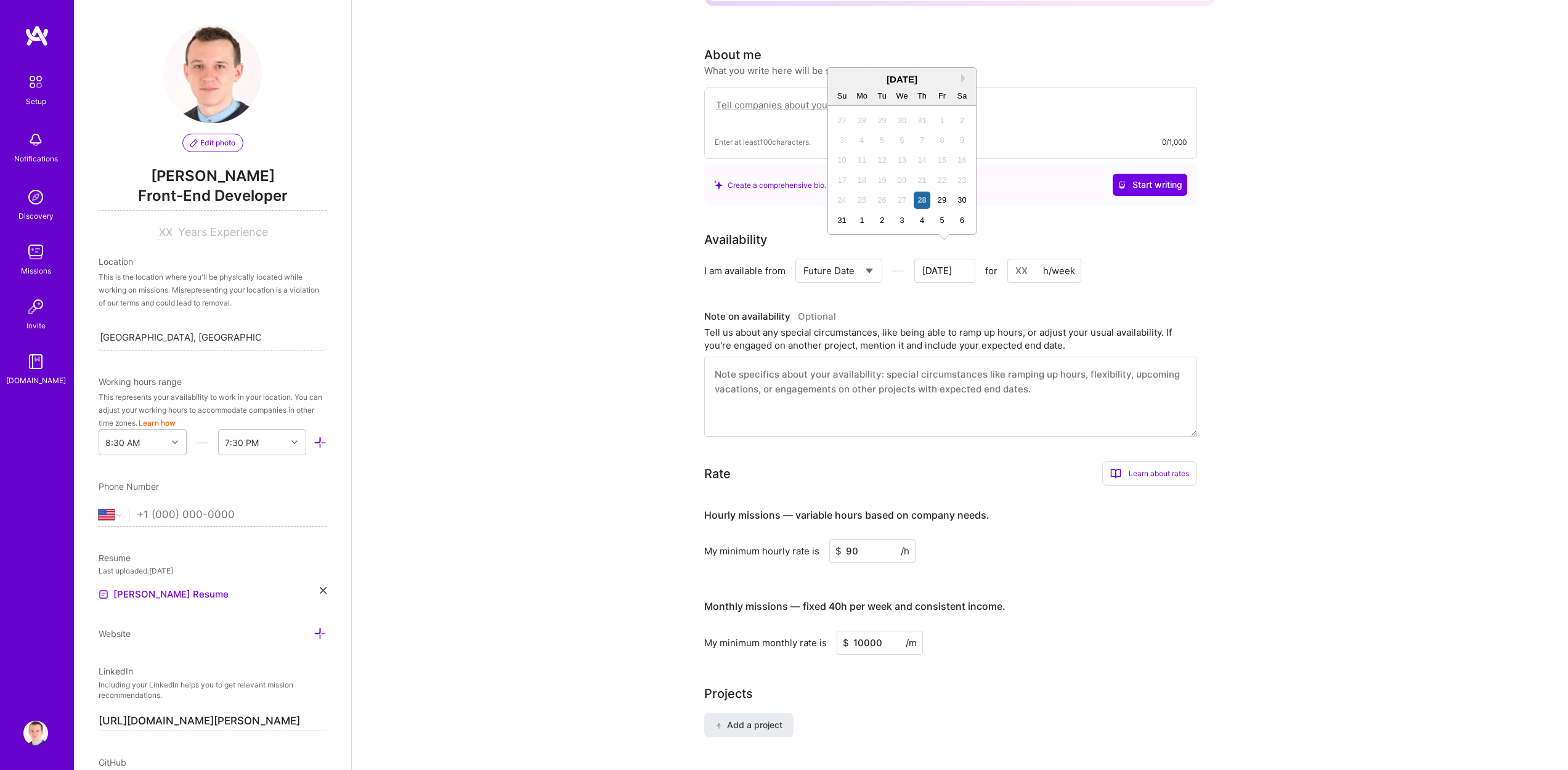
click at [958, 77] on div "[DATE]" at bounding box center [901, 79] width 148 height 13
click at [970, 74] on div "[DATE]" at bounding box center [901, 79] width 148 height 13
click at [965, 75] on button "Next Month" at bounding box center [965, 79] width 9 height 9
click at [881, 161] on div "14" at bounding box center [882, 160] width 16 height 16
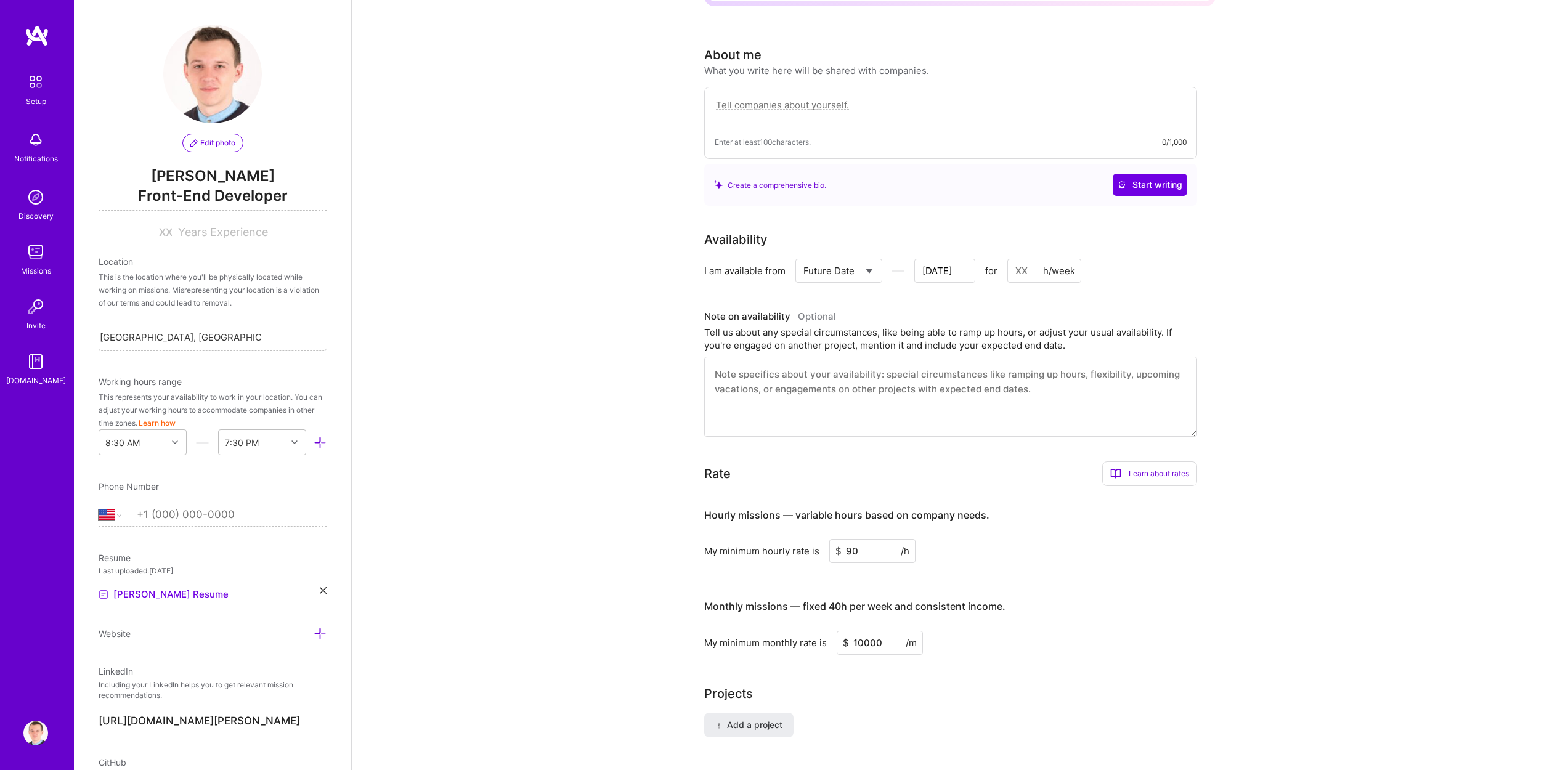
click at [1017, 263] on input at bounding box center [1044, 271] width 74 height 24
type input "[DATE]"
type input "4"
type input "[DATE]"
type input "40"
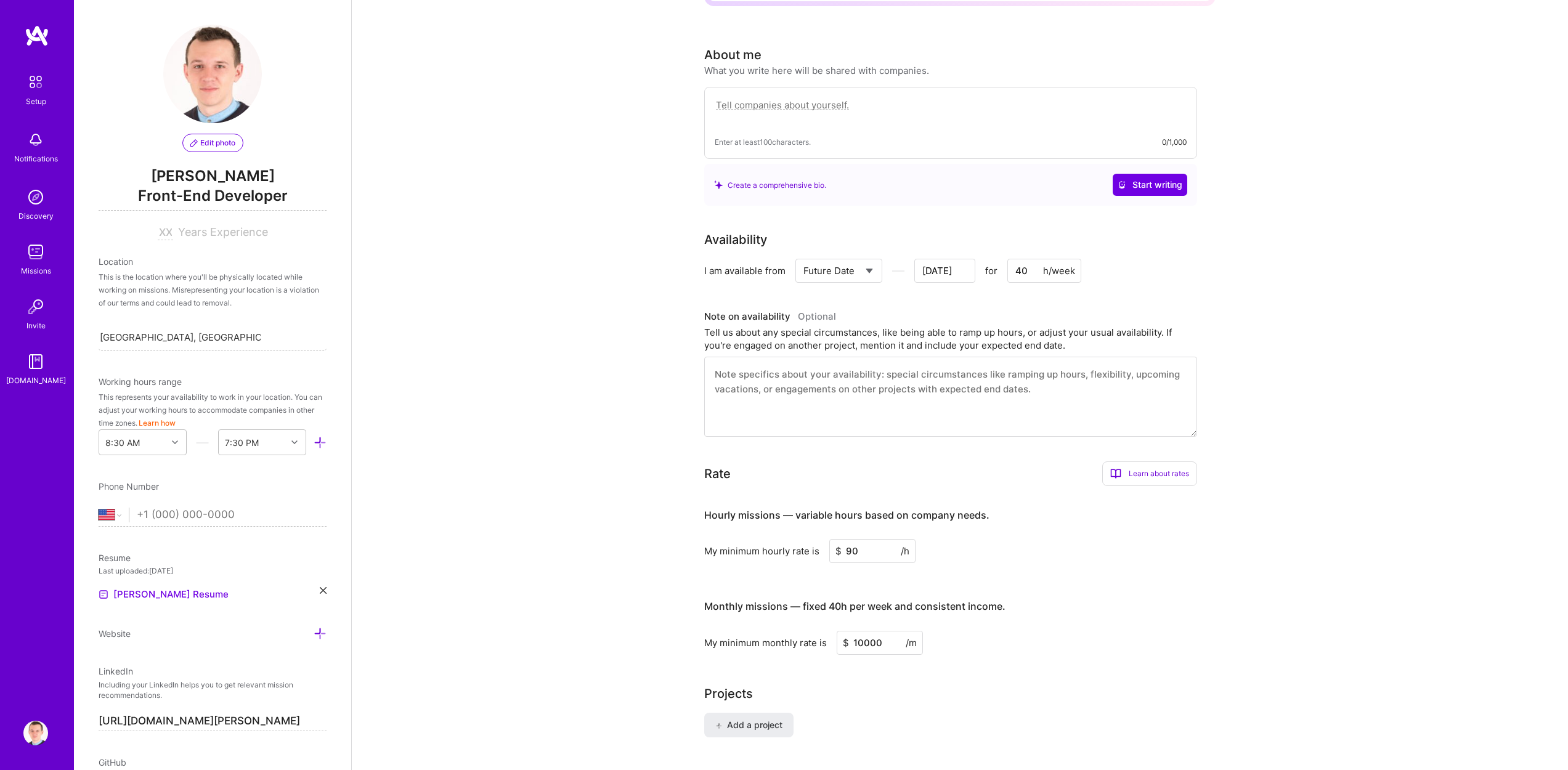
click at [936, 259] on input "[DATE]" at bounding box center [945, 271] width 61 height 24
click at [1038, 264] on input "40" at bounding box center [1044, 271] width 74 height 24
type input "[DATE]"
type input "4"
type input "[DATE]"
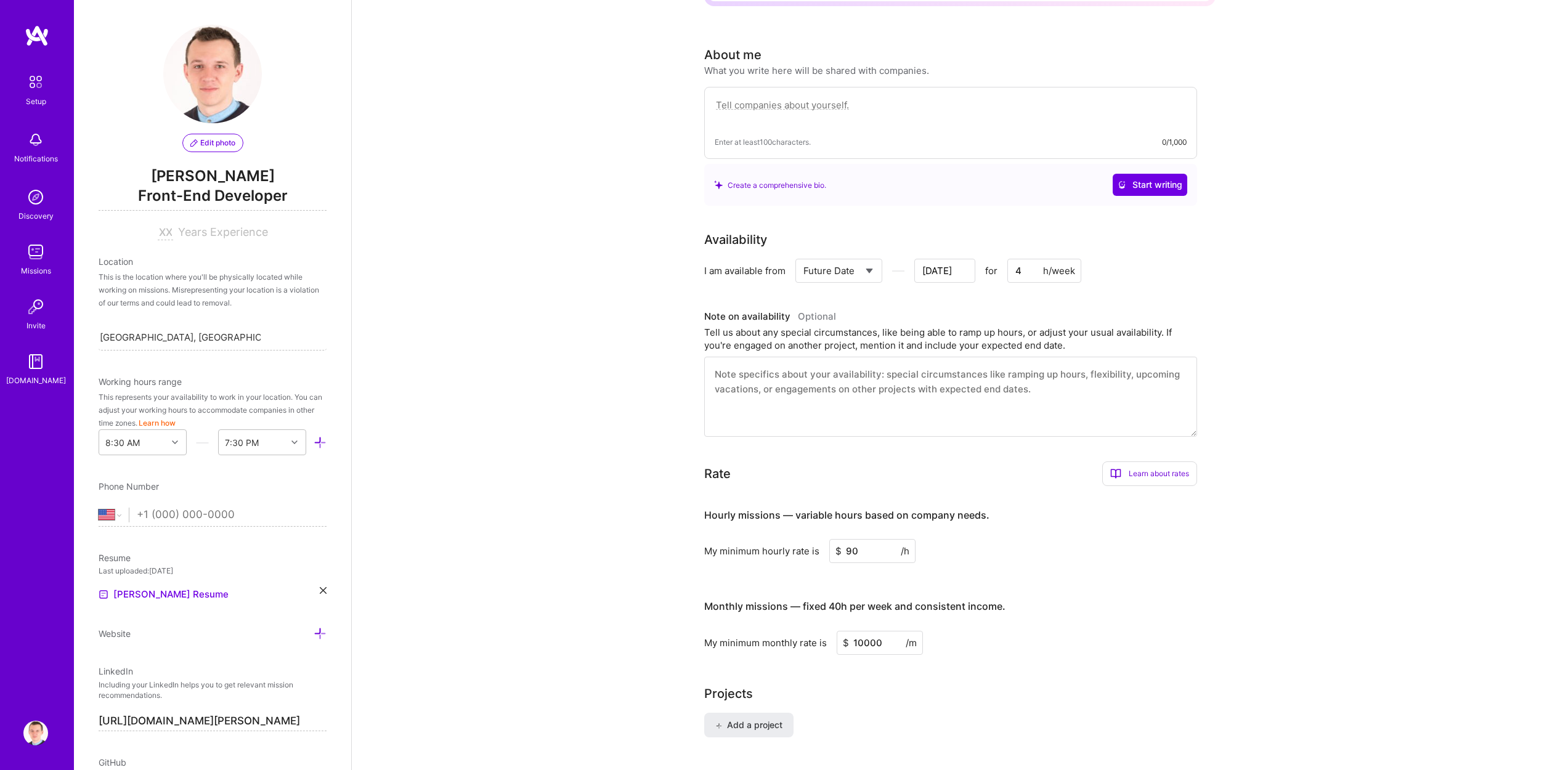
type input "42"
type input "[DATE]"
type input "4"
type input "[DATE]"
type input "42"
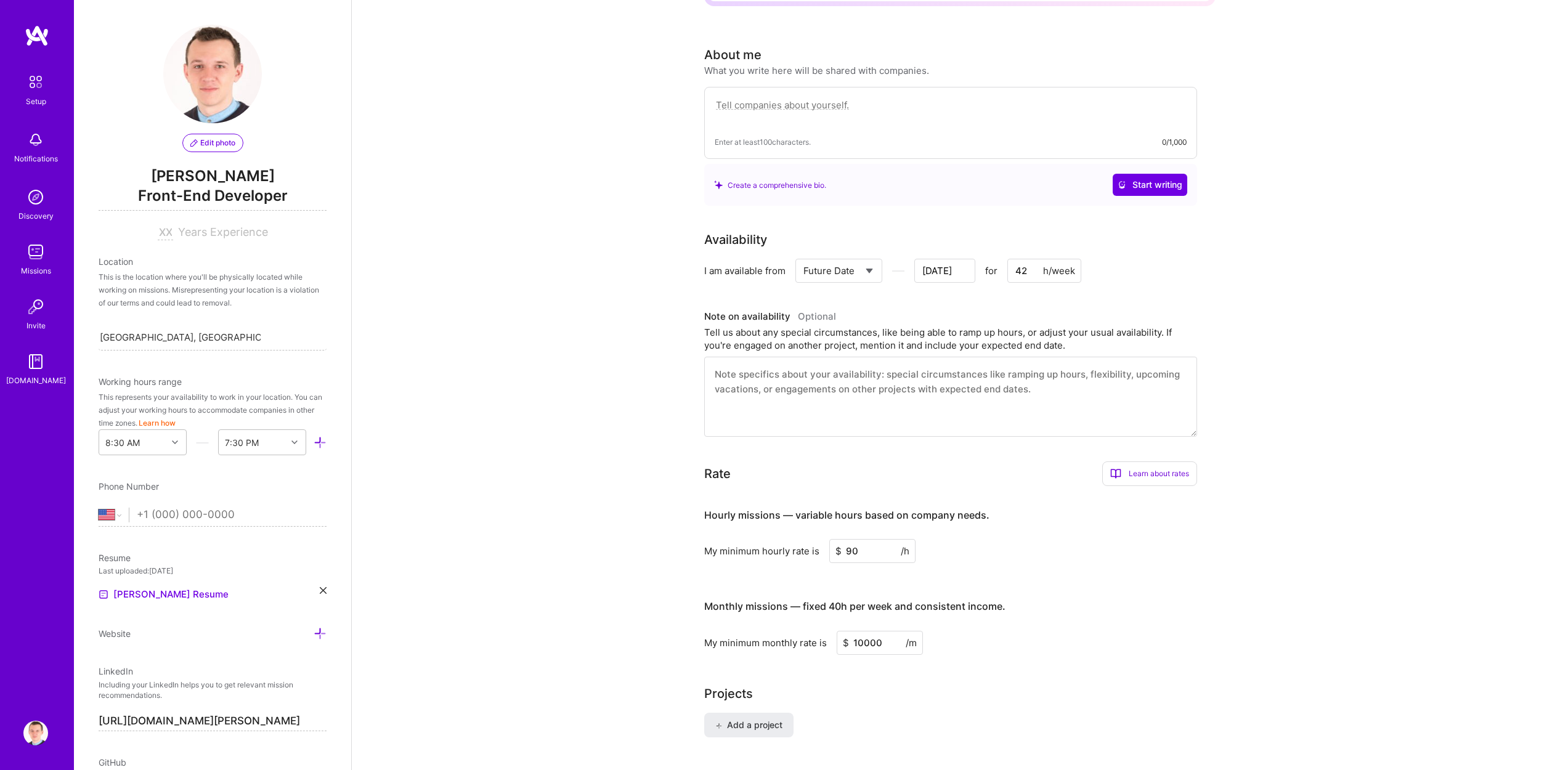
type input "[DATE]"
type input "4"
type input "[DATE]"
type input "42"
type input "[DATE]"
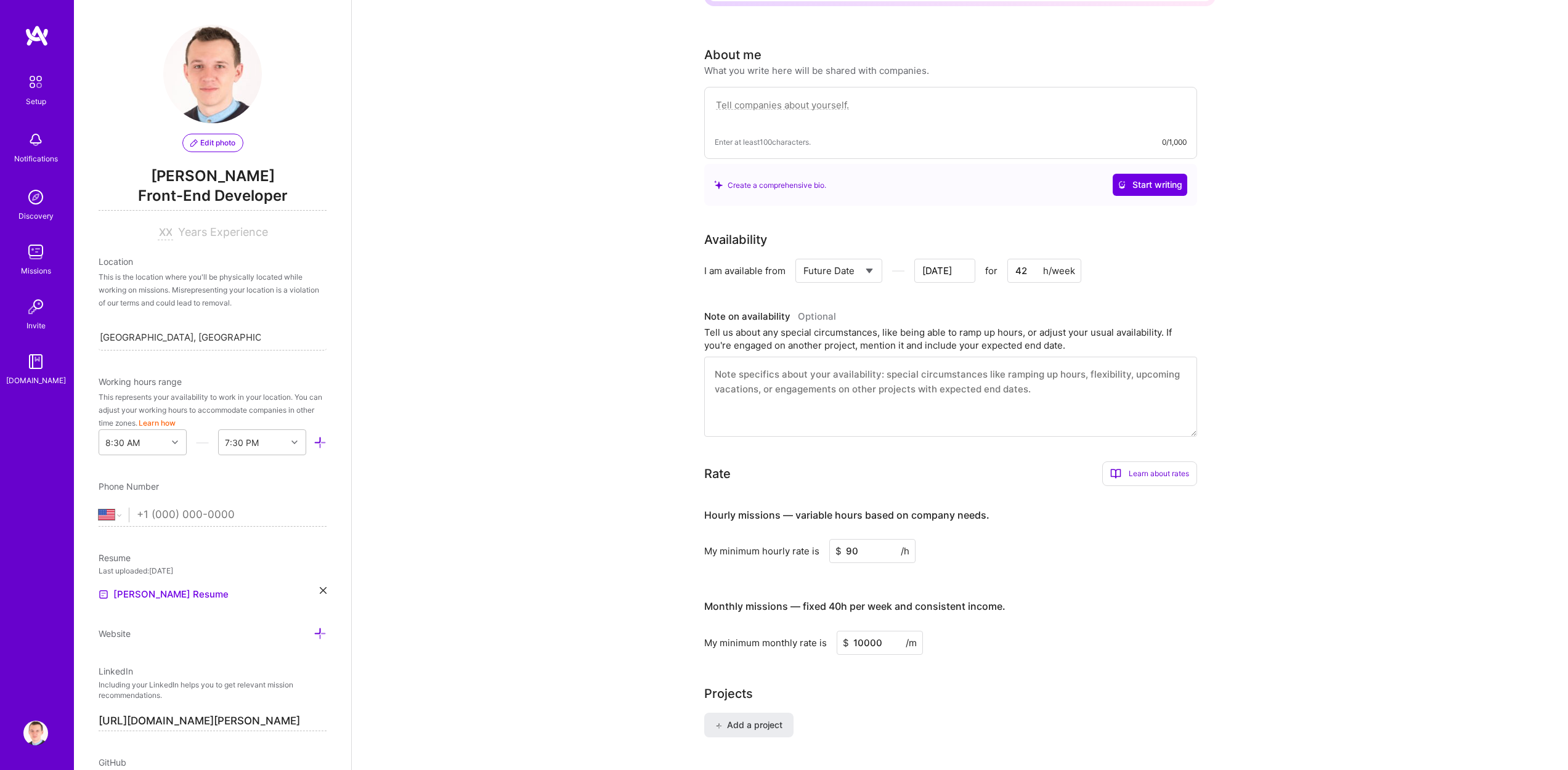
type input "4"
type input "[DATE]"
type input "42"
type input "[DATE]"
type input "4"
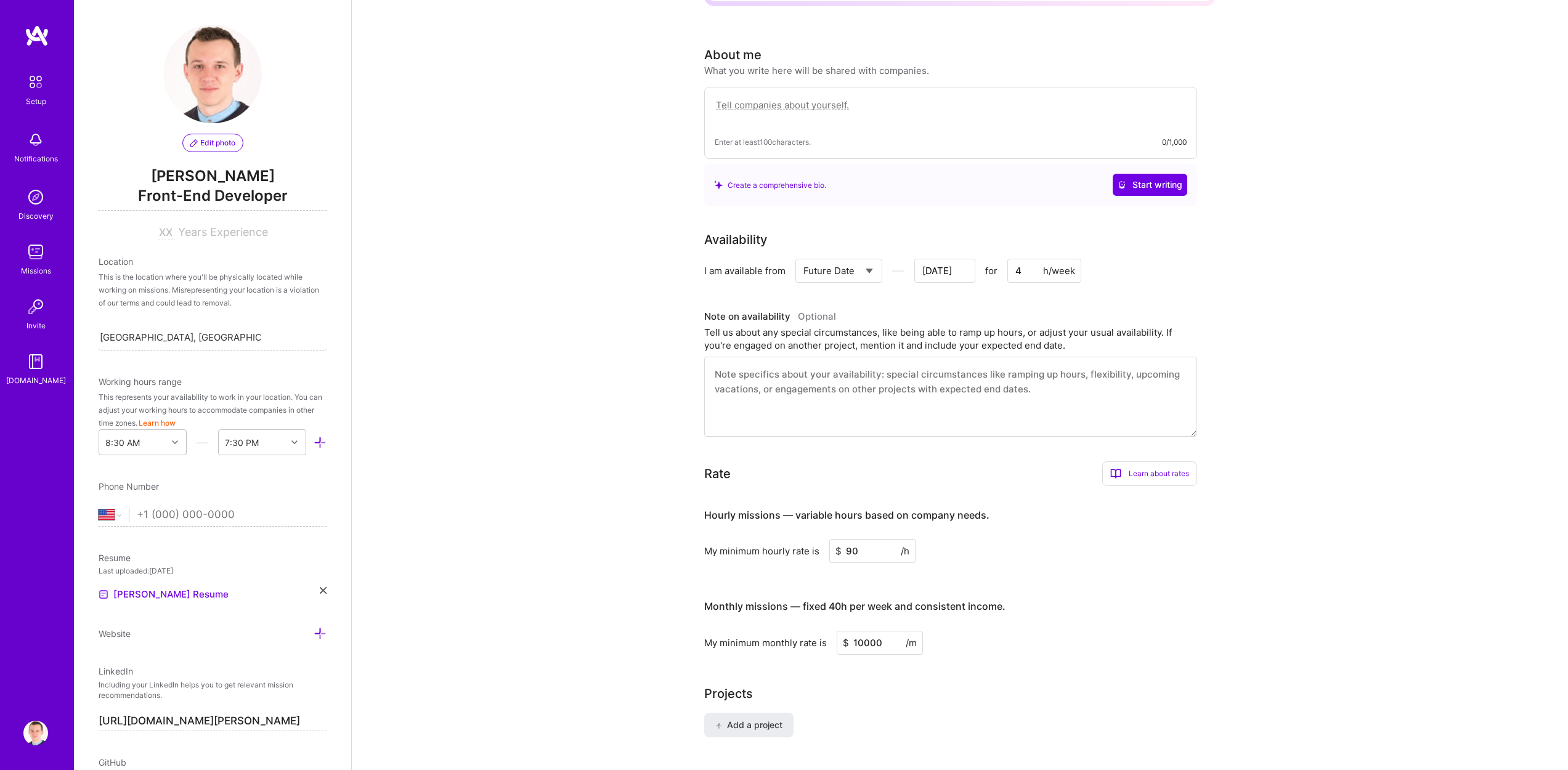
type input "[DATE]"
type input "40"
click at [963, 259] on input "[DATE]" at bounding box center [945, 271] width 61 height 24
click at [960, 96] on div "Previous Month Next Month [DATE] Su Mo Tu We Th Fr Sa 28 29 30 1 2 3 4 5 6 7 8 …" at bounding box center [901, 160] width 149 height 148
click at [839, 100] on button "Previous Month" at bounding box center [838, 98] width 9 height 9
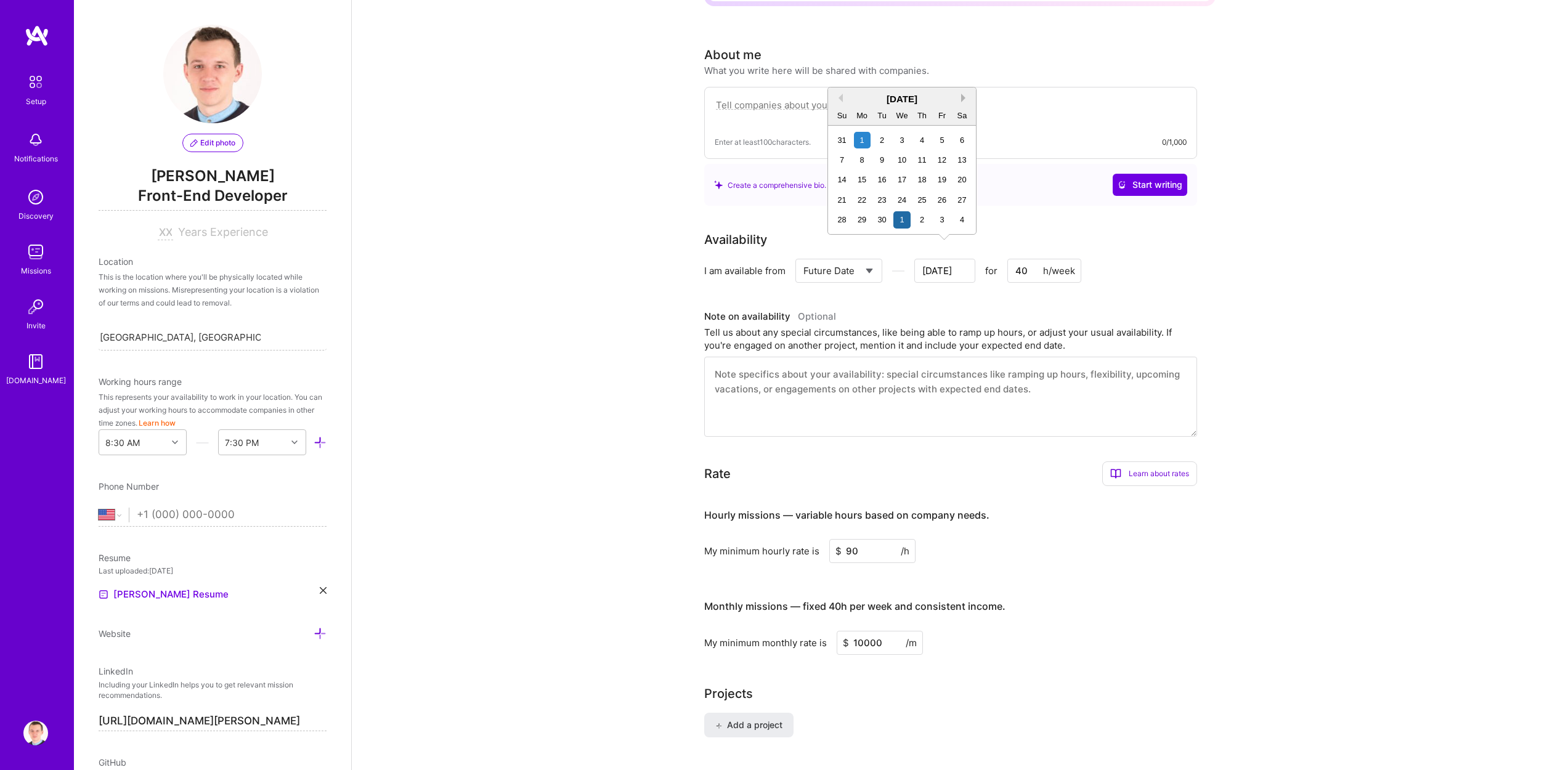
click at [965, 96] on button "Next Month" at bounding box center [965, 98] width 9 height 9
click at [840, 99] on button "Previous Month" at bounding box center [838, 98] width 9 height 9
click at [882, 181] on div "14" at bounding box center [882, 179] width 16 height 16
click at [1250, 278] on div "Complete your profile to take the first step in unlocking full [DOMAIN_NAME] ac…" at bounding box center [960, 322] width 1216 height 1124
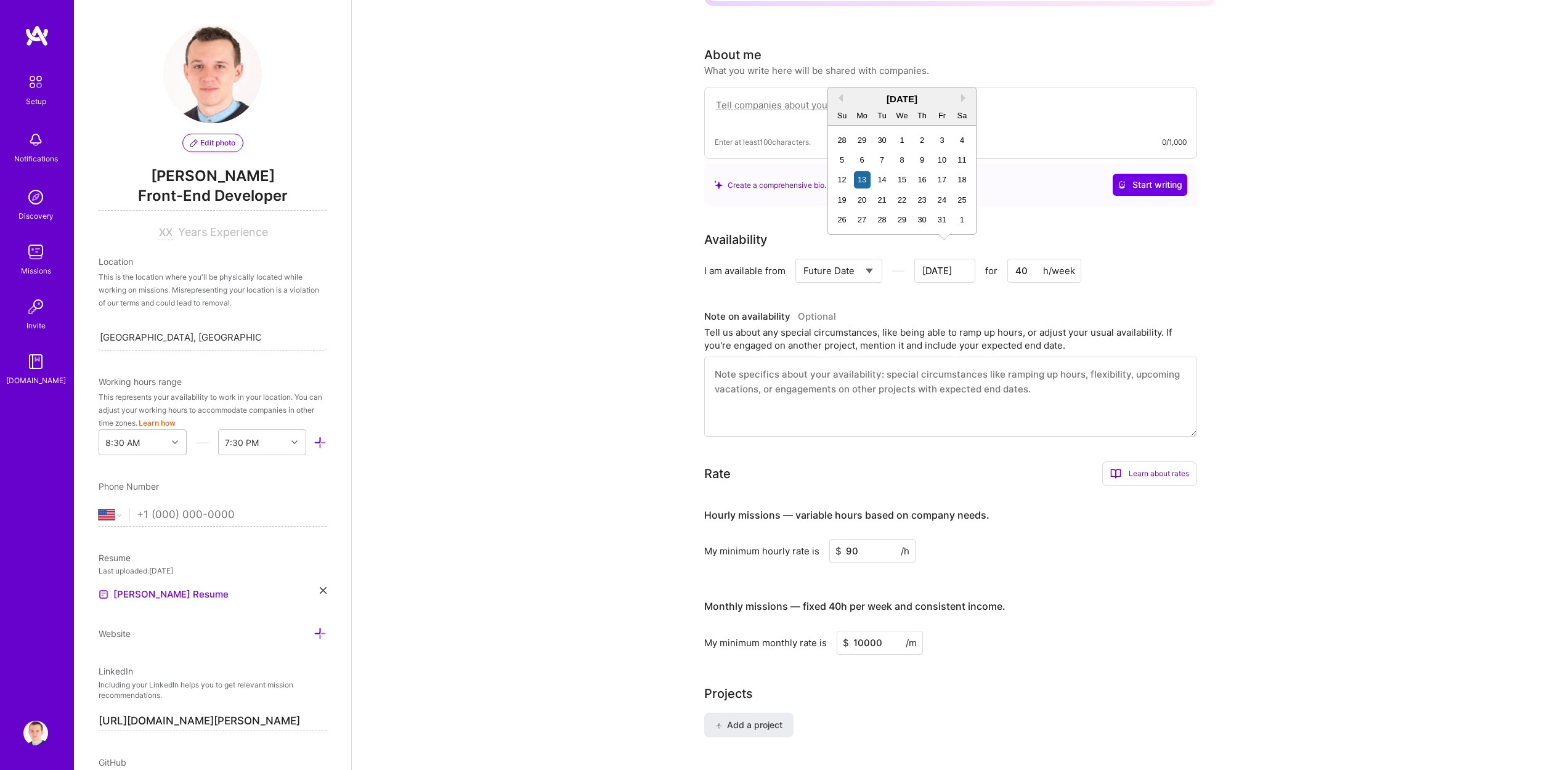
click at [948, 266] on input "[DATE]" at bounding box center [945, 271] width 61 height 24
click at [883, 181] on div "14" at bounding box center [882, 179] width 16 height 16
click at [960, 277] on div "Availability I am available from Select... Right Now Future Date Not Available …" at bounding box center [960, 334] width 512 height 206
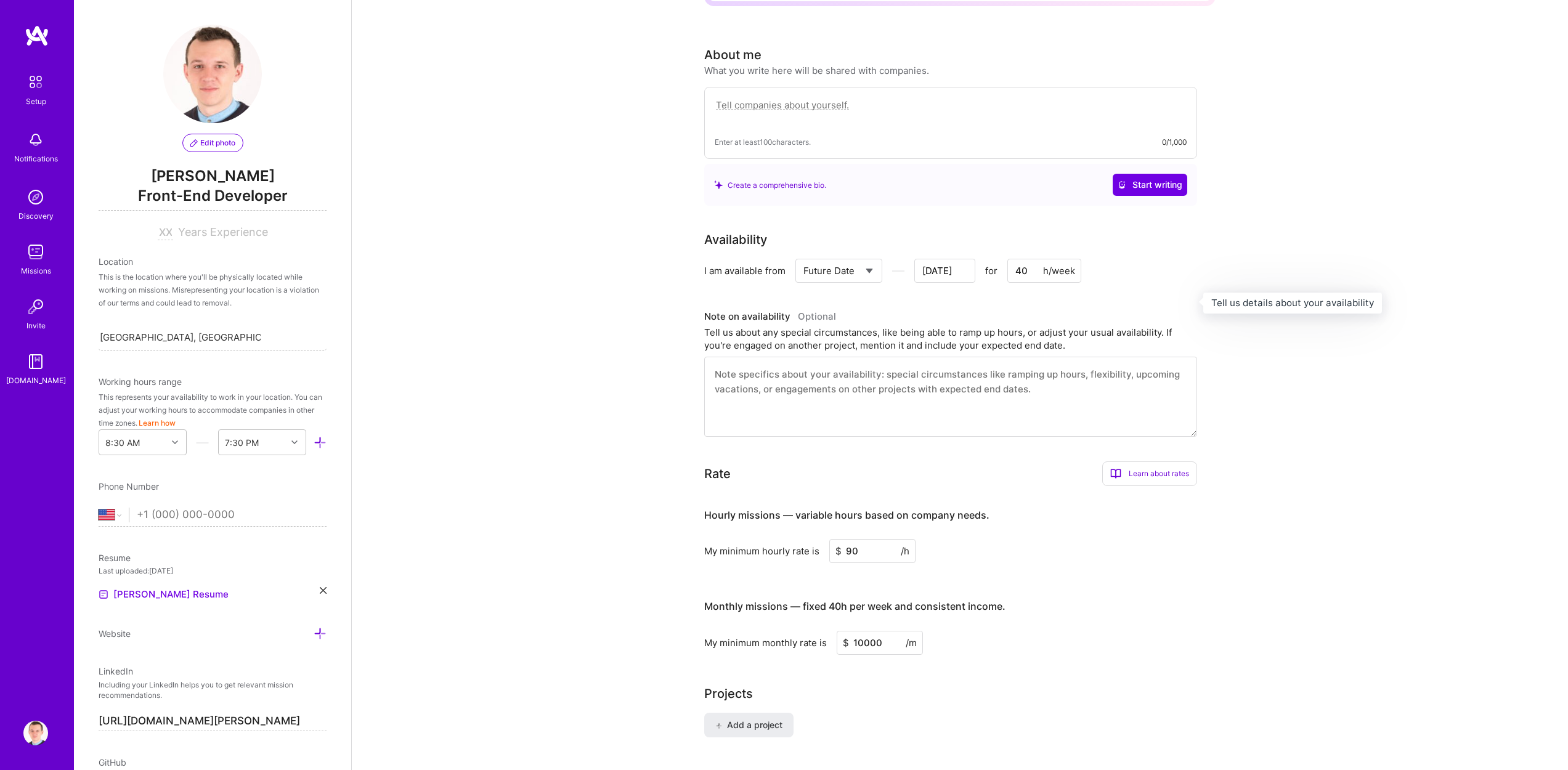
click at [986, 307] on h3 "Note on availability Optional" at bounding box center [950, 316] width 493 height 18
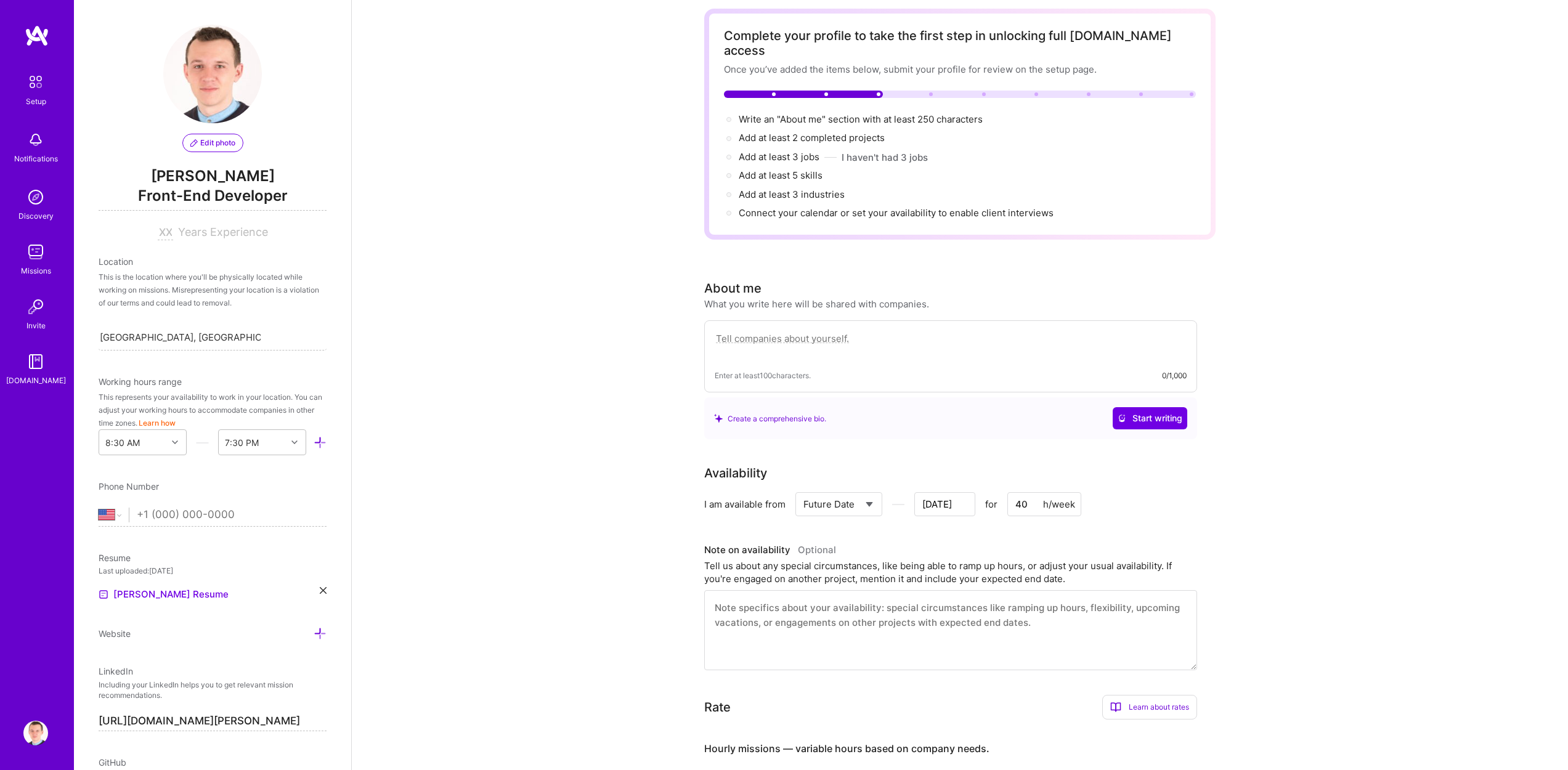
scroll to position [0, 0]
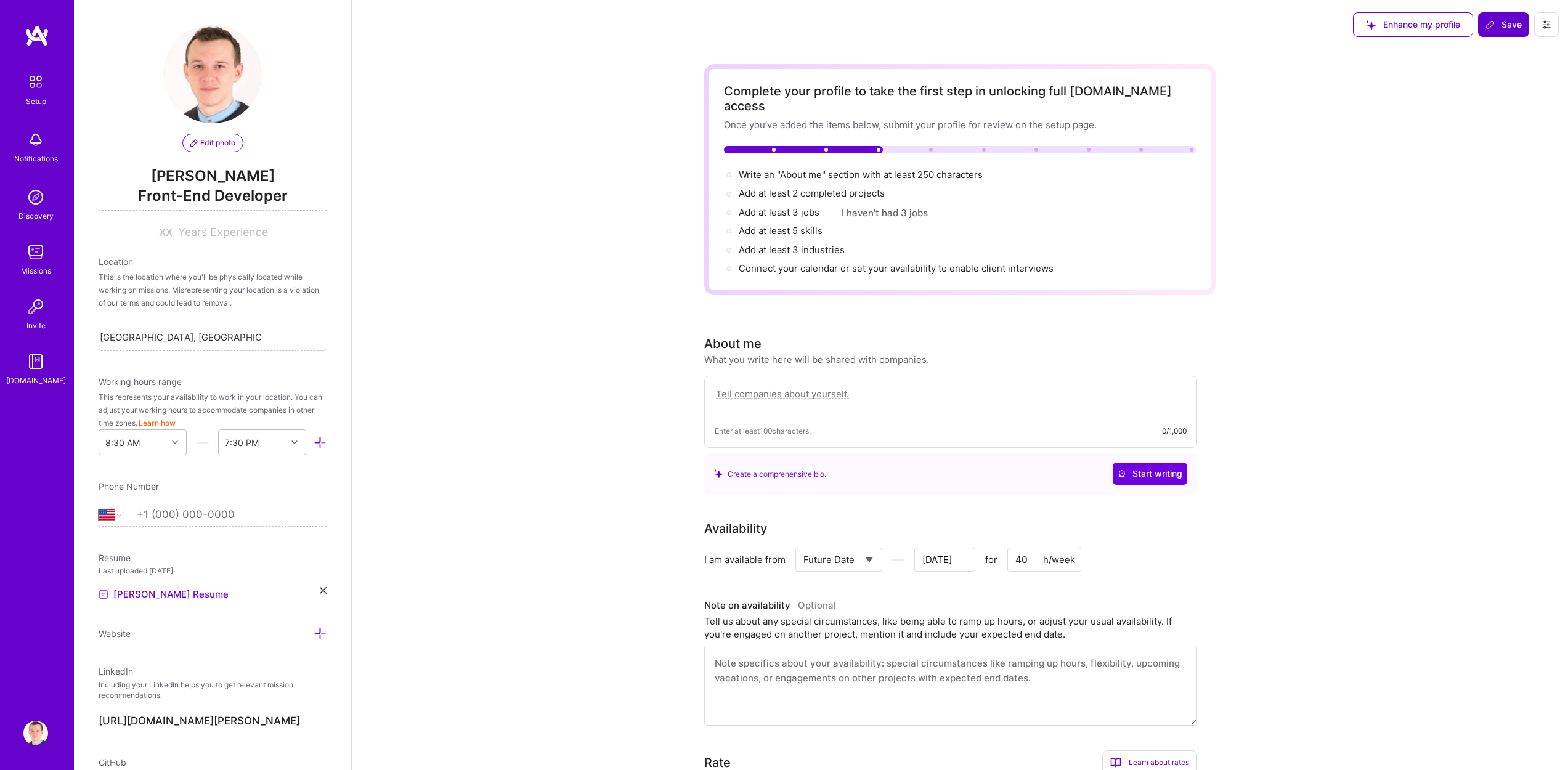
click at [1503, 30] on span "Save" at bounding box center [1503, 25] width 36 height 13
type input "[DATE]"
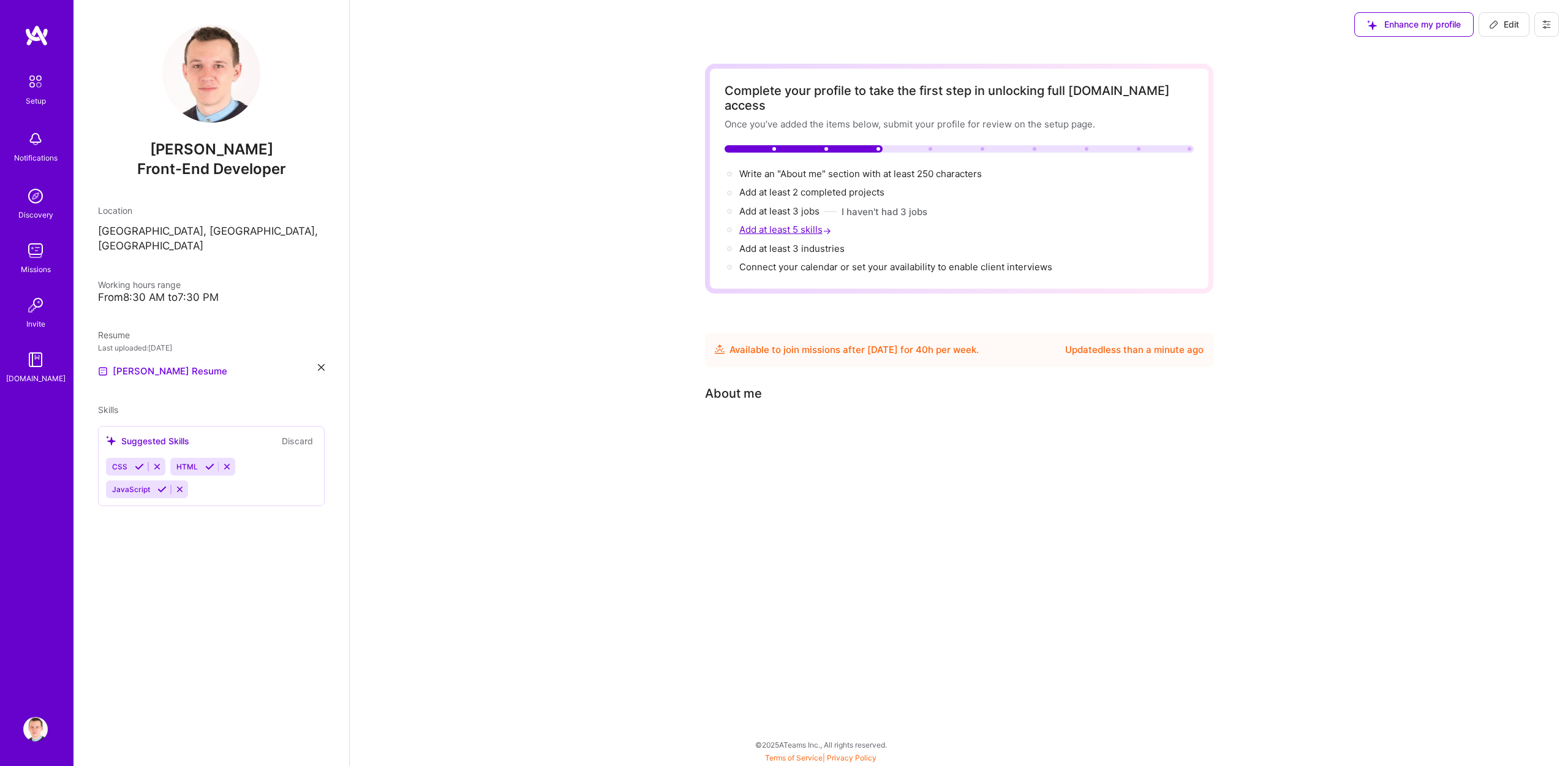
click at [782, 224] on span "Add at least 5 skills →" at bounding box center [786, 229] width 94 height 12
select select "US"
select select "Future Date"
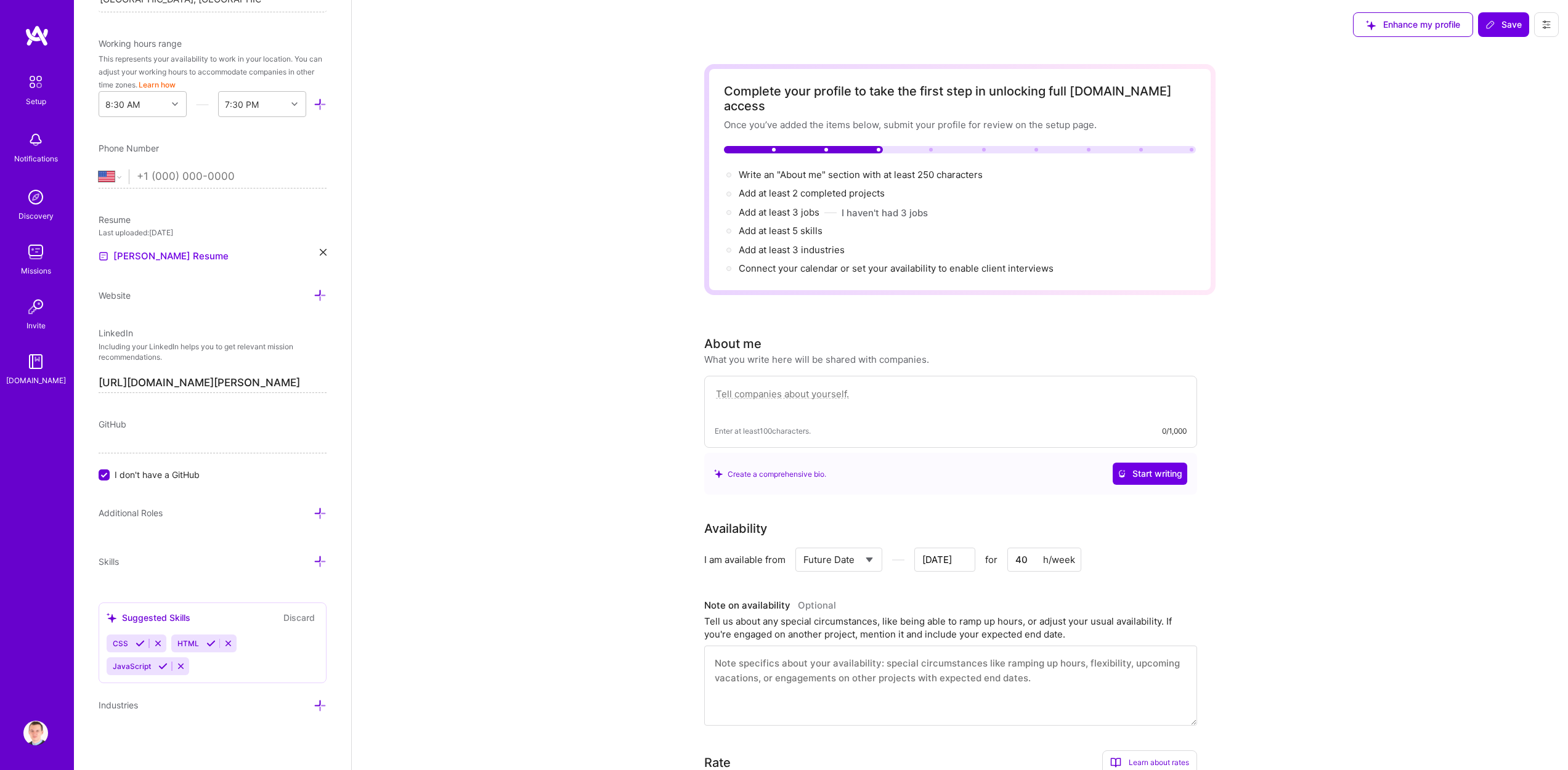
scroll to position [339, 0]
click at [233, 664] on div "CSS HTML JavaScript" at bounding box center [212, 654] width 212 height 41
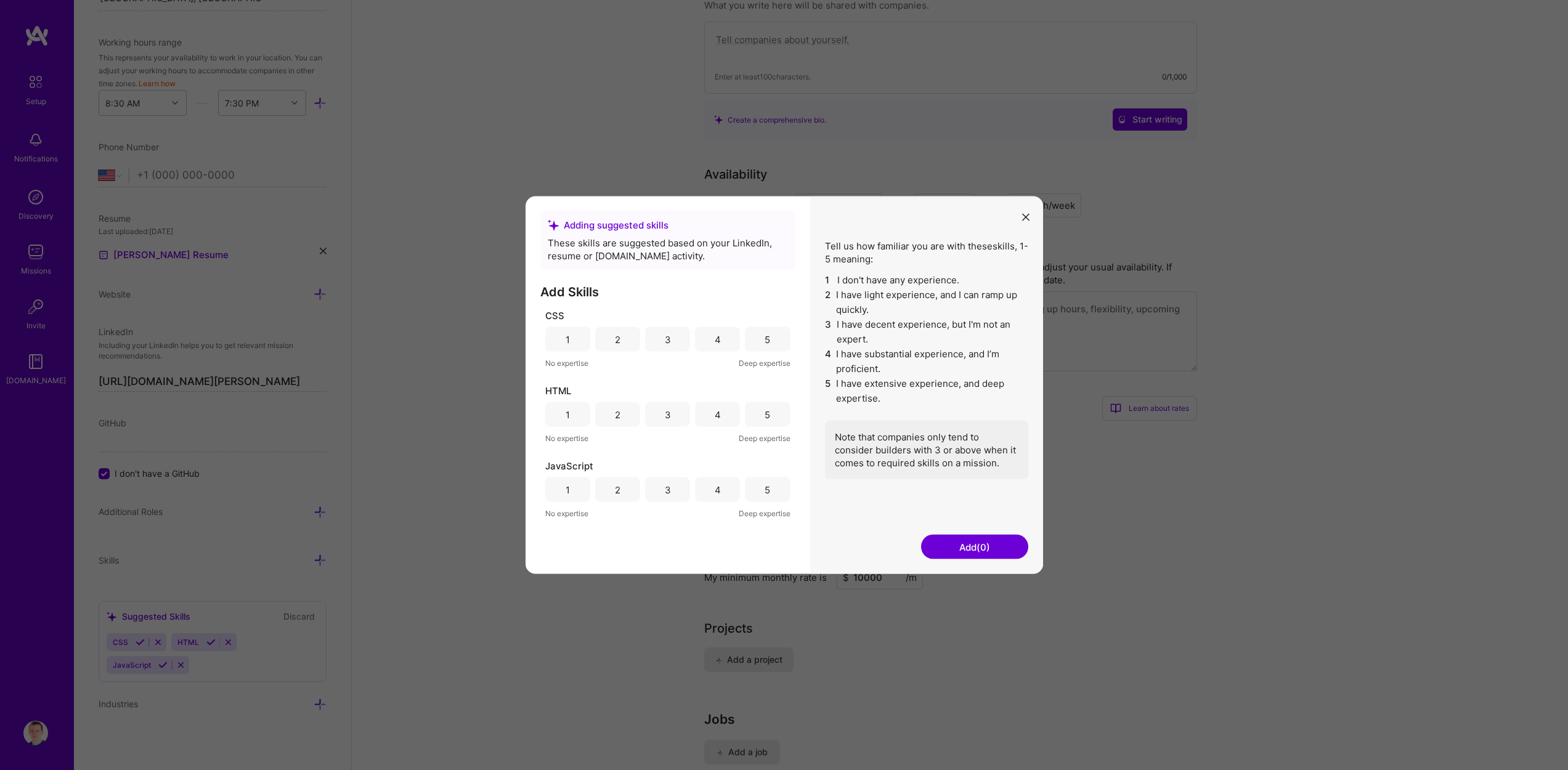
scroll to position [204, 0]
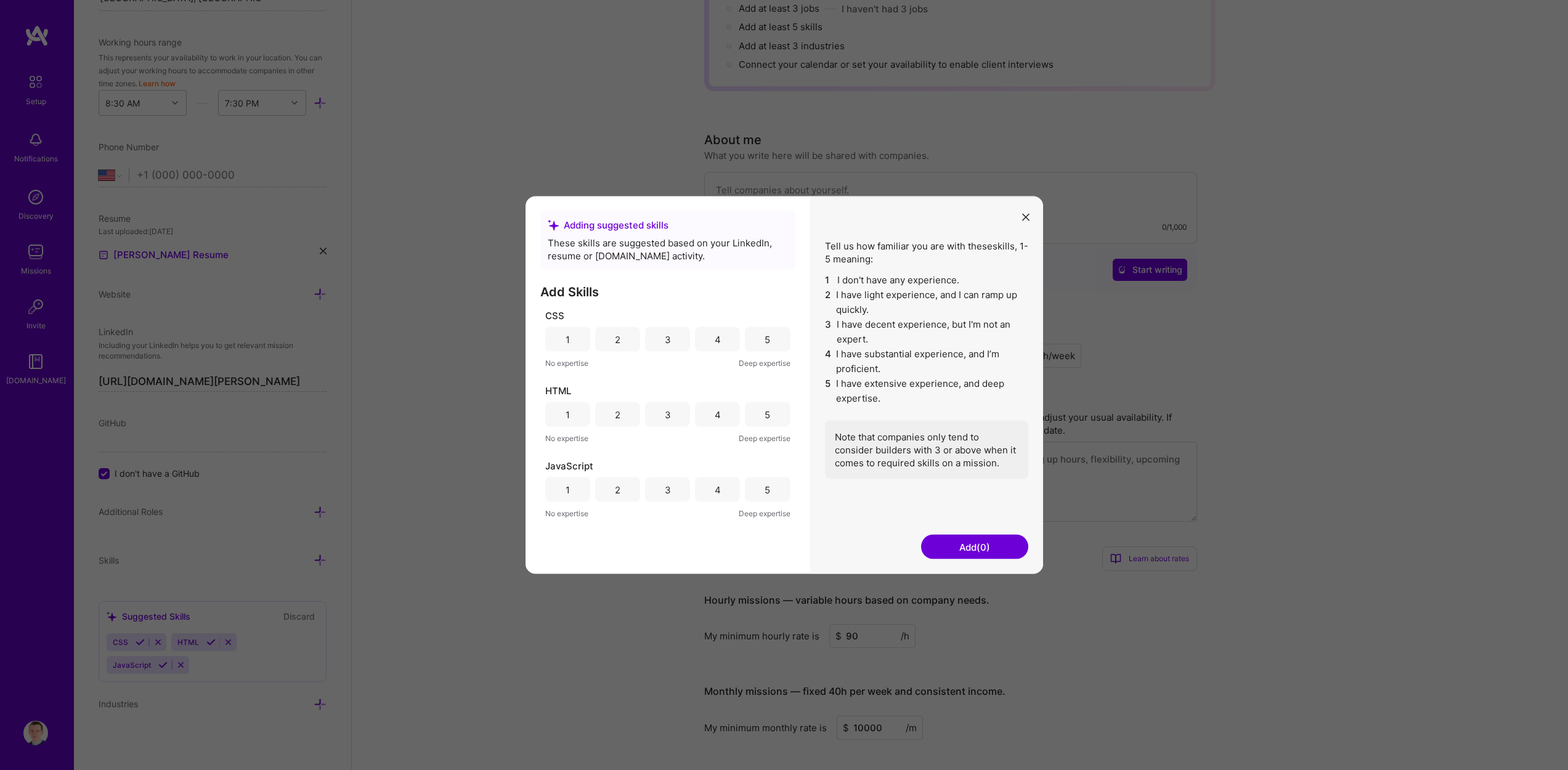
click at [753, 342] on div "5" at bounding box center [767, 339] width 45 height 25
click at [767, 422] on div "5" at bounding box center [767, 414] width 45 height 25
click at [771, 493] on div "5" at bounding box center [767, 490] width 45 height 25
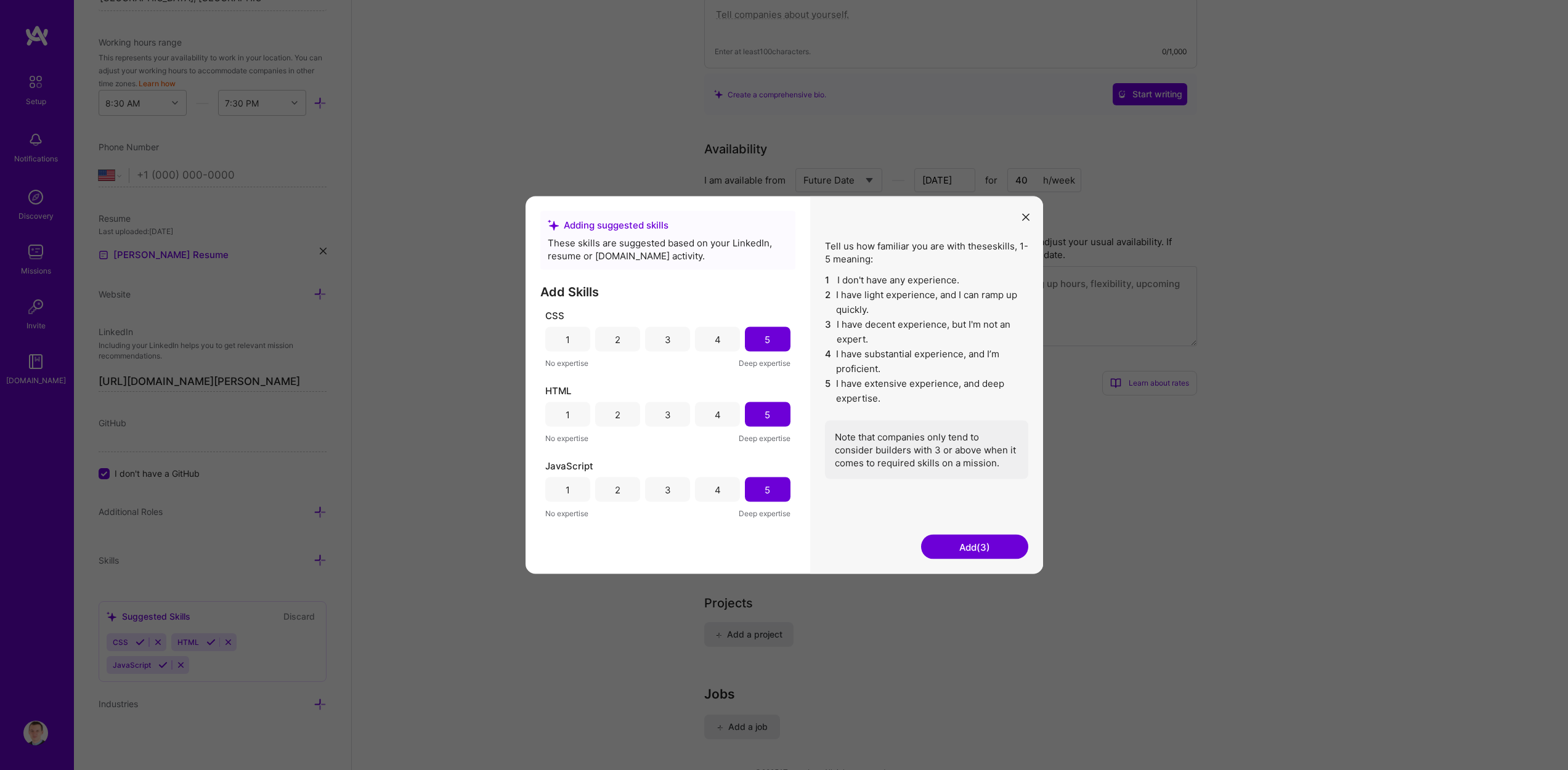
scroll to position [443, 0]
click at [957, 554] on button "Add (3)" at bounding box center [974, 547] width 107 height 25
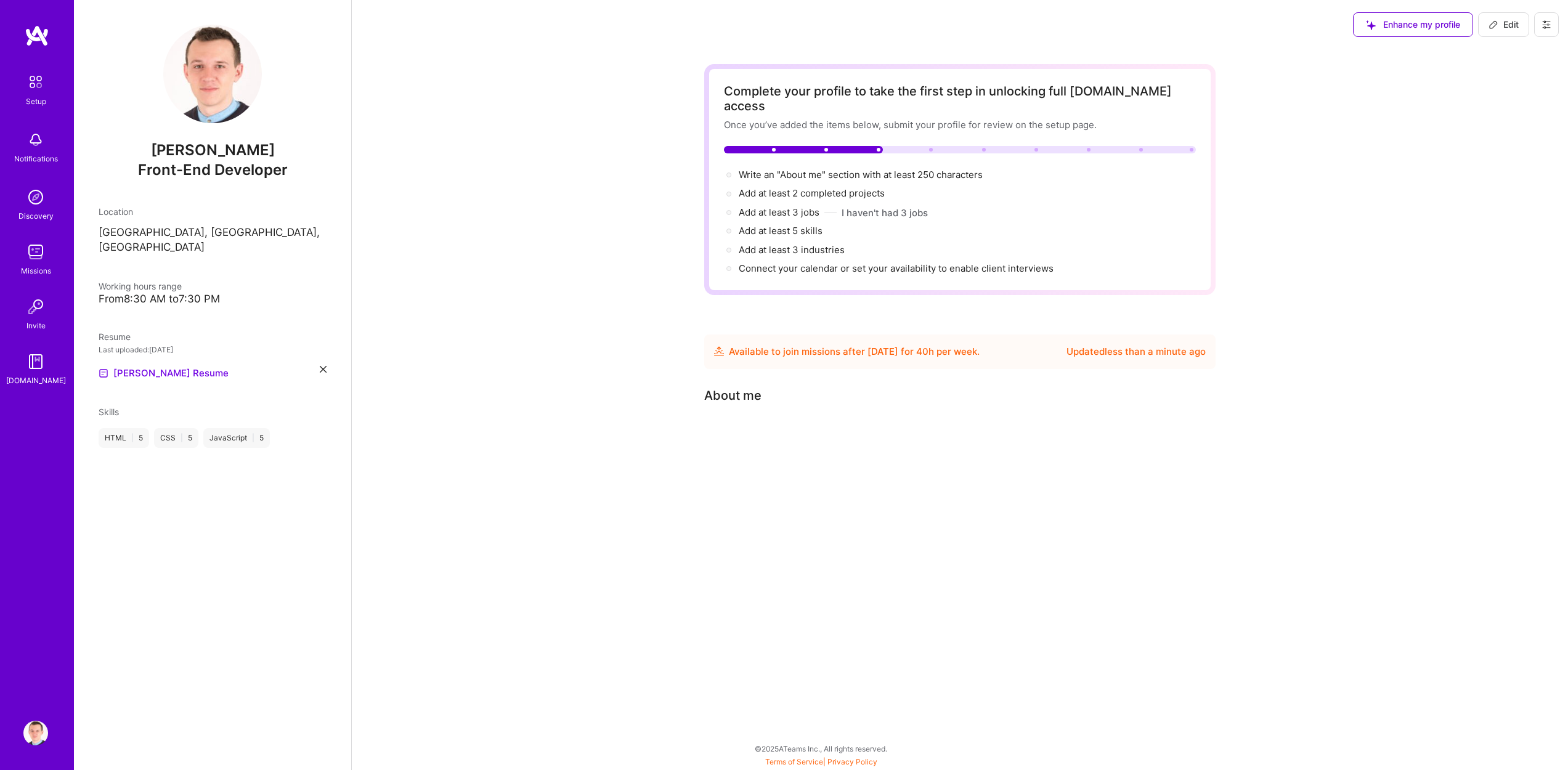
scroll to position [0, 0]
click at [1519, 27] on span "Edit" at bounding box center [1513, 25] width 30 height 13
select select "US"
select select "Future Date"
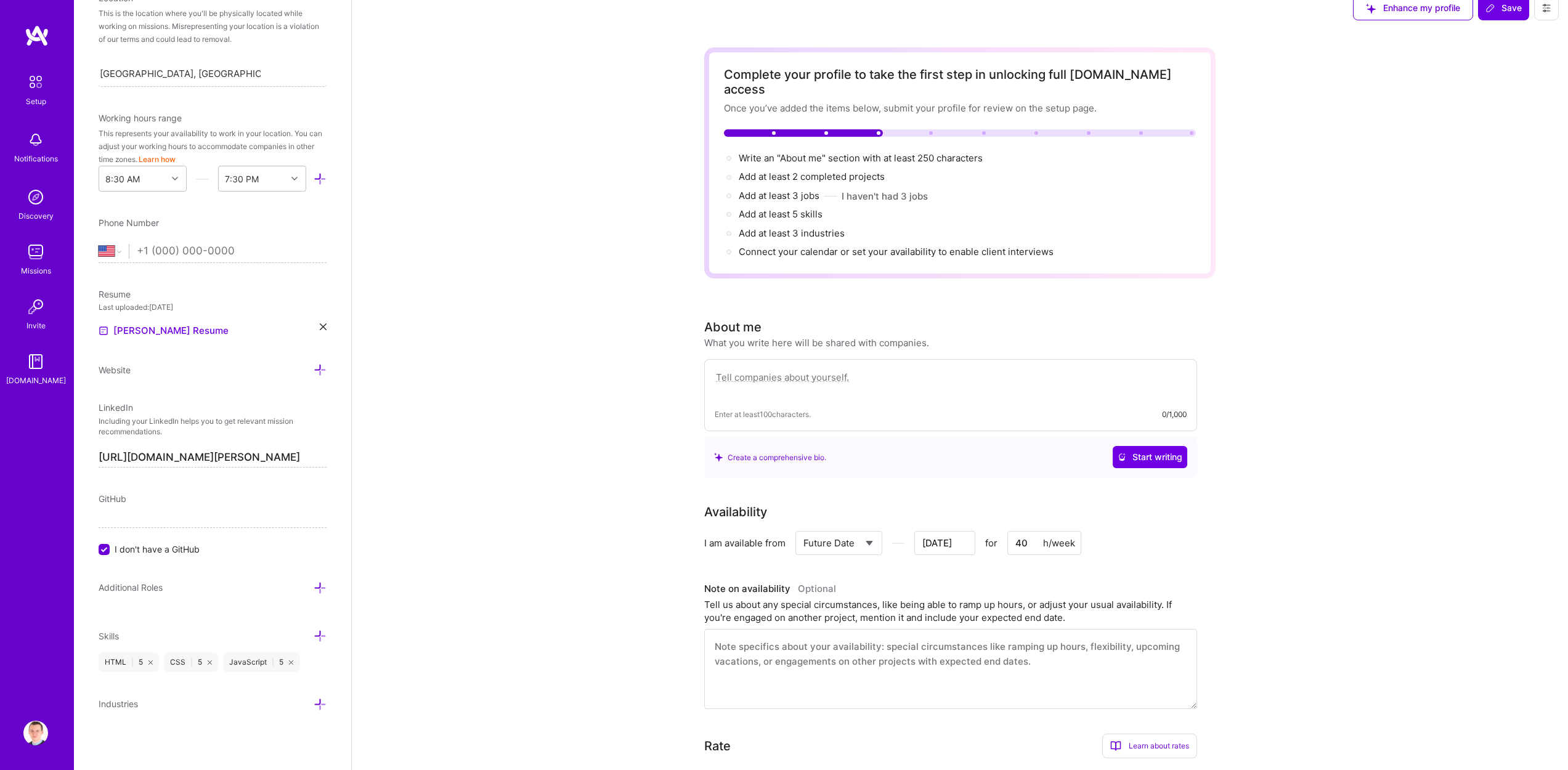
scroll to position [25, 0]
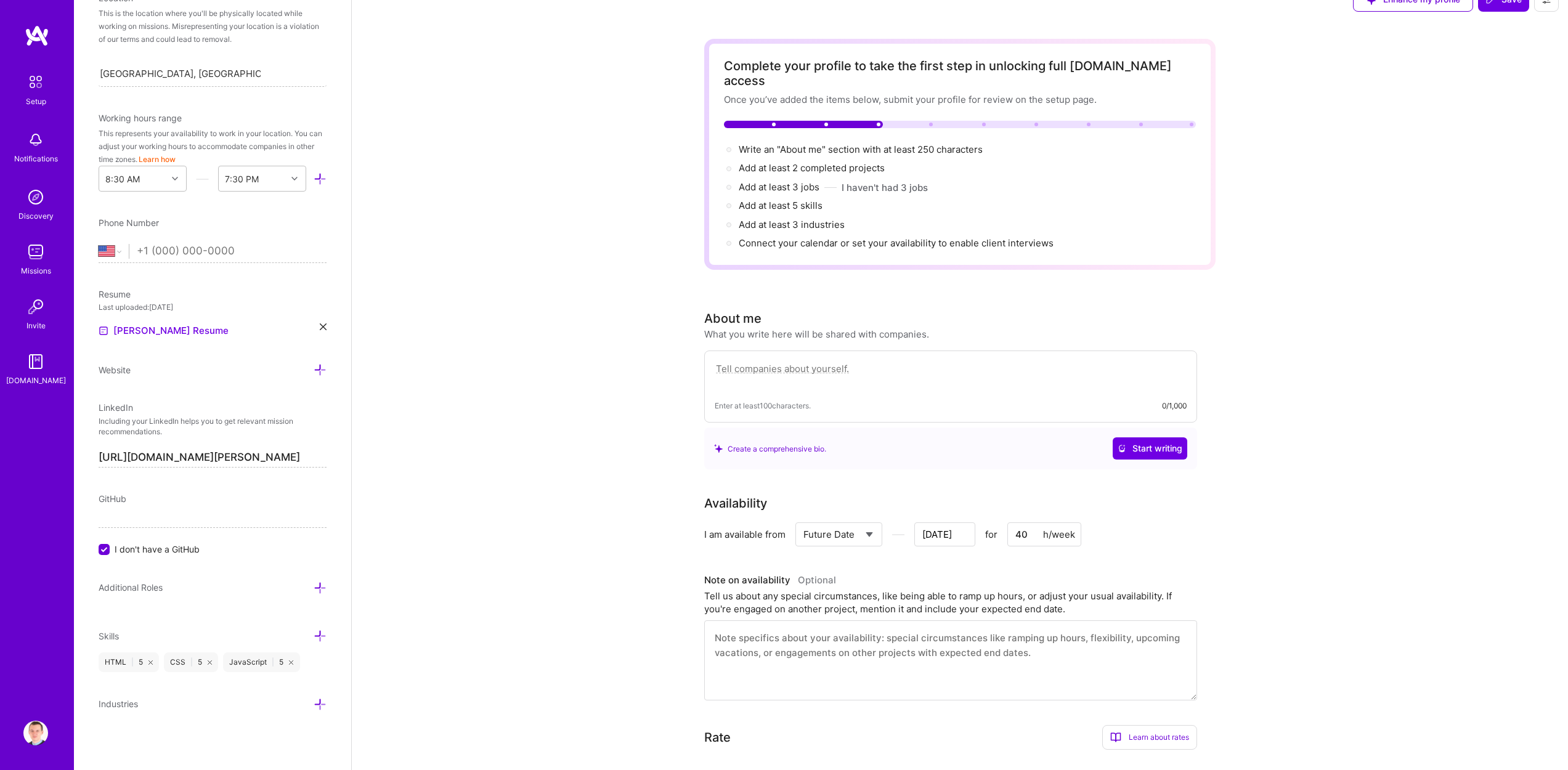
click at [315, 635] on icon at bounding box center [320, 636] width 13 height 13
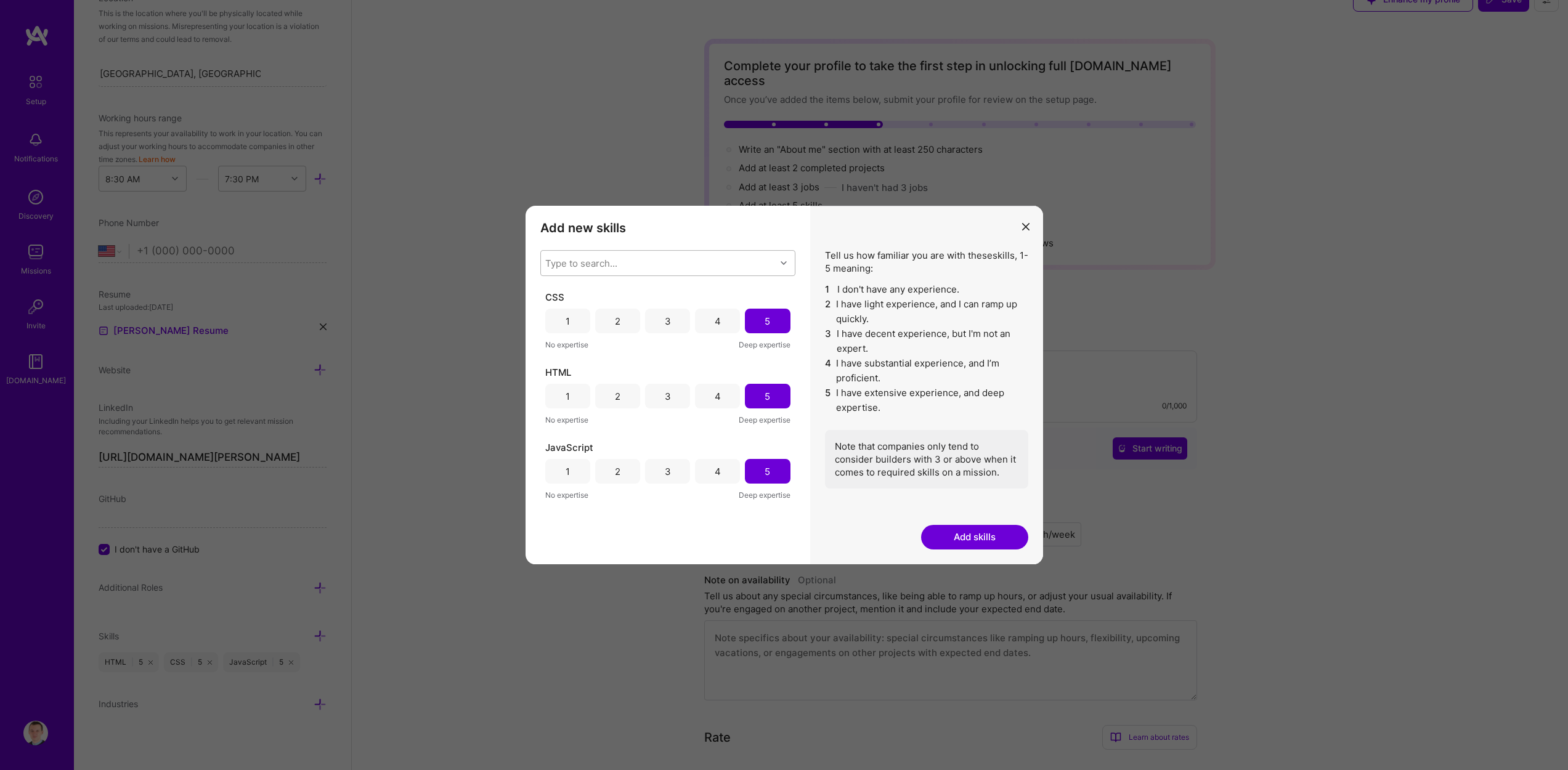
click at [660, 273] on div "Type to search..." at bounding box center [658, 263] width 234 height 25
type input "Typ"
type input "React"
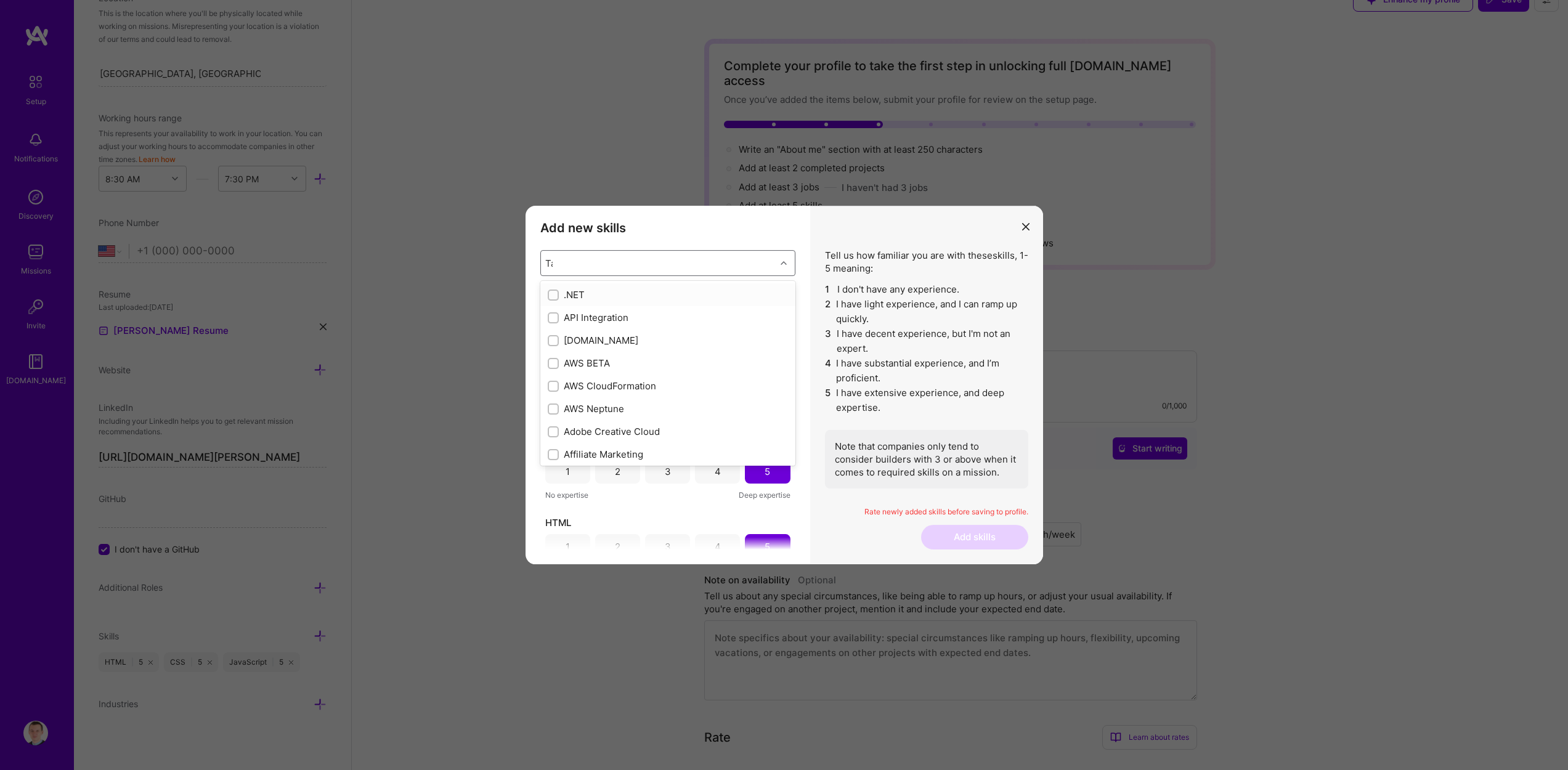
type input "Tai"
type input "Re"
checkbox input "true"
type input "Red"
type input "Next"
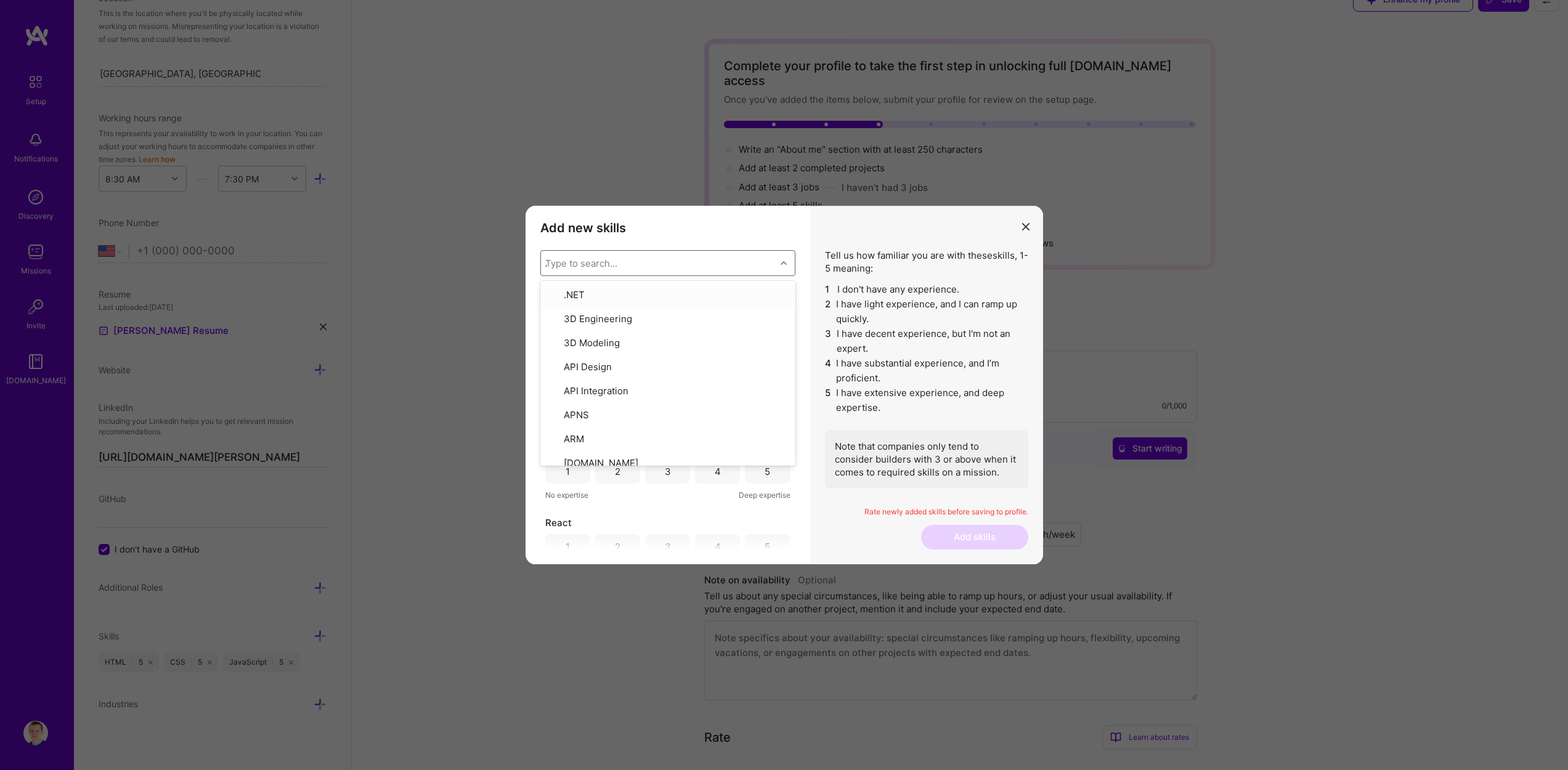
type input "AI"
click at [656, 345] on div "Artificial Intelligence (AI)" at bounding box center [667, 340] width 240 height 13
checkbox input "false"
click at [964, 387] on li "5 I have extensive experience, and deep expertise." at bounding box center [926, 400] width 203 height 30
click at [695, 316] on div "4" at bounding box center [718, 321] width 45 height 25
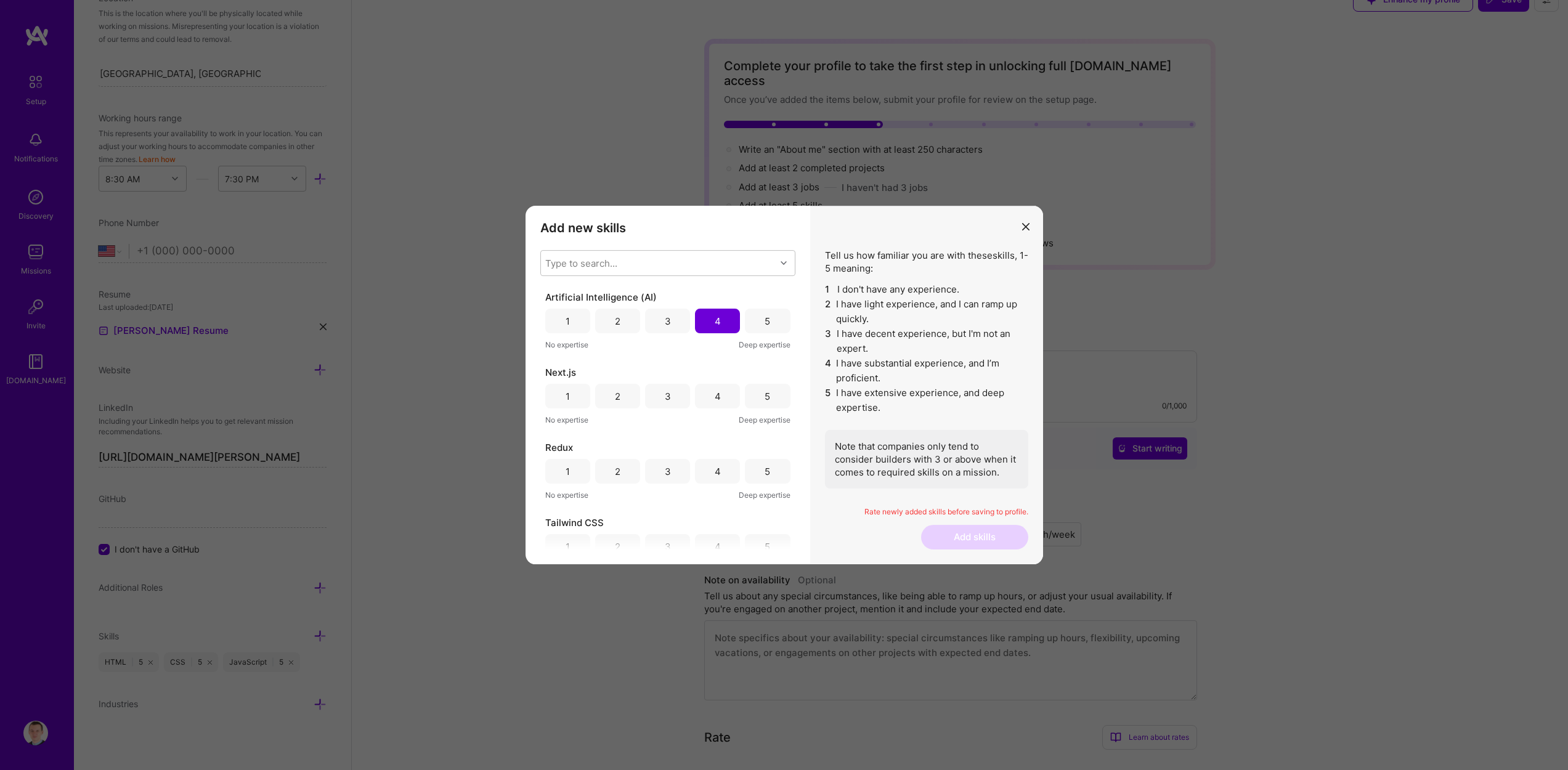
click at [662, 309] on div "3" at bounding box center [667, 321] width 45 height 25
click at [746, 396] on div "5" at bounding box center [767, 396] width 45 height 25
click at [720, 395] on div "4" at bounding box center [718, 396] width 45 height 25
click at [773, 466] on div "5" at bounding box center [767, 471] width 45 height 25
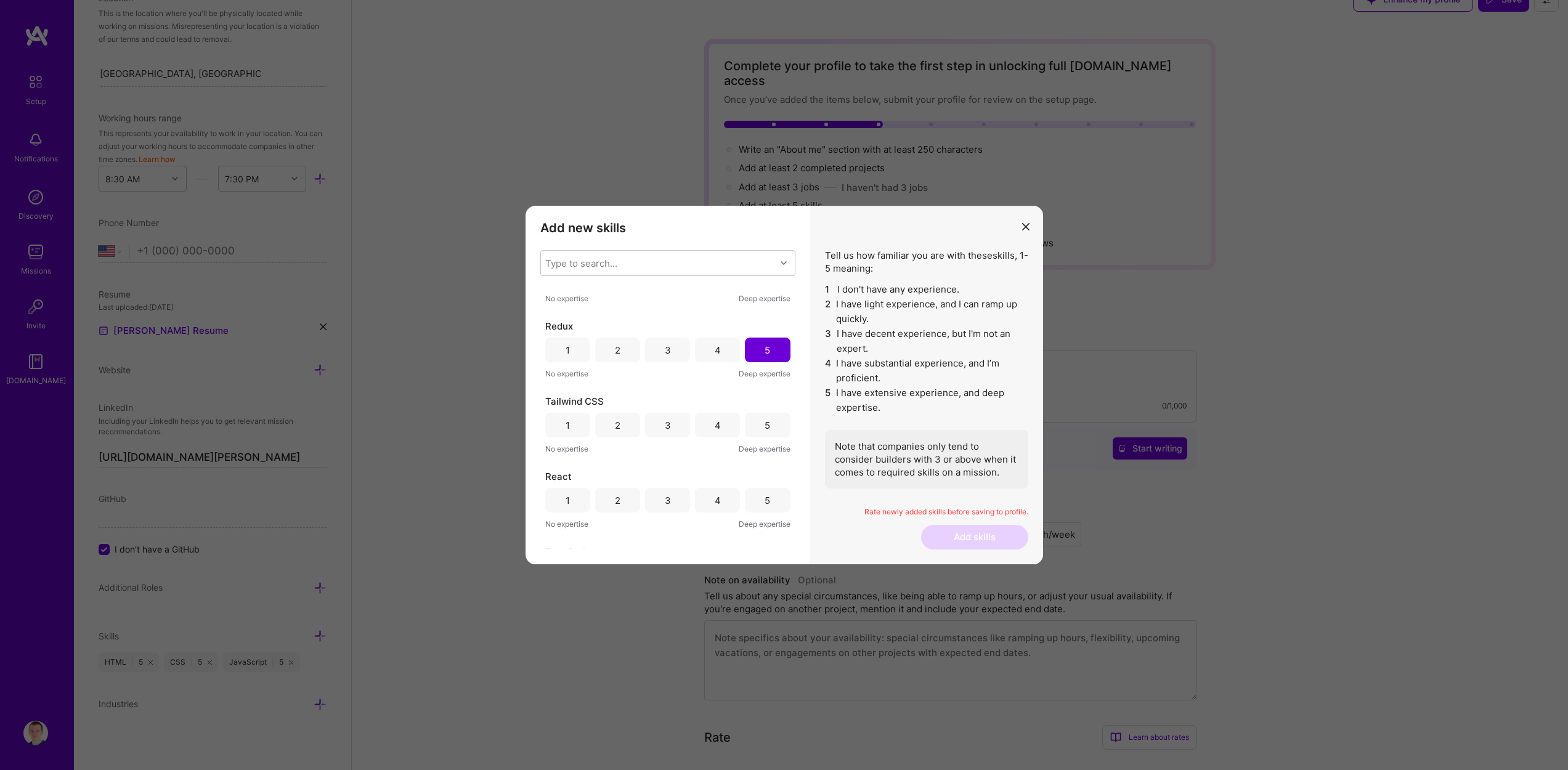
click at [772, 426] on div "5" at bounding box center [767, 425] width 45 height 25
drag, startPoint x: 772, startPoint y: 429, endPoint x: 774, endPoint y: 437, distance: 8.2
click at [772, 429] on div "5" at bounding box center [767, 424] width 45 height 25
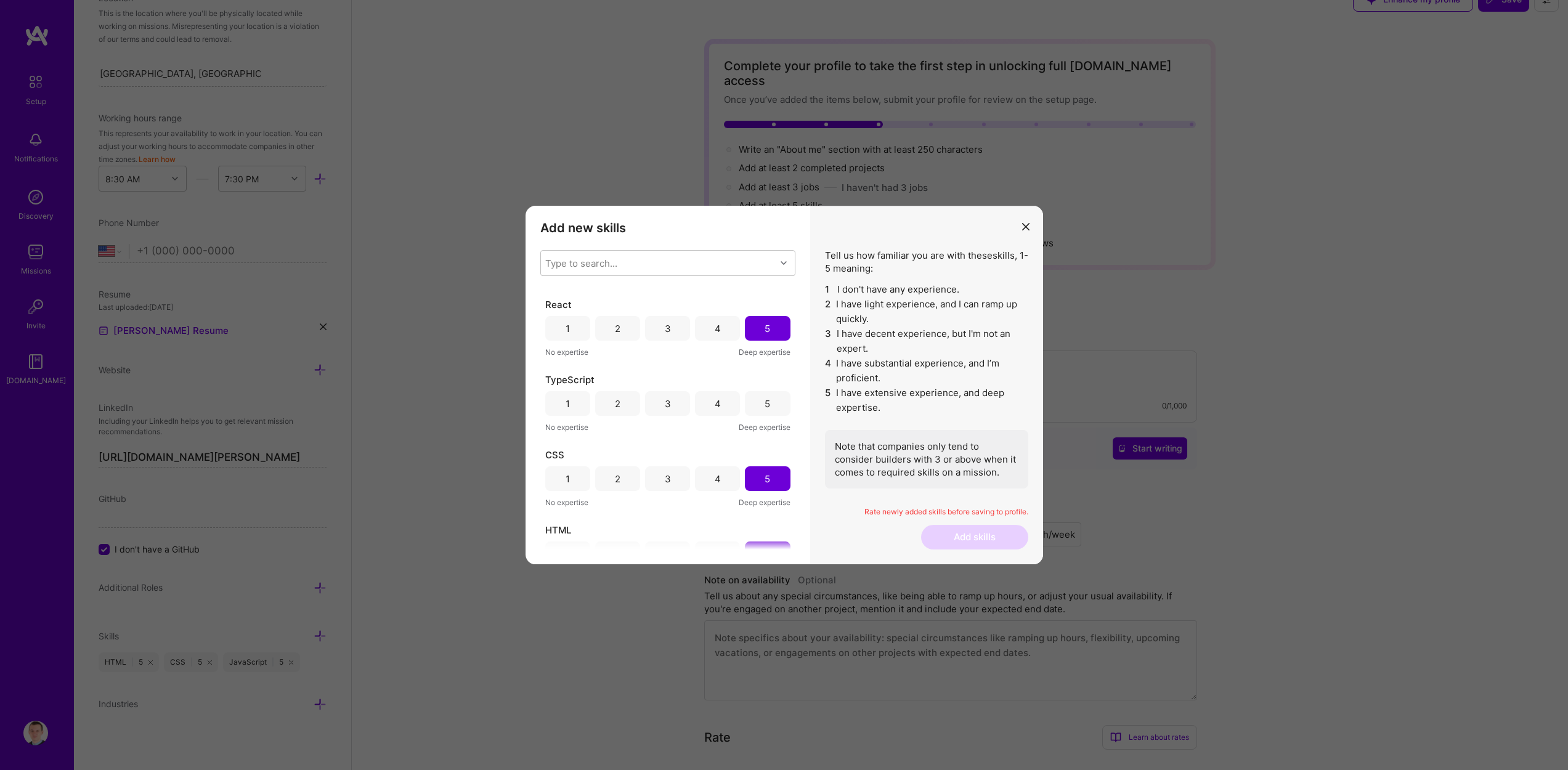
click at [770, 411] on div "5" at bounding box center [767, 403] width 45 height 25
click at [958, 534] on button "Add skills" at bounding box center [974, 537] width 107 height 25
